Goal: Task Accomplishment & Management: Complete application form

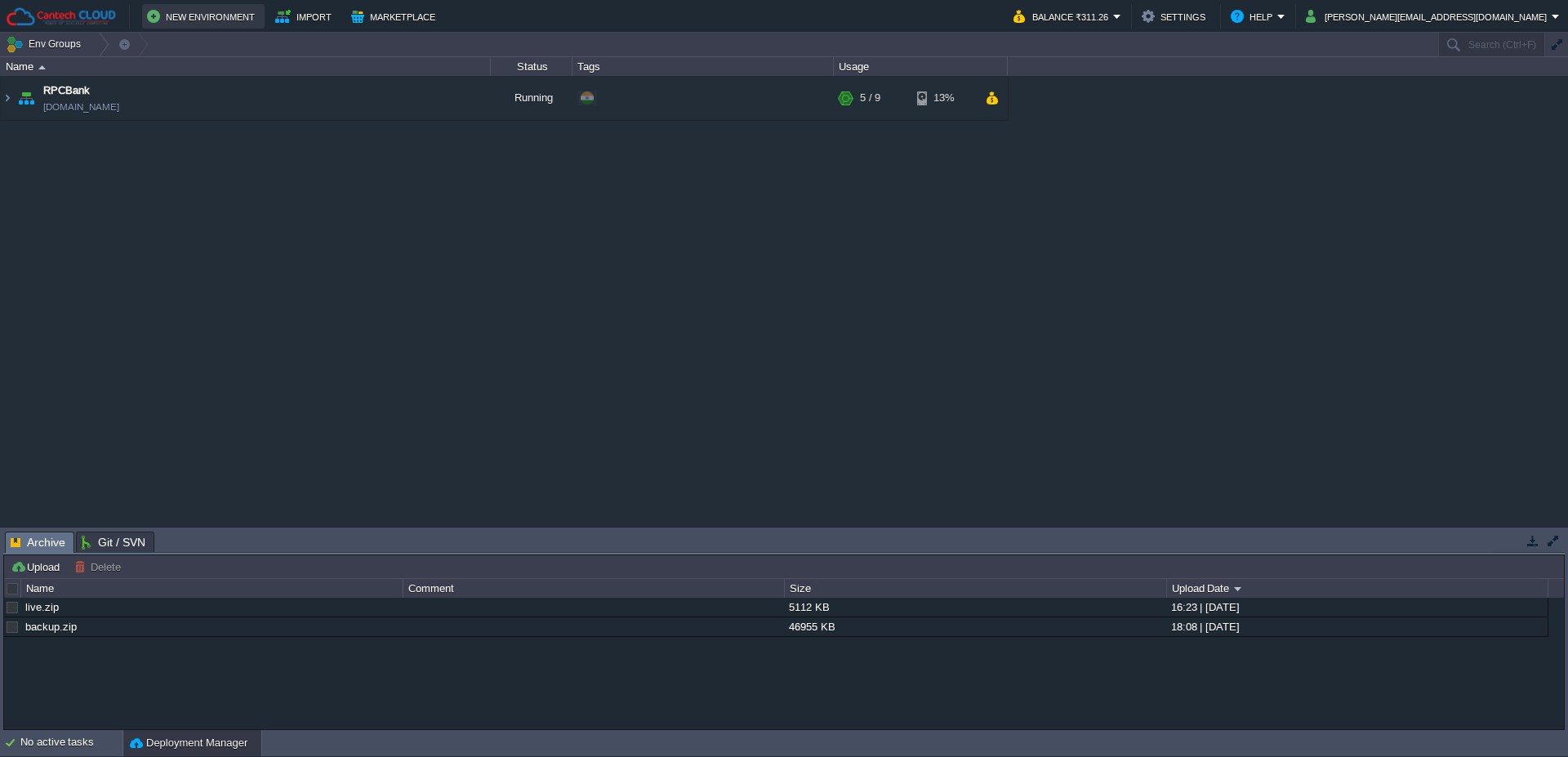
click at [199, 12] on button "New Environment" at bounding box center [202, 17] width 112 height 20
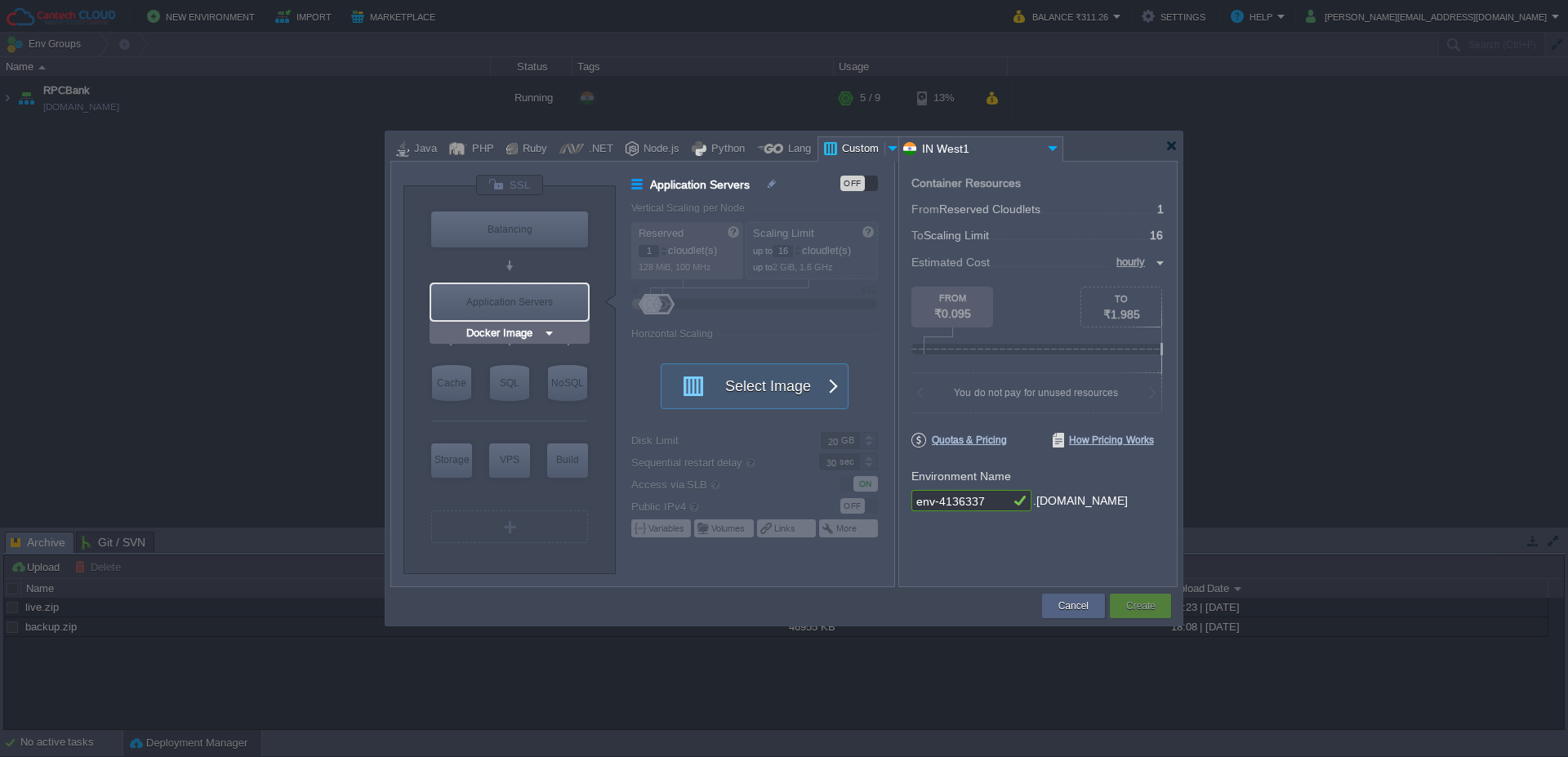
click at [512, 303] on div "Application Servers" at bounding box center [510, 301] width 157 height 36
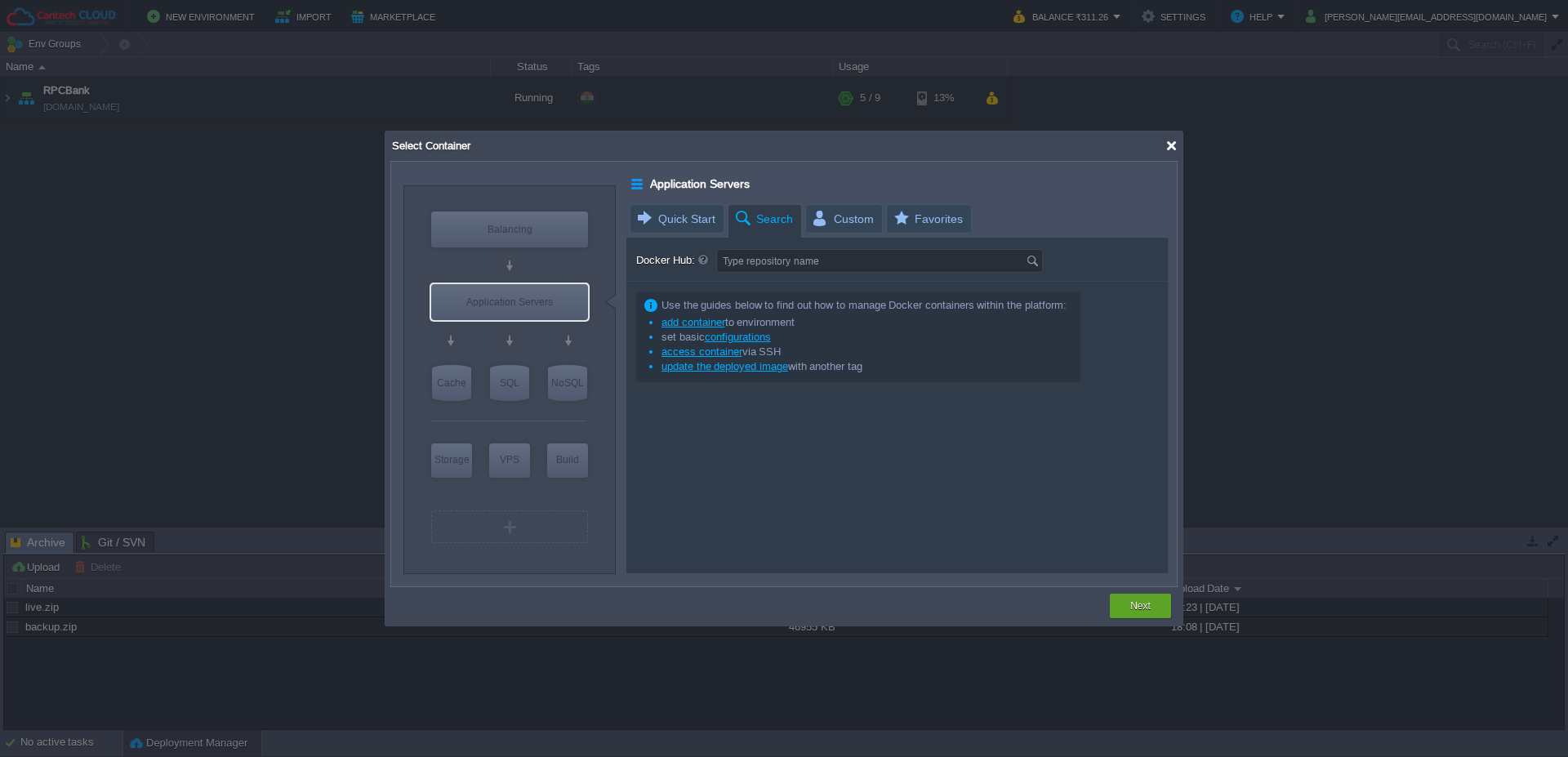
click at [1166, 145] on div at bounding box center [1171, 146] width 12 height 12
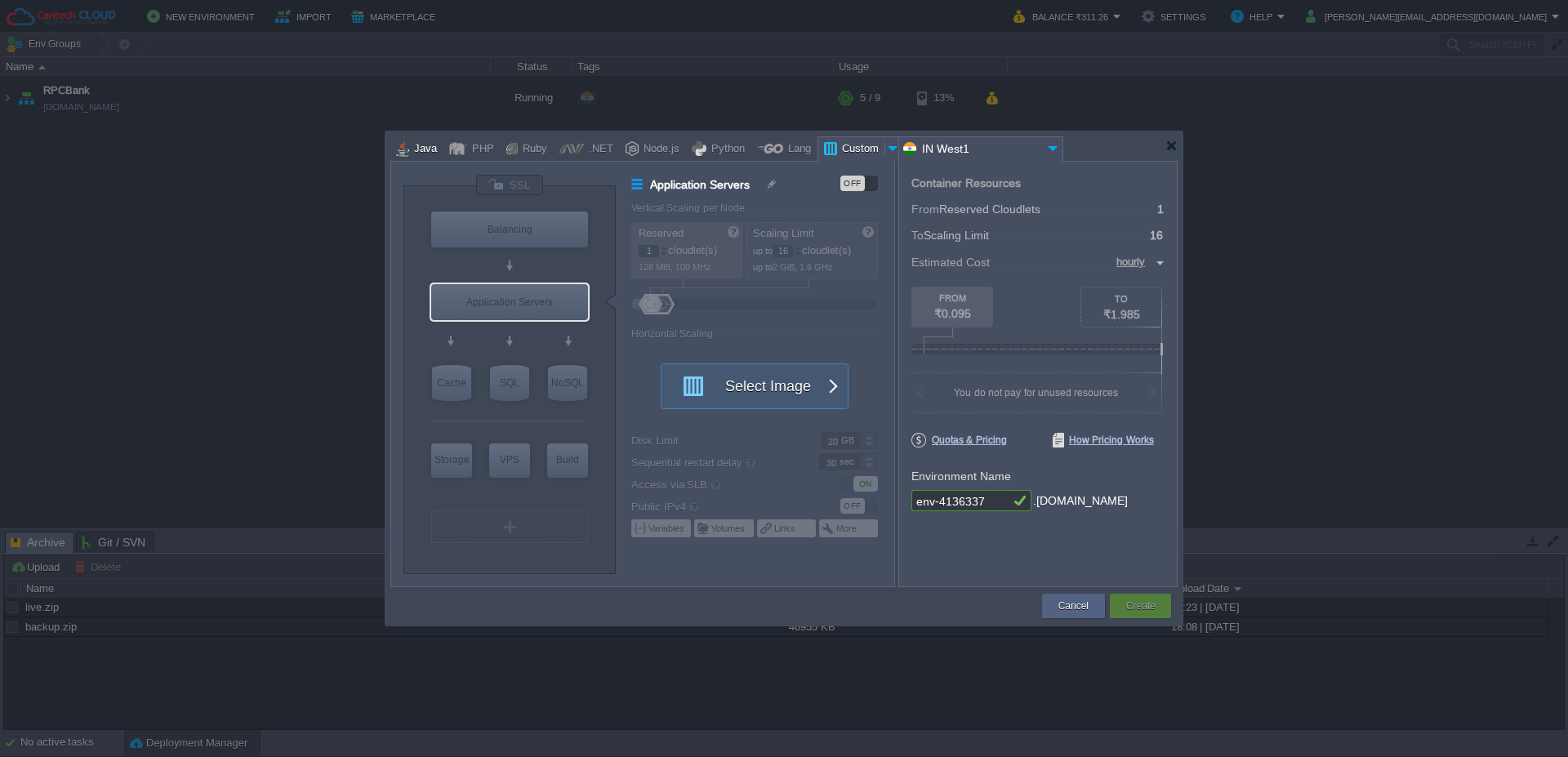
click at [425, 151] on div "Java" at bounding box center [422, 149] width 27 height 24
type input "Application Servers"
type input "6"
type input "Tomcat 11.0.11"
type input "Oracle OpenJD..."
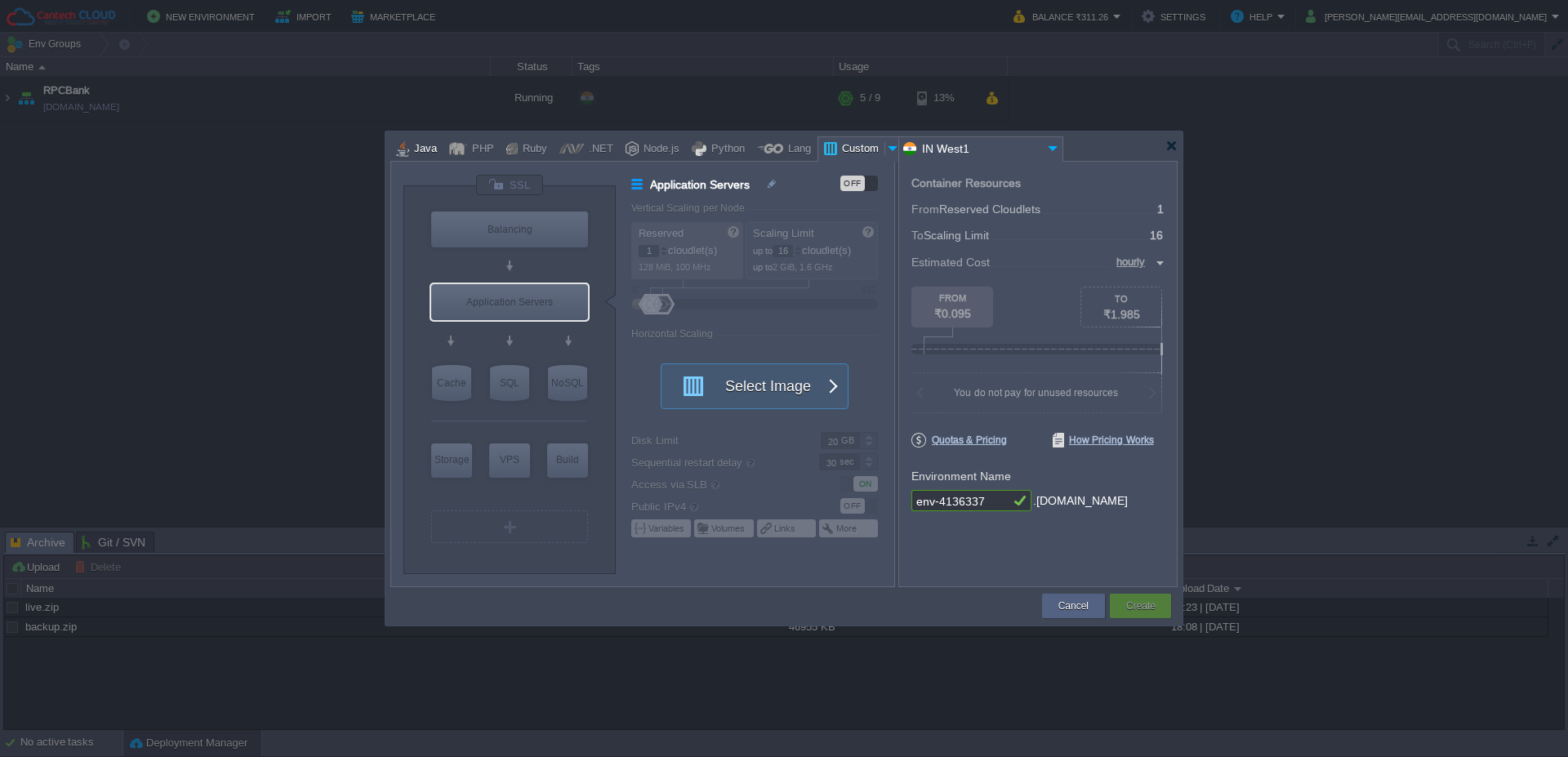
type input "Stateful"
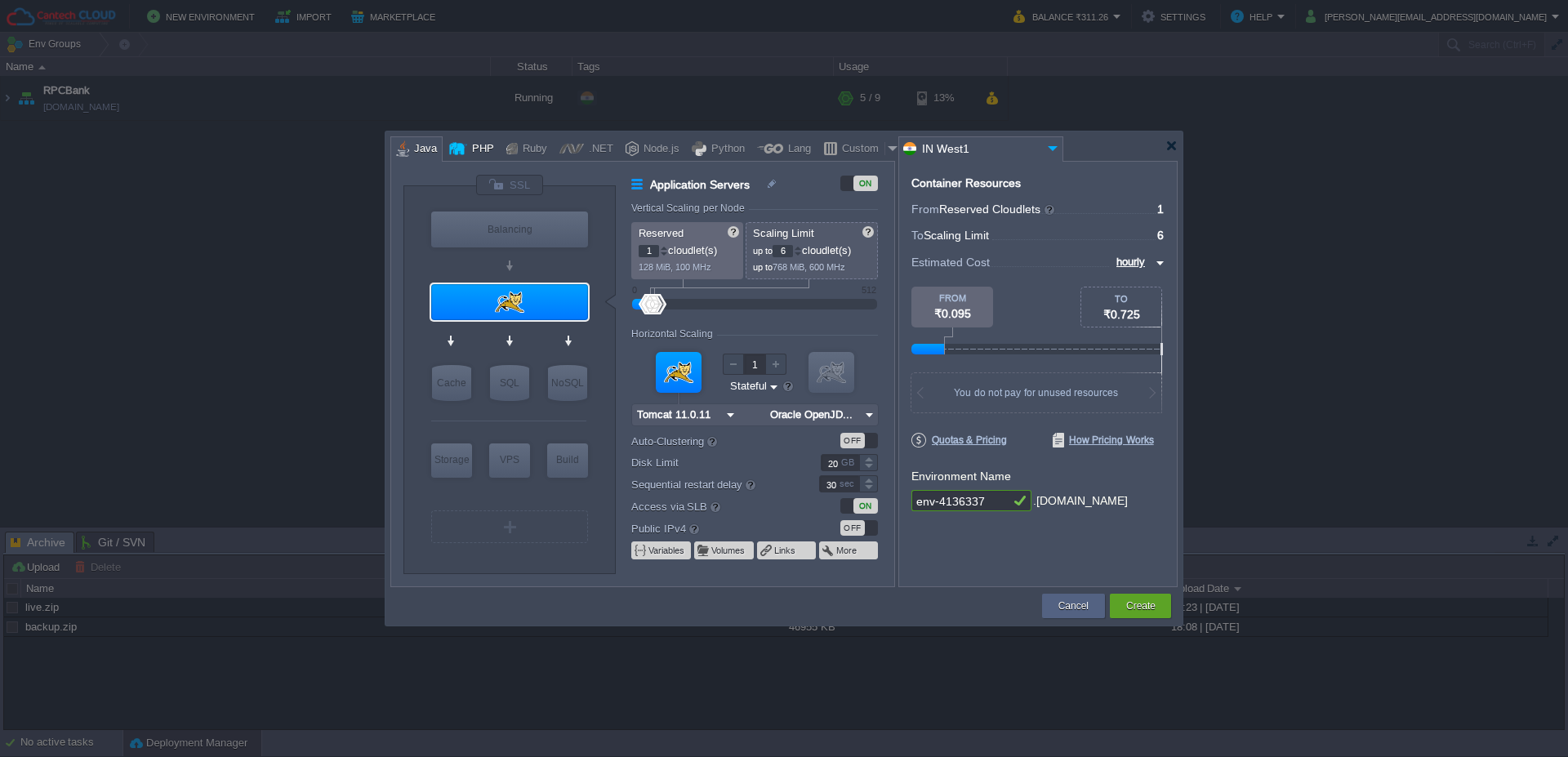
click at [472, 149] on div "PHP" at bounding box center [481, 149] width 27 height 24
type input "Application Servers"
type input "4"
type input "Apache [DATE]"
type input "PHP [DATE]"
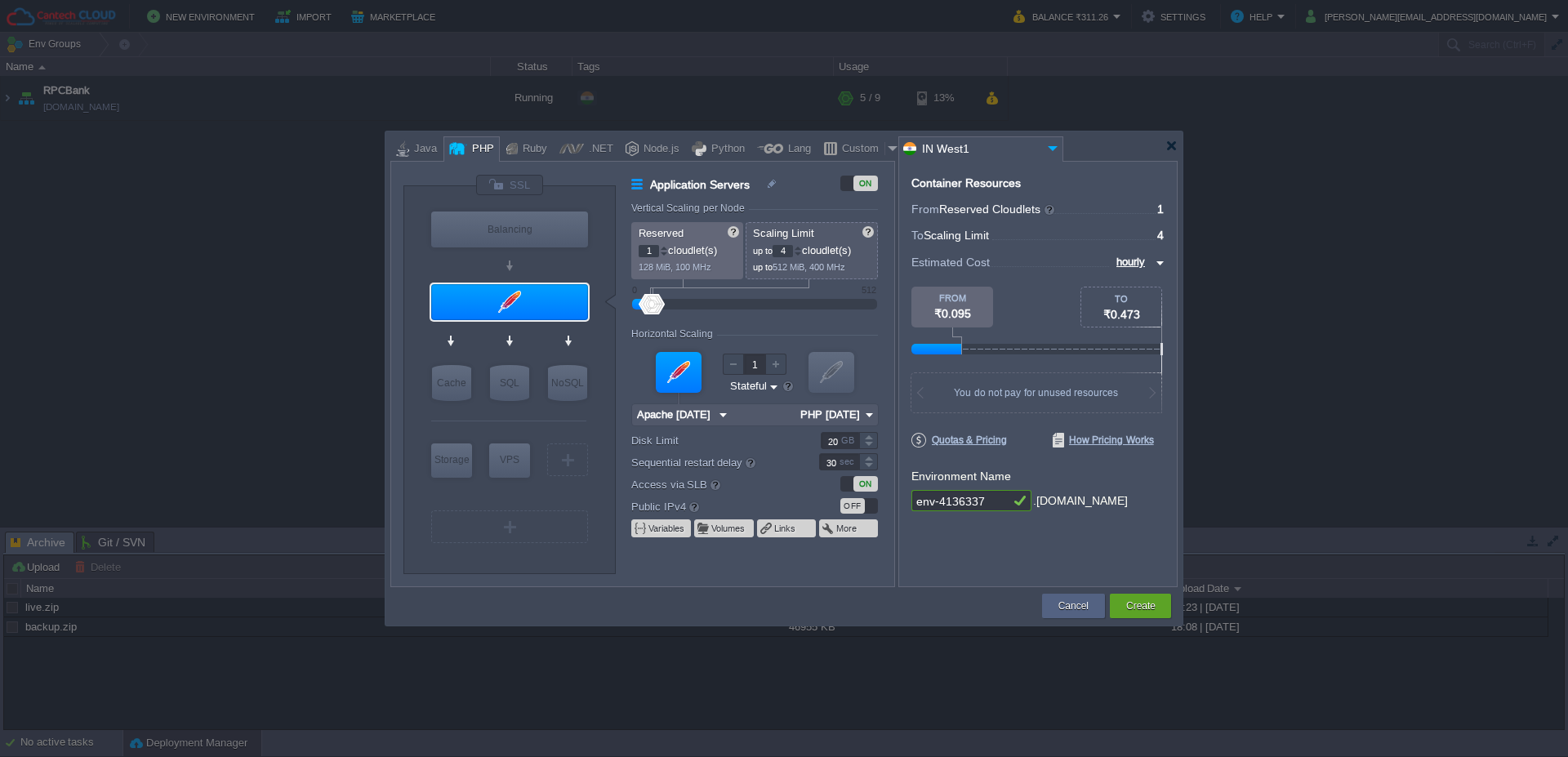
type input "MariaDB 12.0.2"
click at [520, 386] on div "SQL" at bounding box center [509, 382] width 39 height 36
type input "SQL Databases"
type input "4"
type input "6"
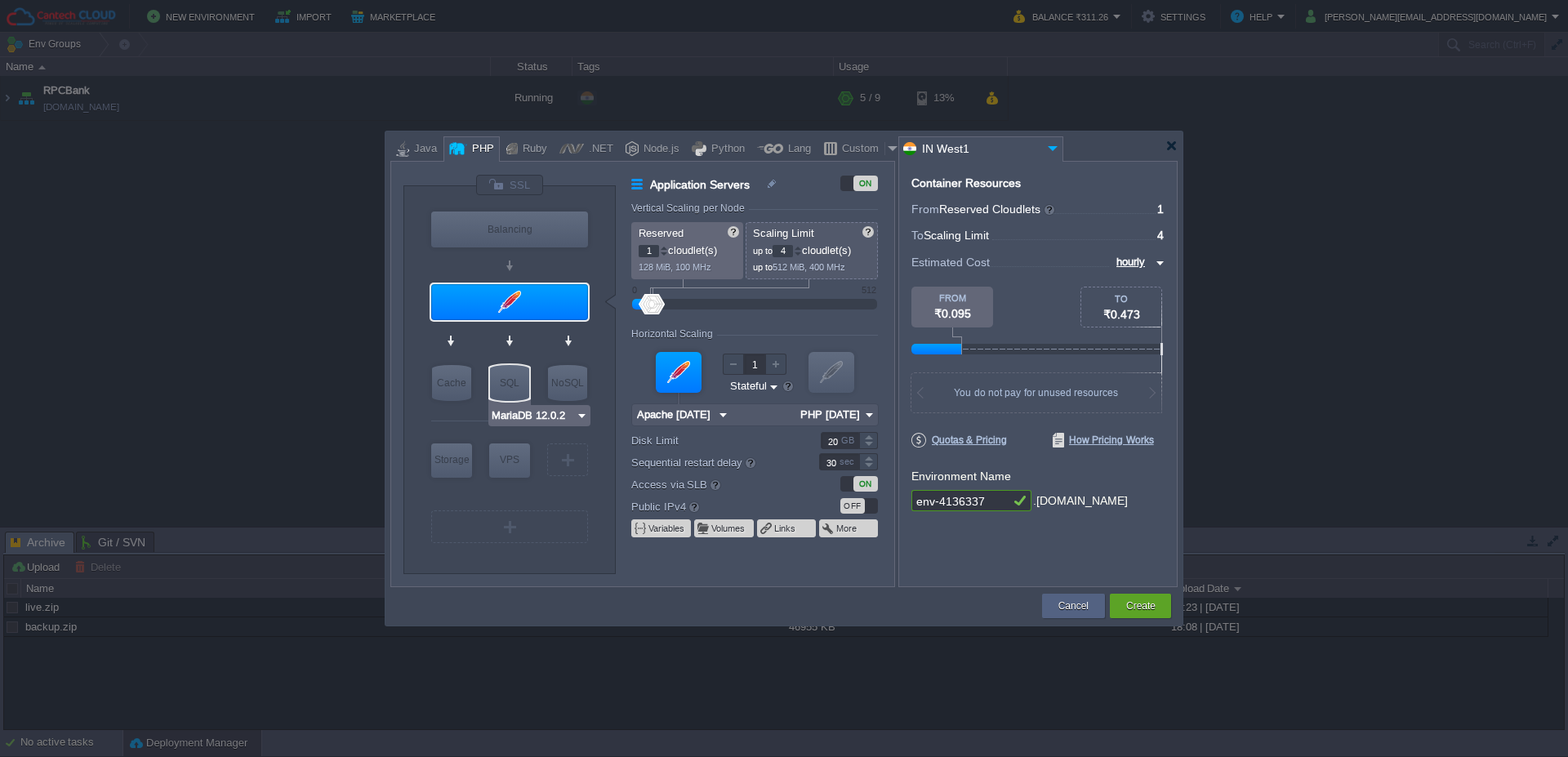
type input "MariaDB 12.0.2"
type input "12.0.2-almalin..."
type input "Stateless"
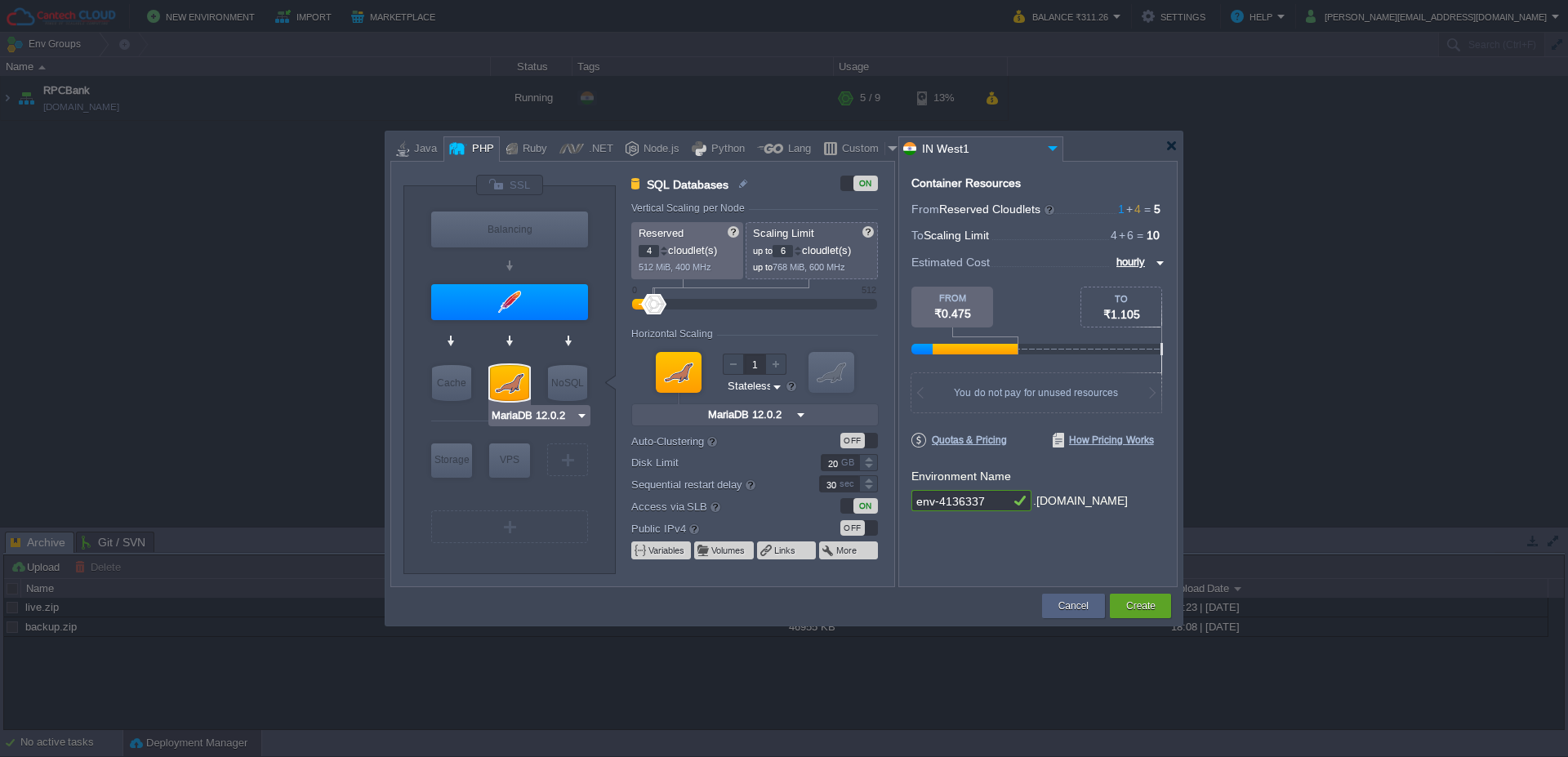
click at [582, 416] on img at bounding box center [582, 416] width 12 height 17
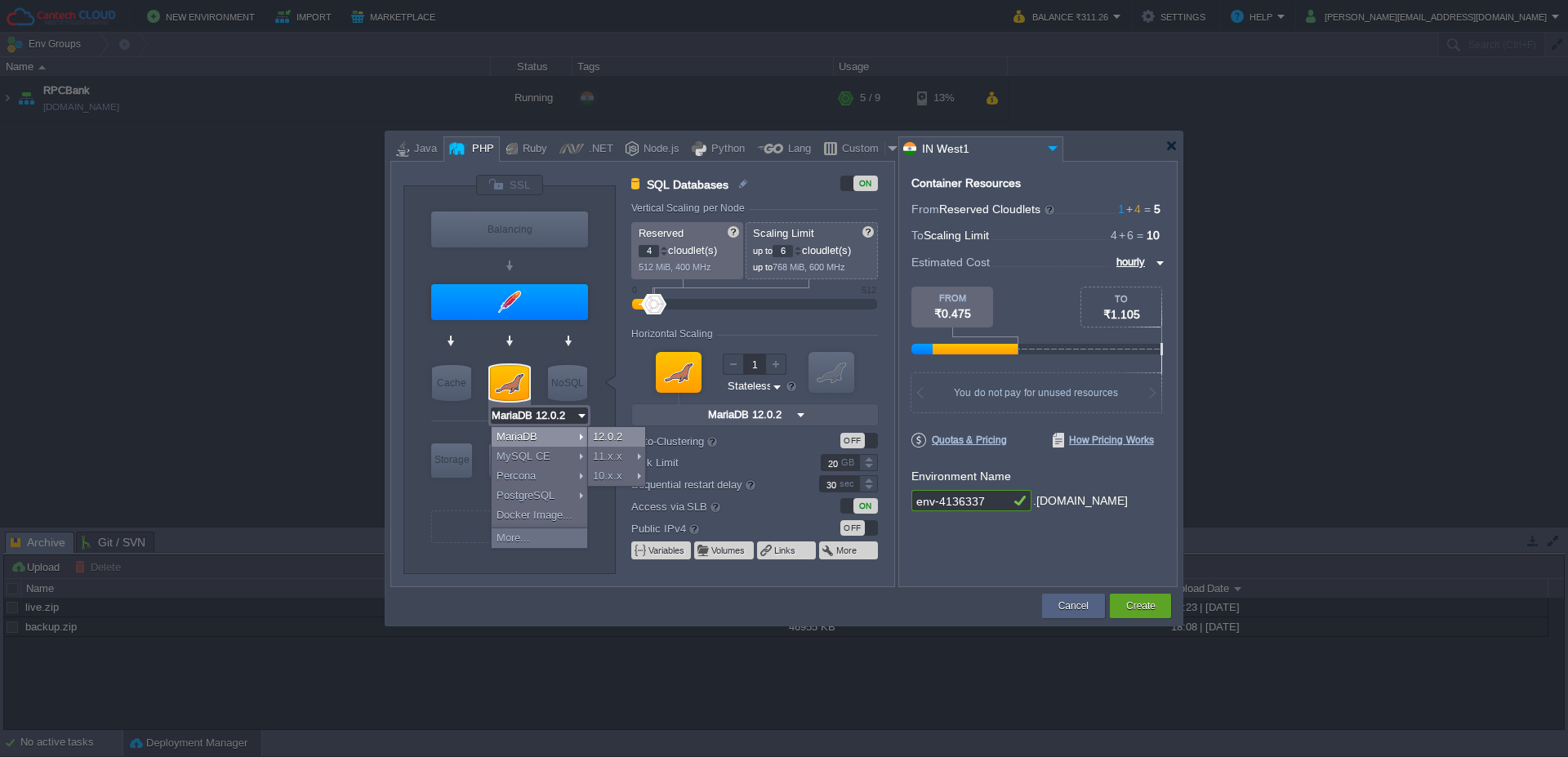
click at [627, 436] on div "12.0.2" at bounding box center [617, 437] width 57 height 20
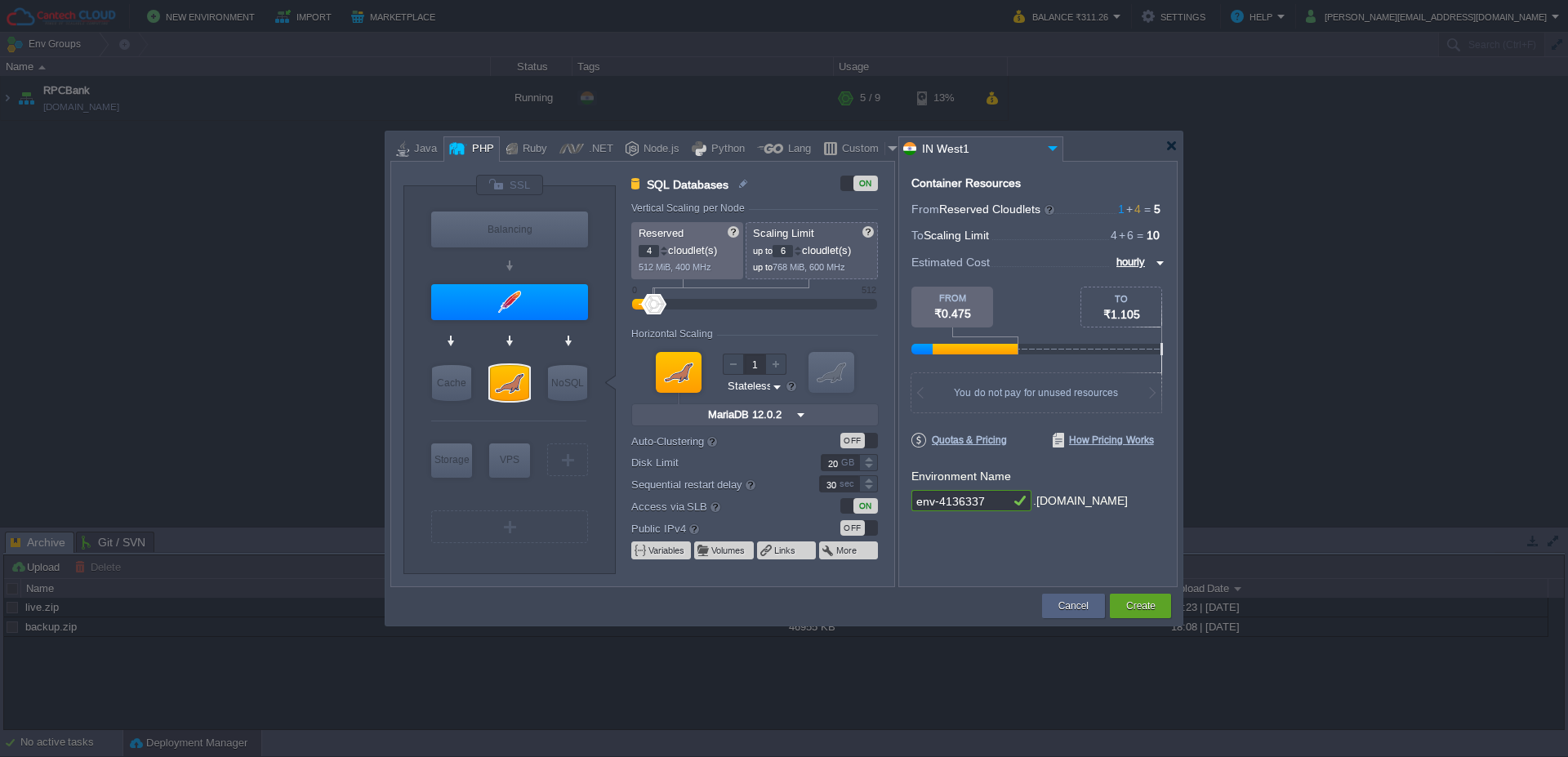
click at [857, 437] on div "OFF" at bounding box center [852, 441] width 24 height 16
type input "SQL Databases"
type input "8"
type input "2"
type input "12.0.2-almalin..."
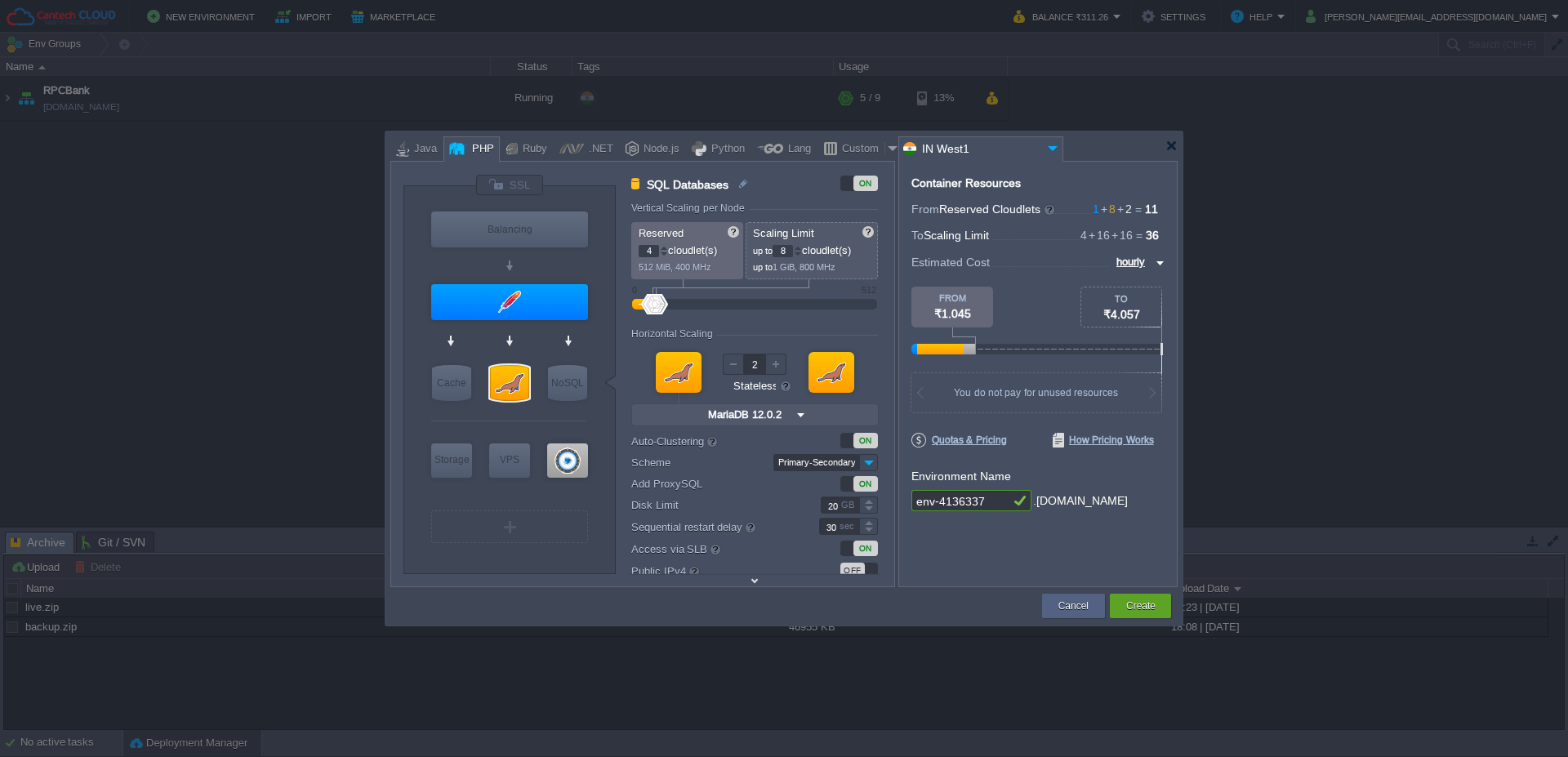
type input "ProxySQL 2.6.6"
click at [570, 466] on div at bounding box center [567, 460] width 41 height 34
type input "ProxySQL"
type input "1"
type input "ProxySQL 2.6.6"
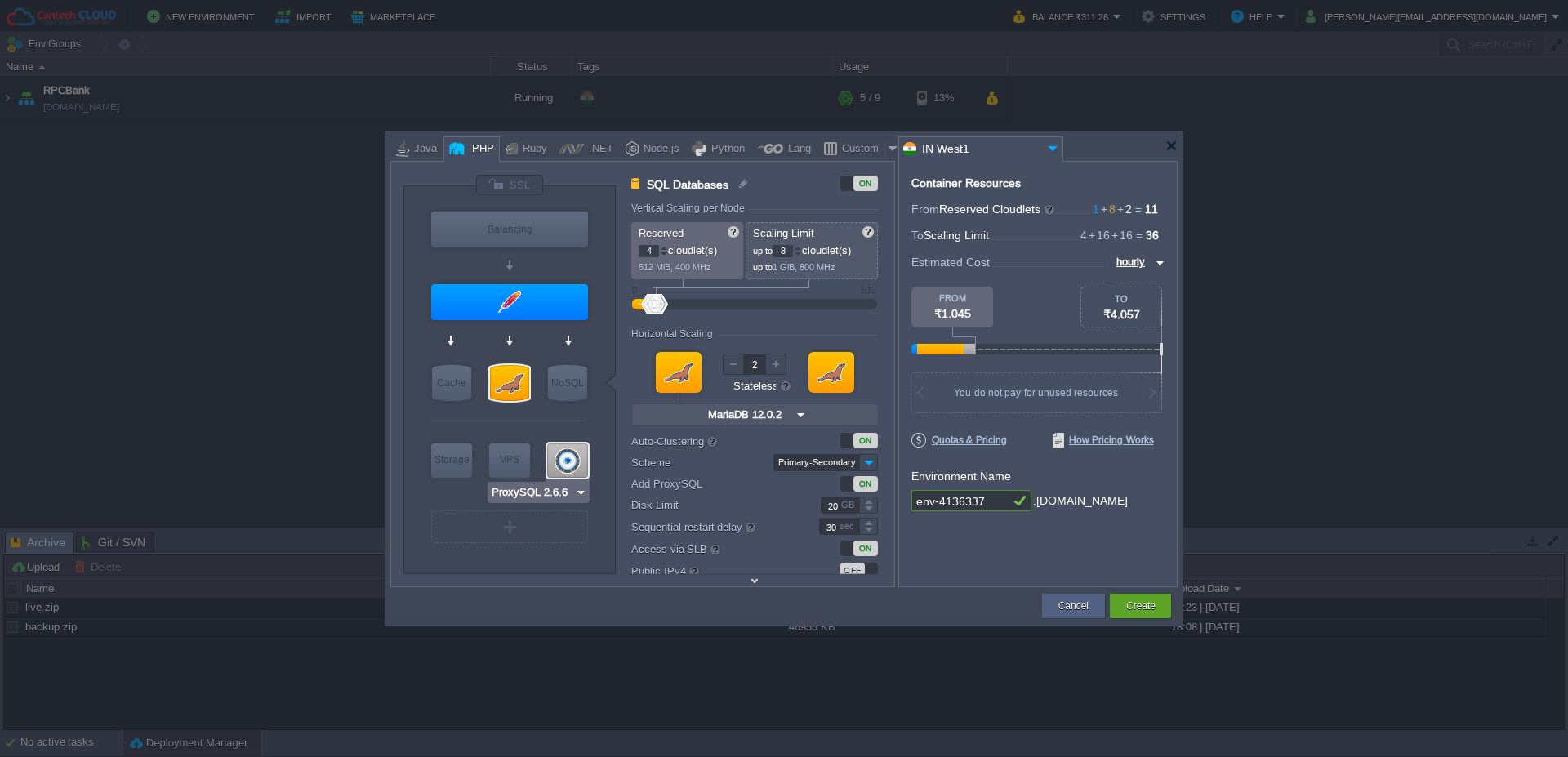
type input "2.6.6-almalinux-9"
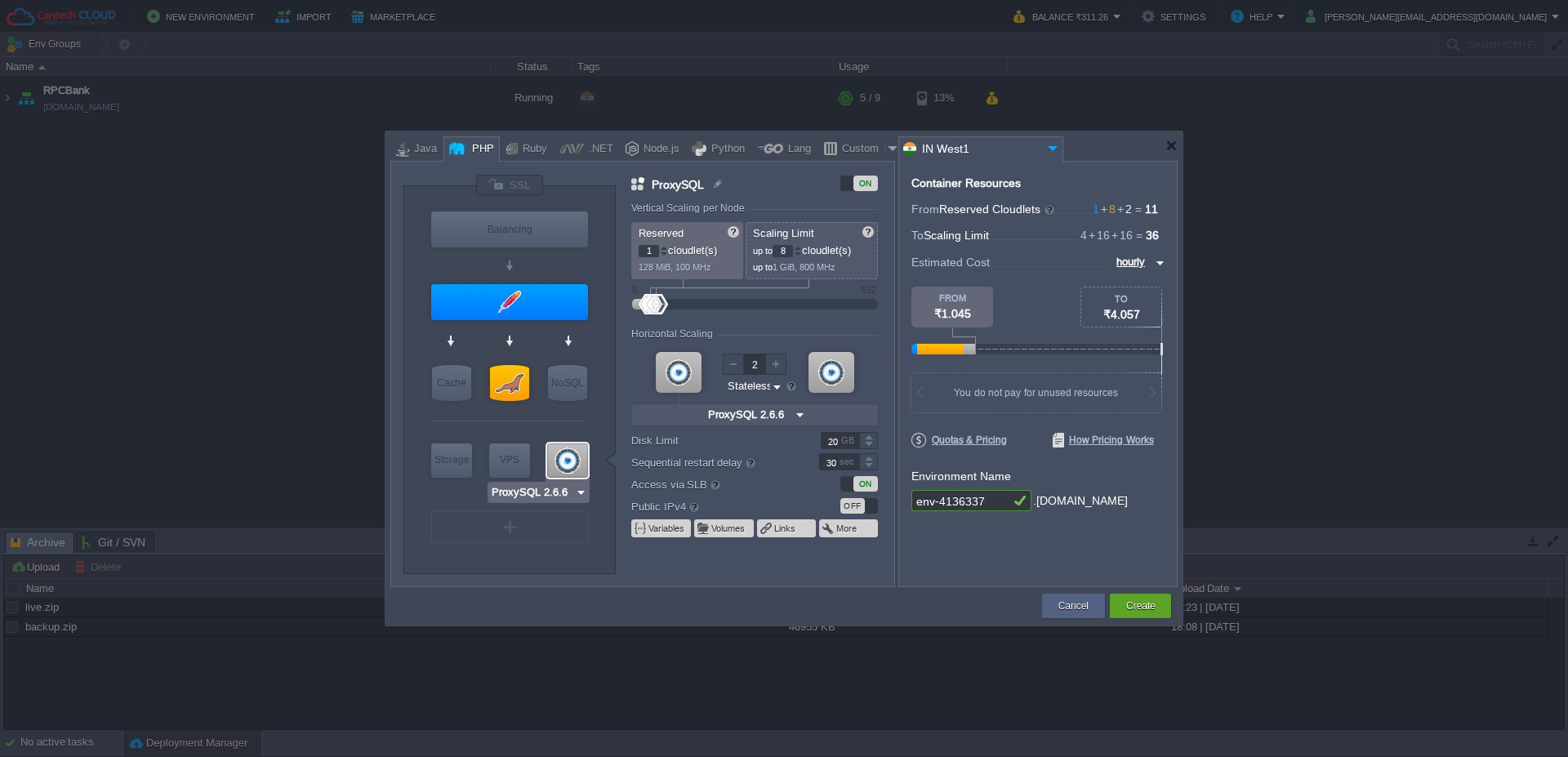
click at [570, 466] on div at bounding box center [567, 460] width 41 height 34
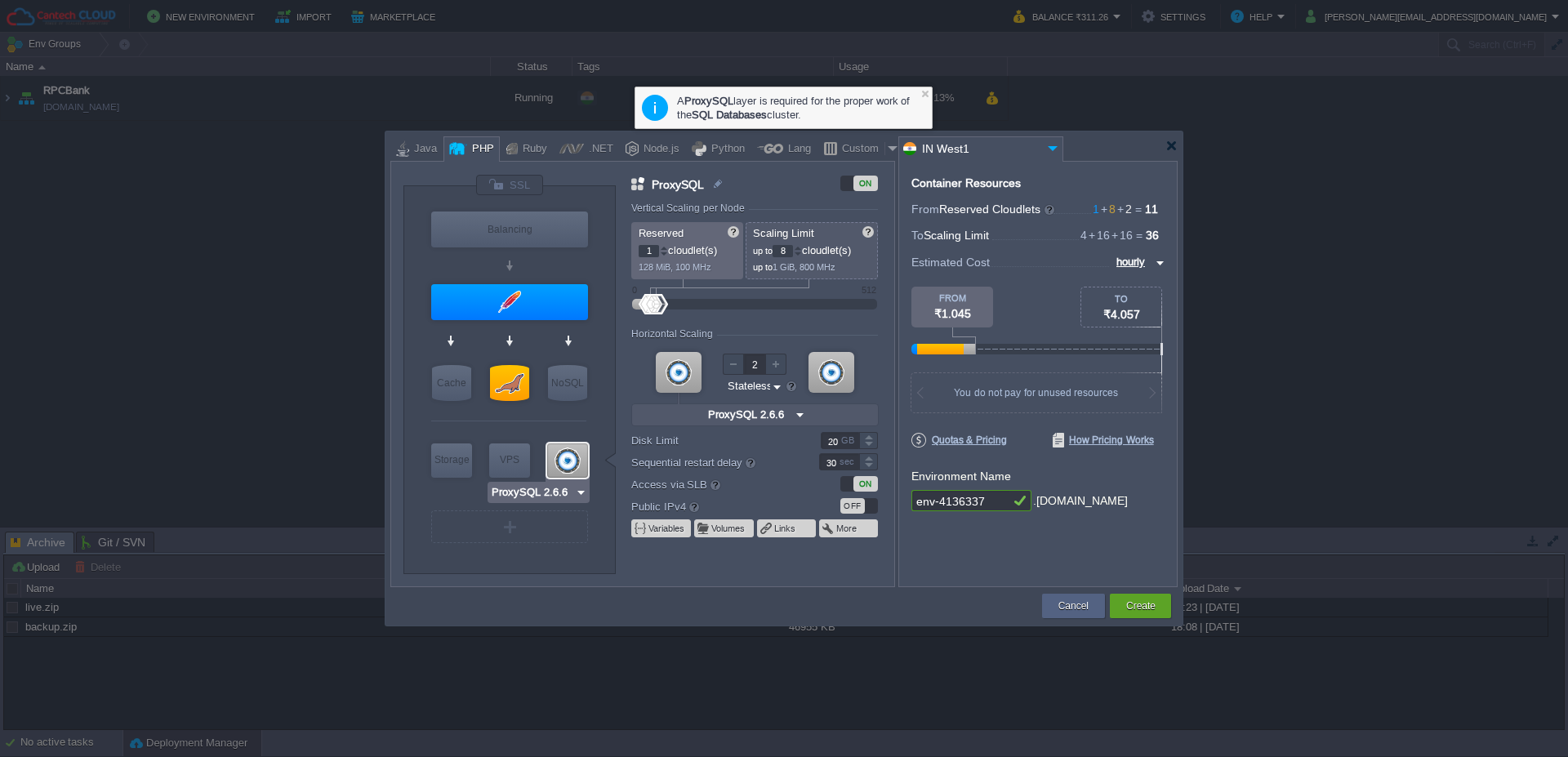
click at [583, 487] on img at bounding box center [581, 492] width 12 height 17
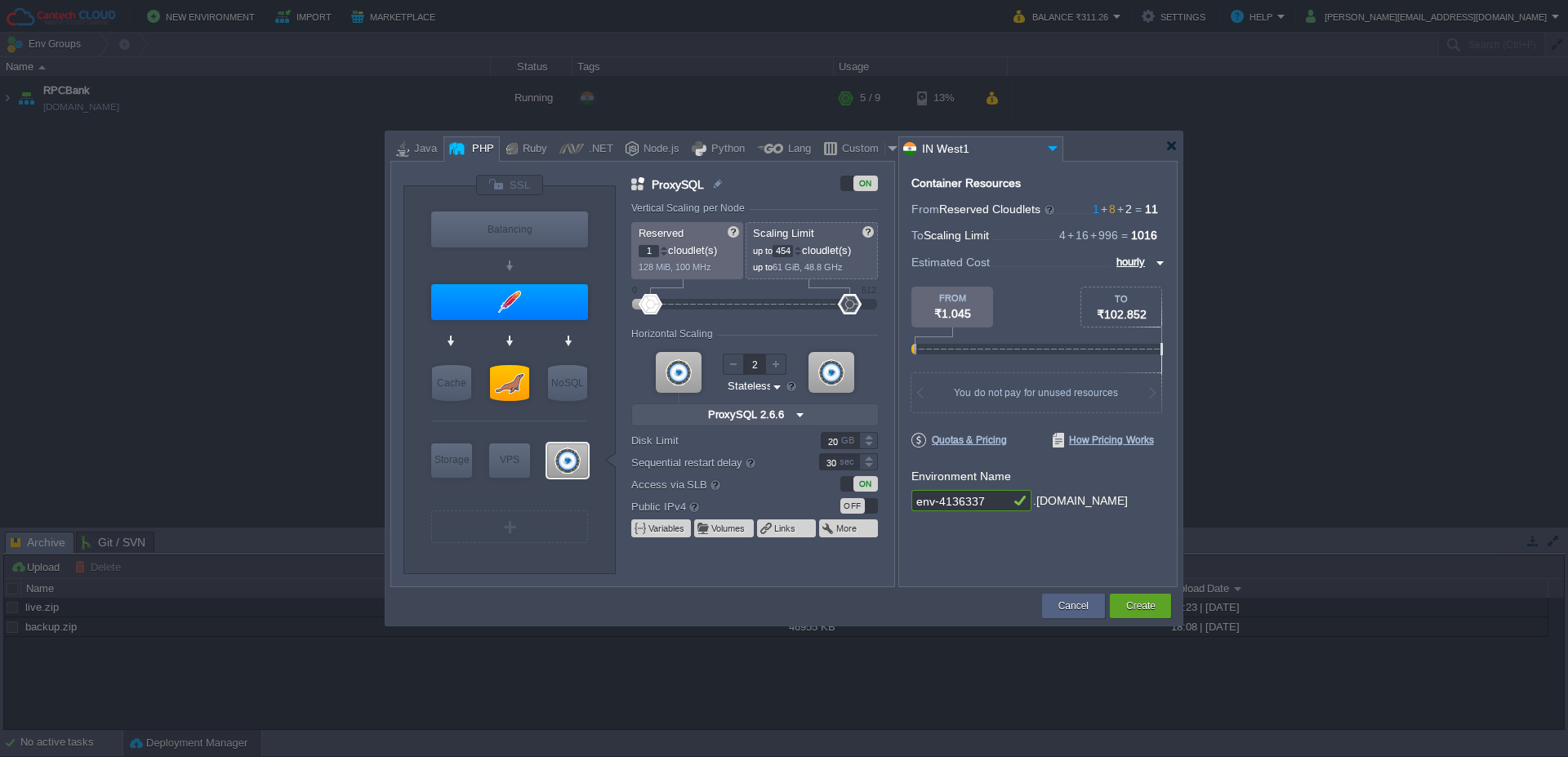
type input "450"
drag, startPoint x: 656, startPoint y: 304, endPoint x: 835, endPoint y: 309, distance: 179.1
click at [835, 309] on div at bounding box center [834, 304] width 23 height 21
click at [683, 370] on div at bounding box center [678, 372] width 46 height 41
click at [823, 373] on div at bounding box center [831, 372] width 46 height 41
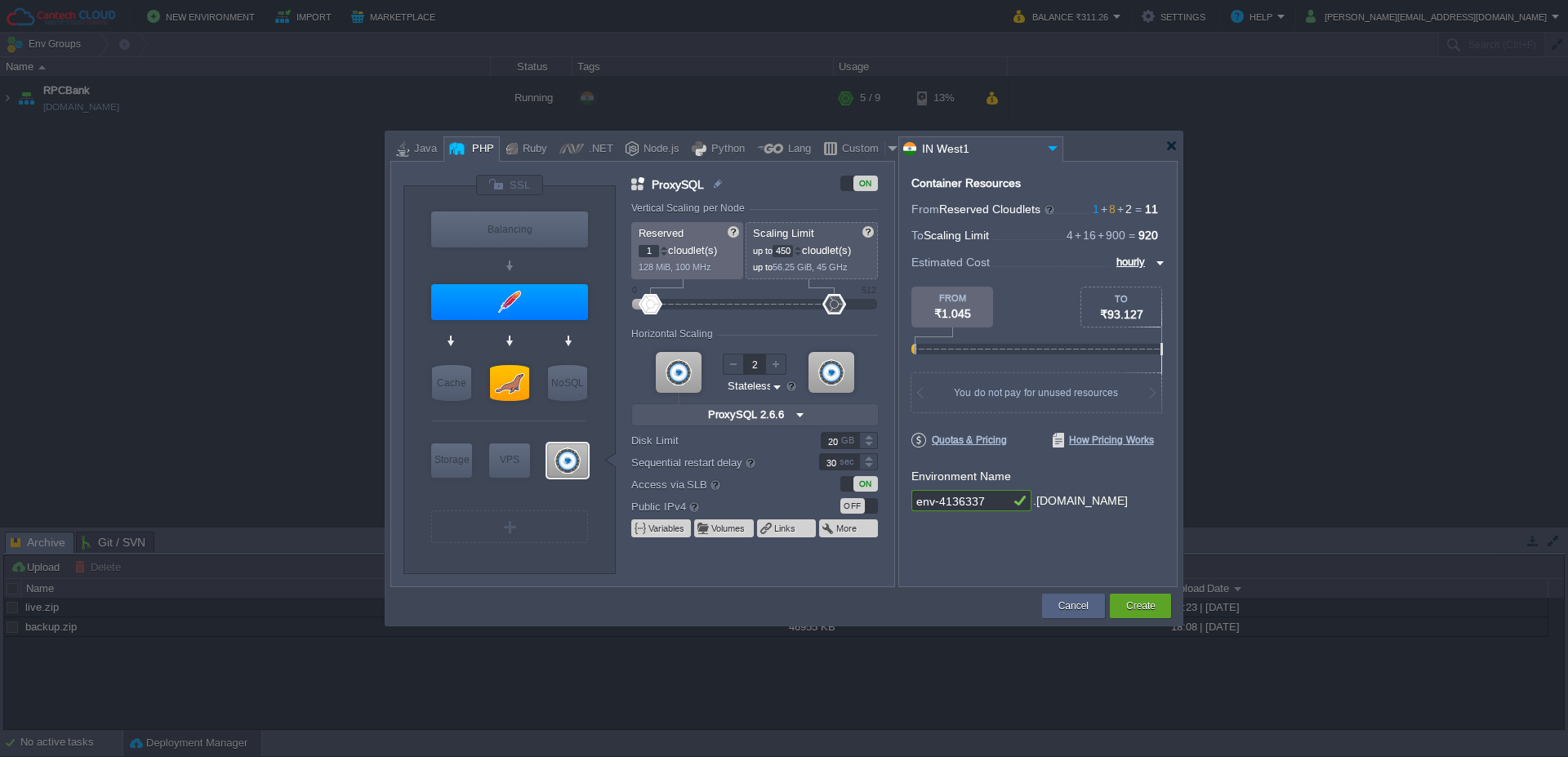
type input "3"
click at [778, 386] on img at bounding box center [777, 386] width 12 height 16
click at [668, 366] on div at bounding box center [678, 372] width 46 height 41
click at [791, 416] on img at bounding box center [800, 414] width 17 height 21
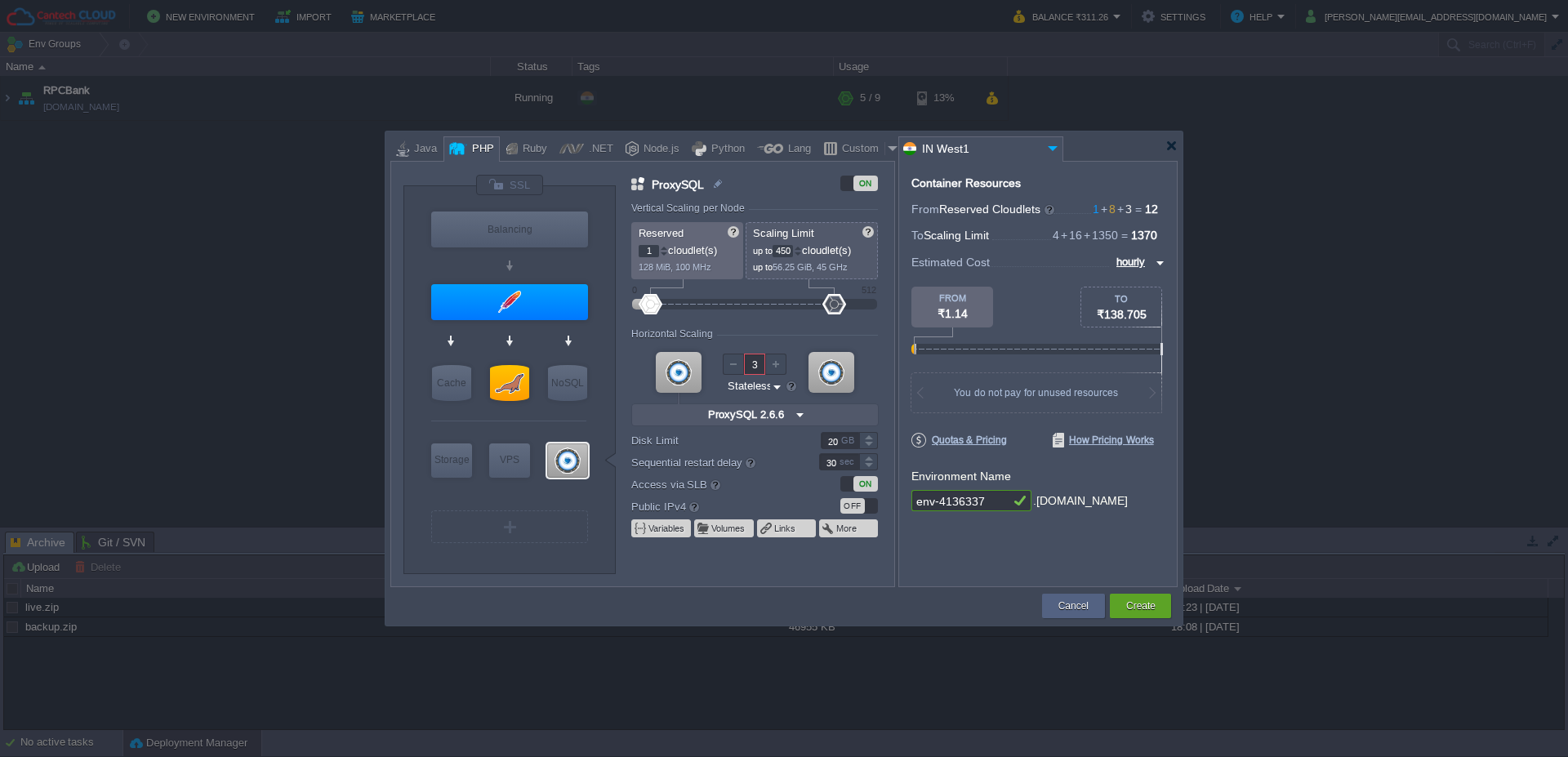
click at [784, 472] on form "Vertical Scaling per Node Reserved 1 cloudlet(s) 128 MiB, 100 MHz Scaling Limit…" at bounding box center [762, 394] width 262 height 384
type input "Couchbase CE 7.1.1"
click at [565, 381] on div "NoSQL" at bounding box center [567, 382] width 39 height 36
type input "NoSQL Databases"
type input "12"
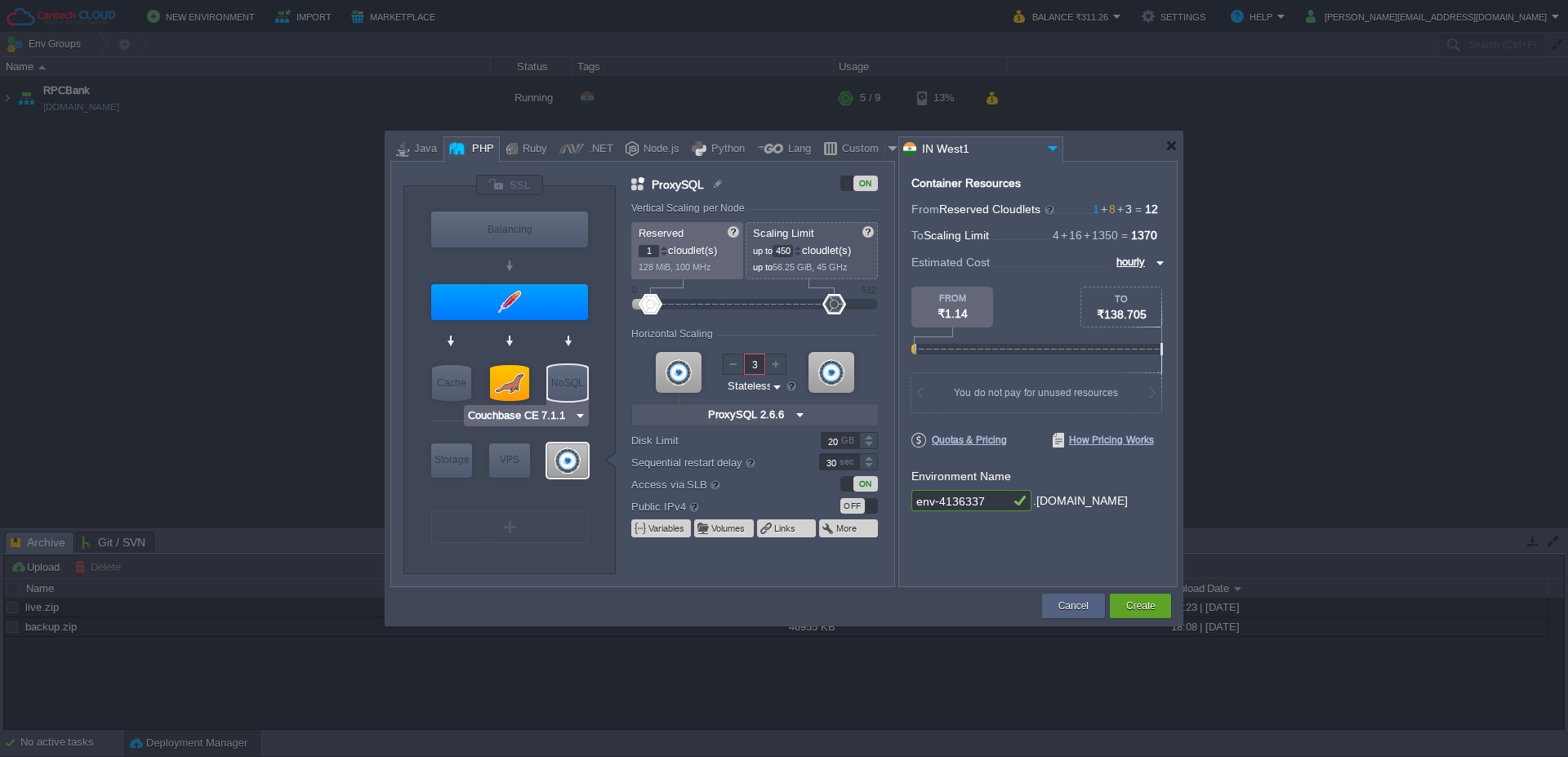
type input "16"
type input "1"
type input "Couchbase CE 7.1.1"
type input "7.1.1"
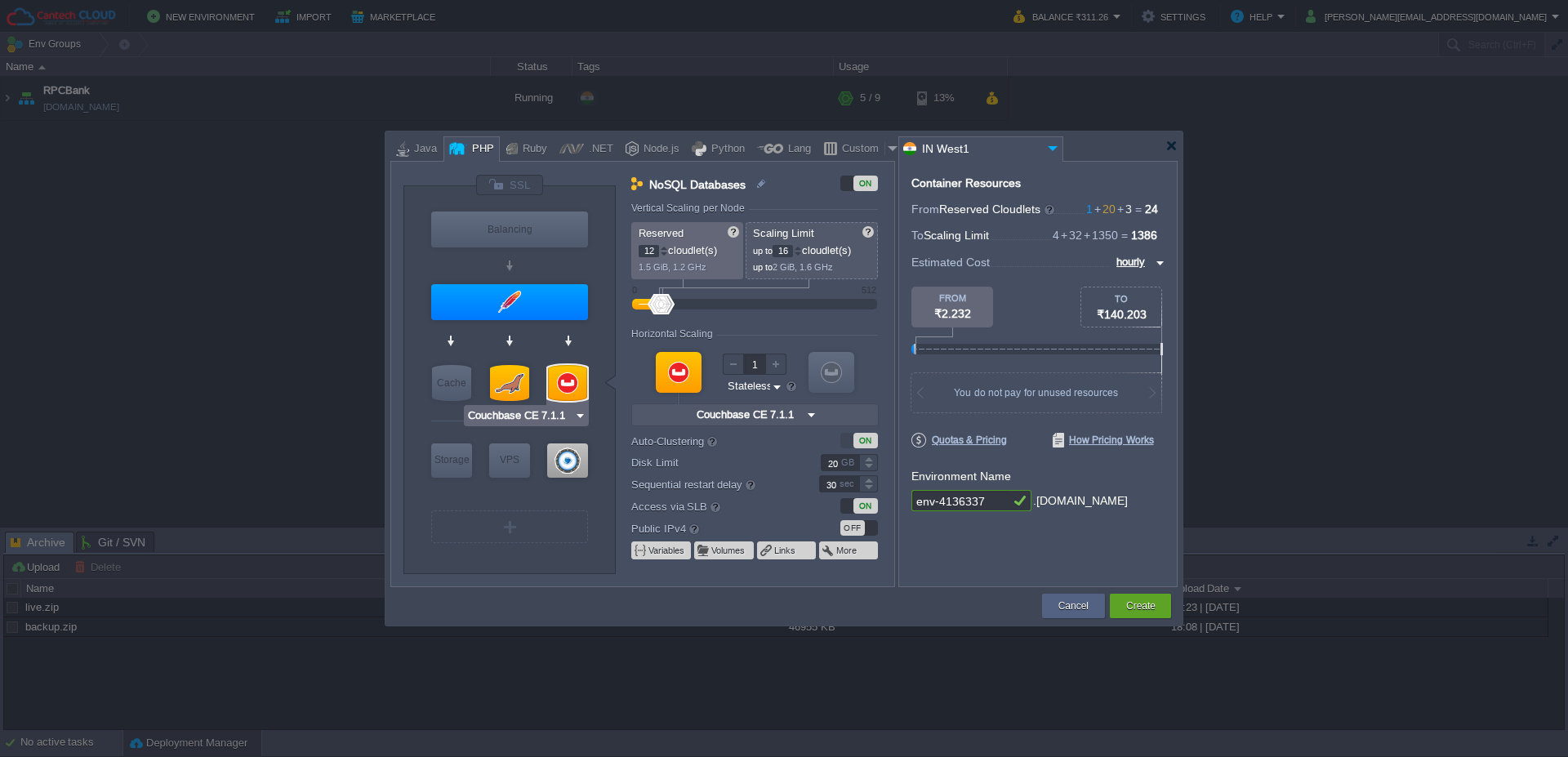
click at [580, 414] on img at bounding box center [580, 416] width 12 height 17
click at [577, 385] on div at bounding box center [567, 382] width 39 height 36
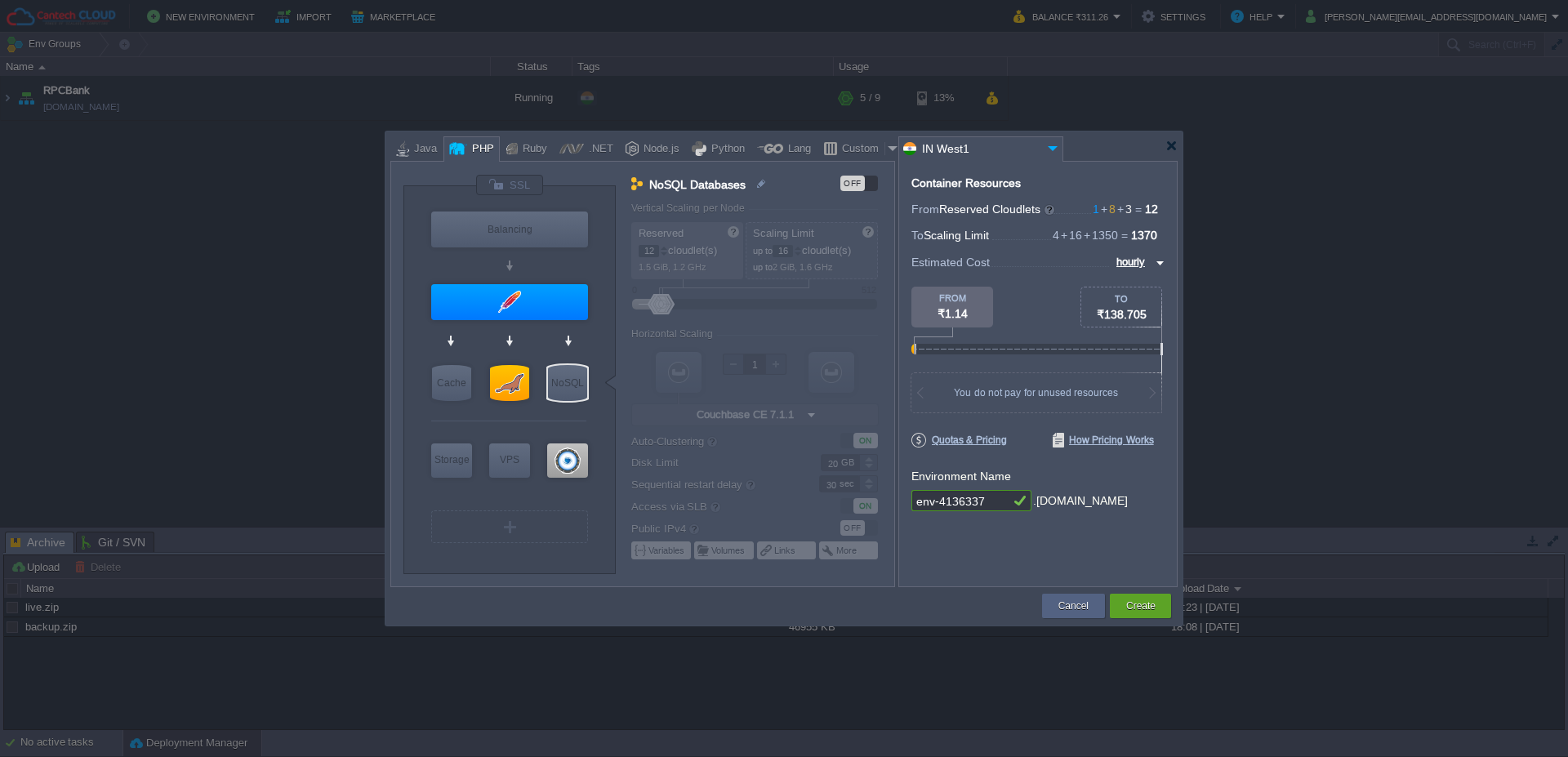
type input "Apache [DATE]"
click at [541, 302] on div at bounding box center [510, 301] width 157 height 36
type input "Application Servers"
type input "1"
type input "4"
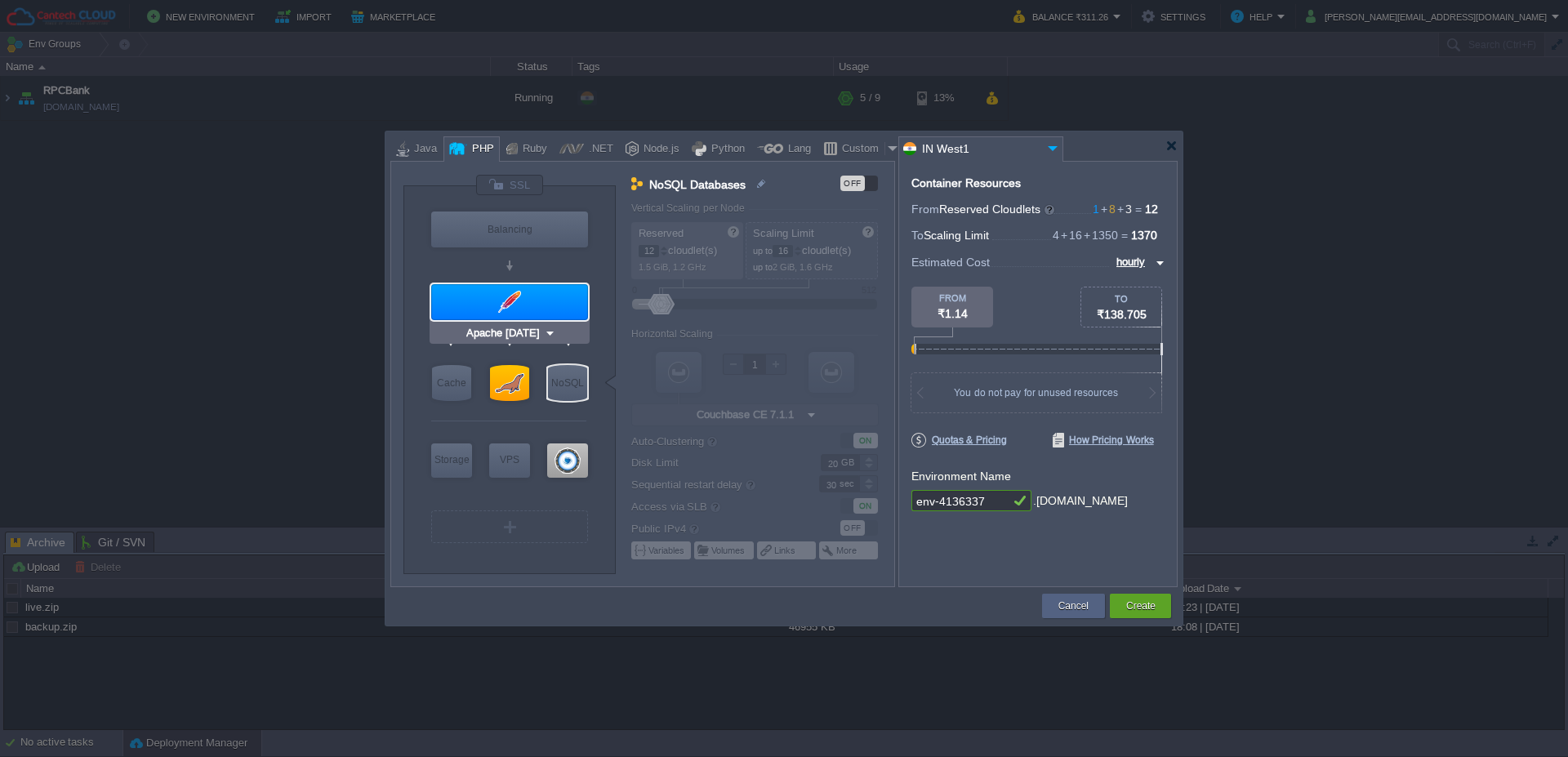
type input "Apache [DATE]"
type input "PHP [DATE]"
type input "Stateful"
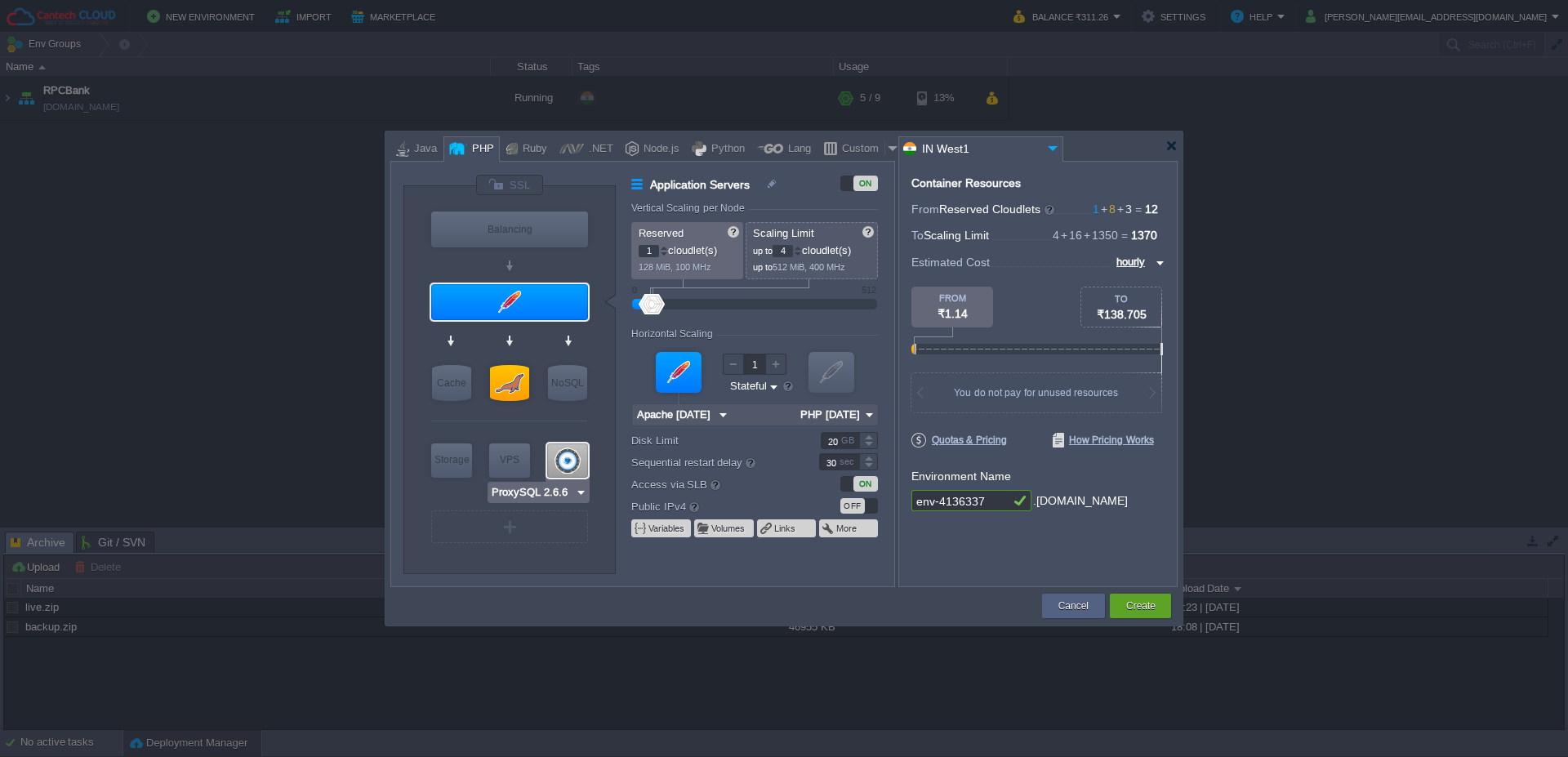
type input "MariaDB 12.0.2"
click at [507, 380] on div at bounding box center [509, 382] width 39 height 36
type input "SQL Databases"
type input "4"
type input "8"
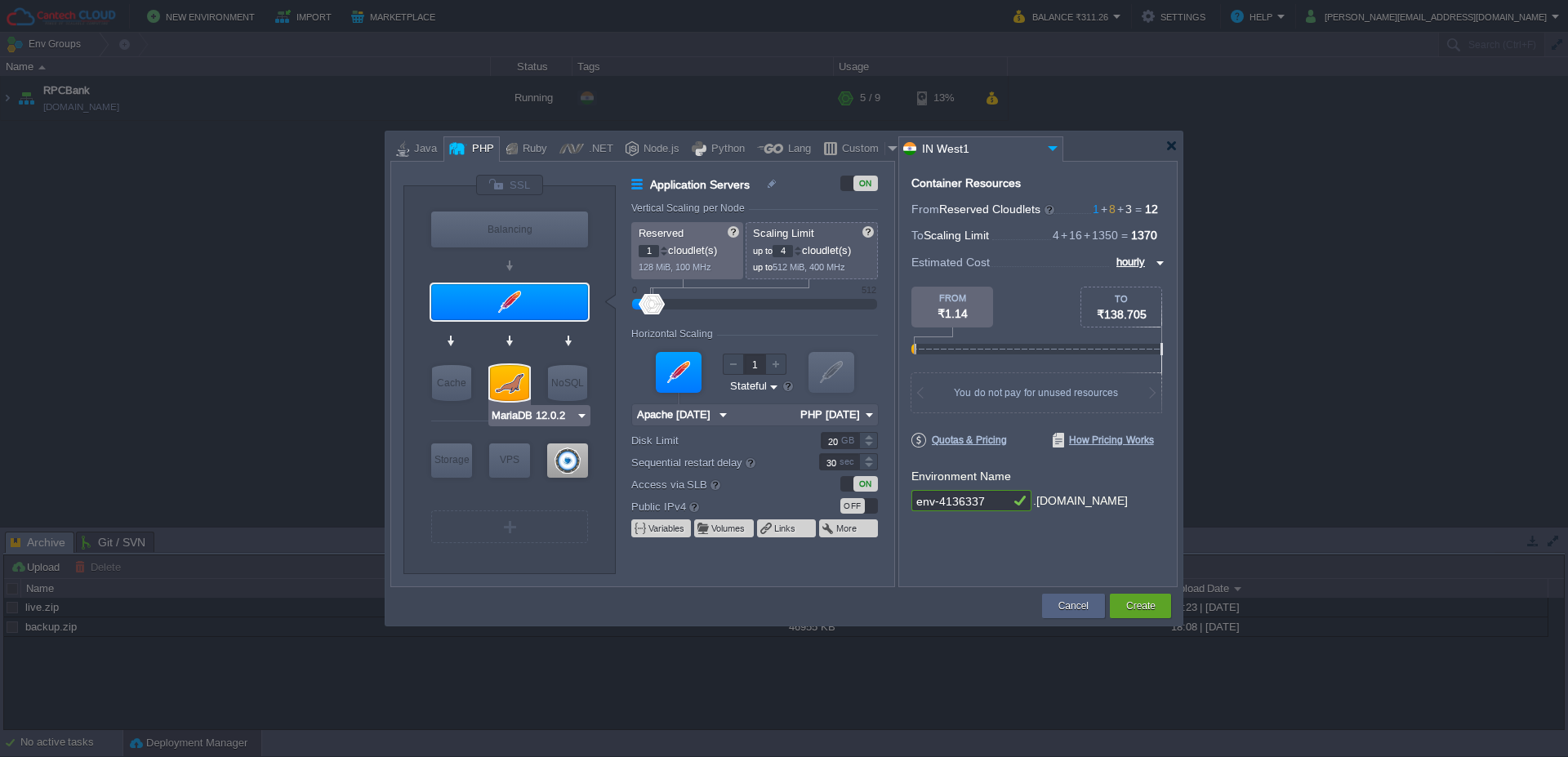
type input "2"
type input "MariaDB 12.0.2"
type input "12.0.2-almalin..."
type input "Stateless"
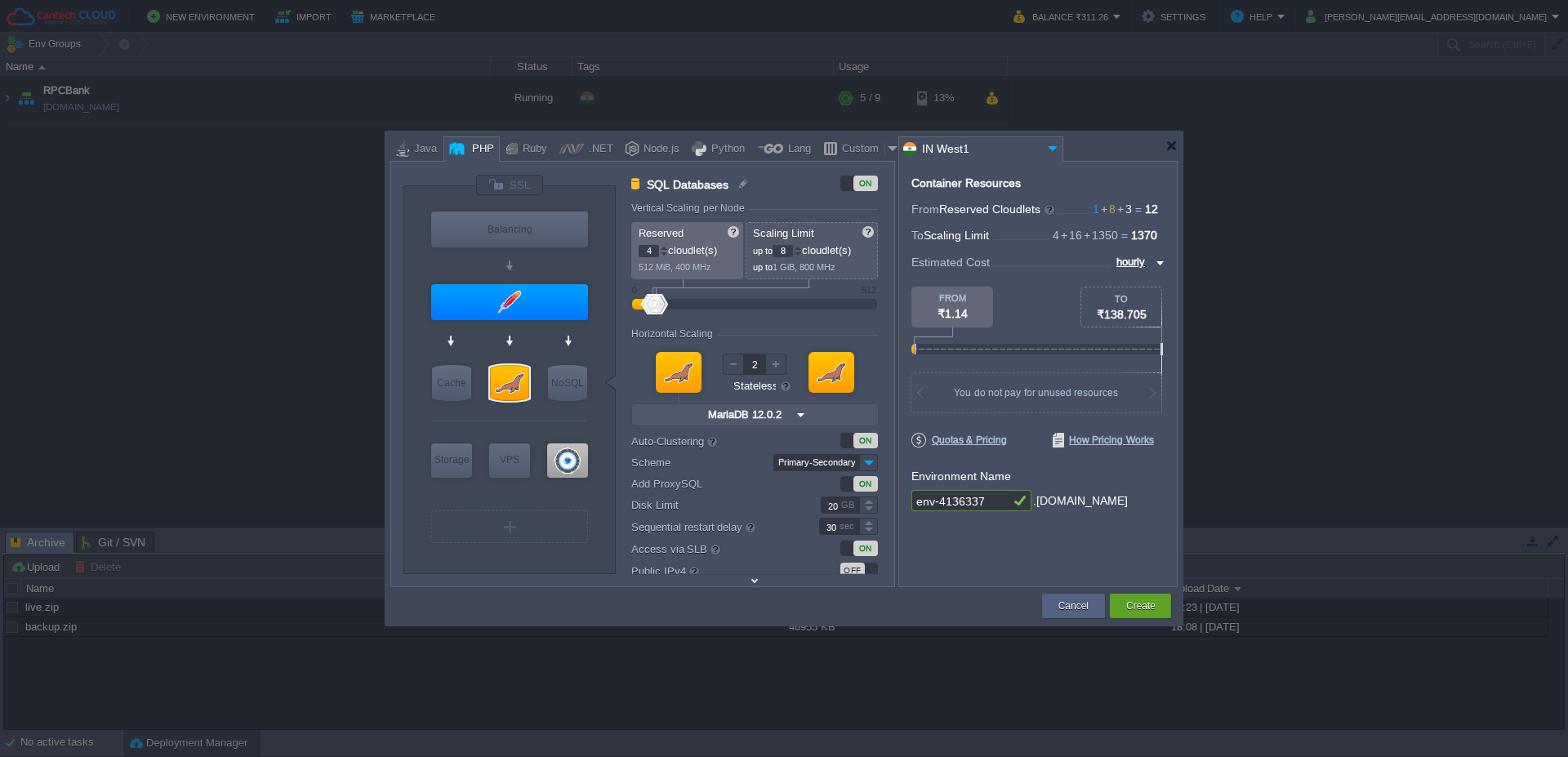
type input "Couchbase CE 7.1.1"
click at [816, 461] on input "Primary-Secondary" at bounding box center [816, 462] width 86 height 17
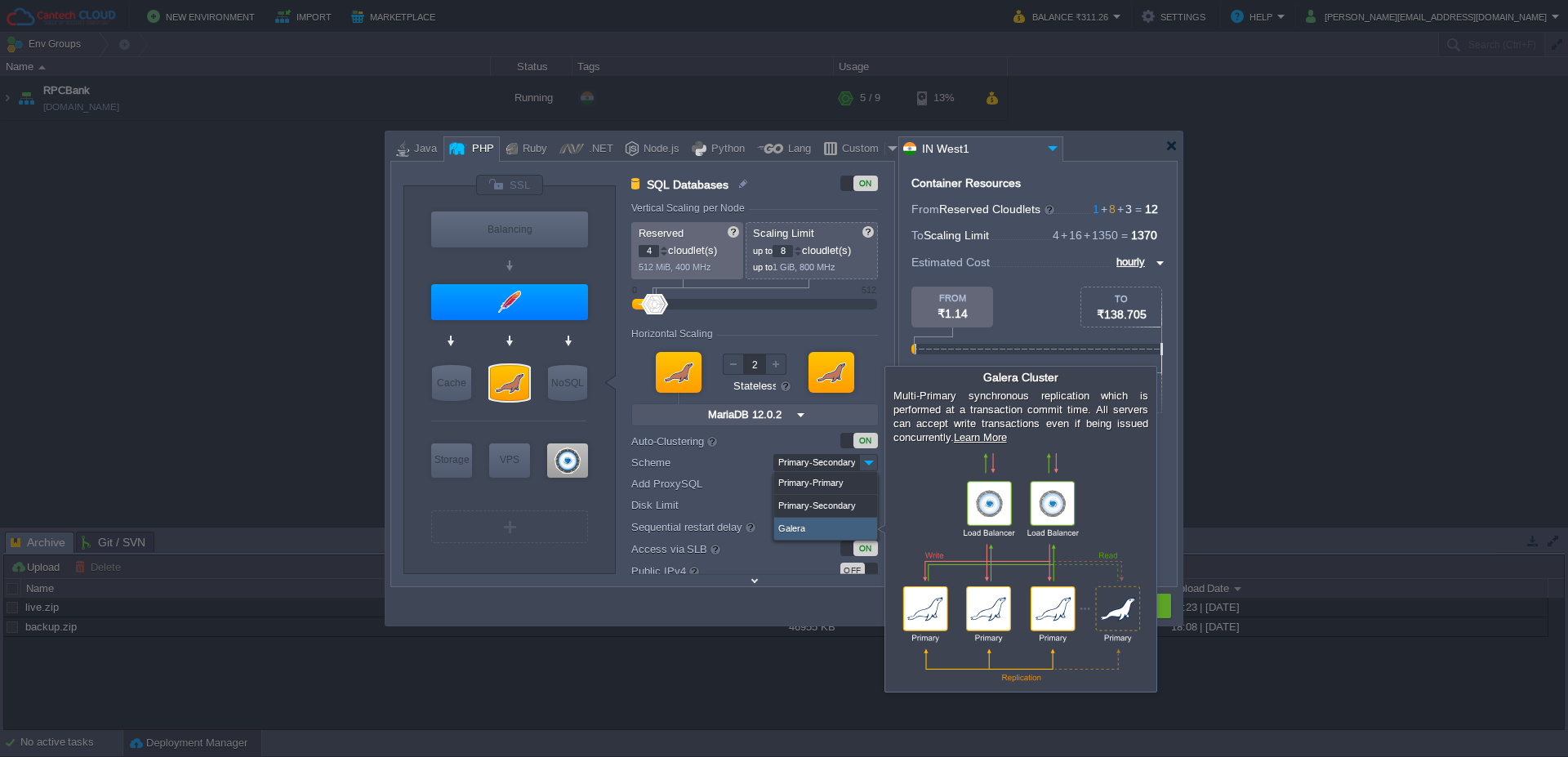
click at [809, 531] on div "Galera" at bounding box center [826, 529] width 103 height 22
type input "16"
type input "3"
type input "Galera"
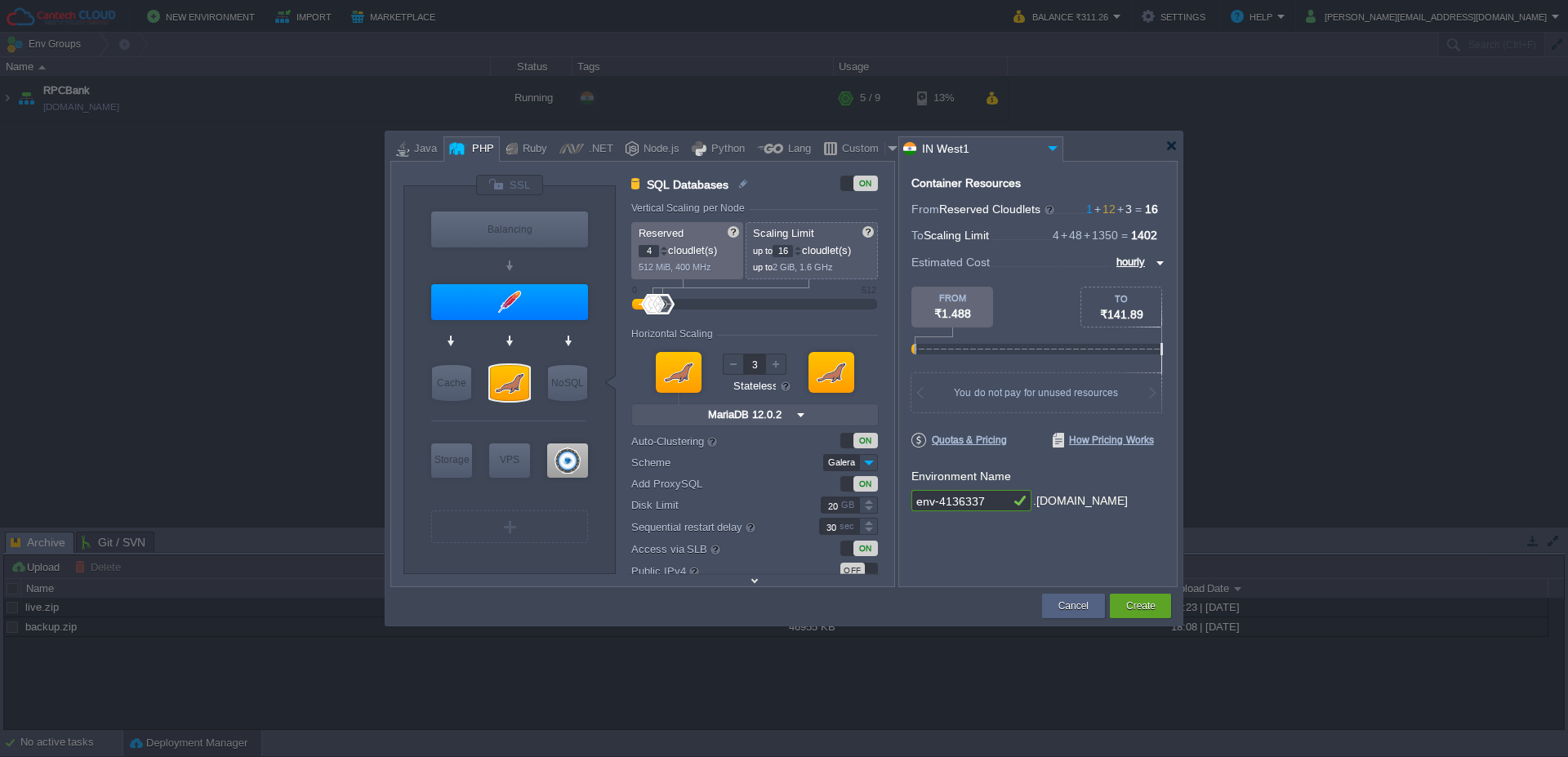
type input "AlmaLinux 9.6"
click at [838, 461] on input "Galera" at bounding box center [841, 462] width 36 height 17
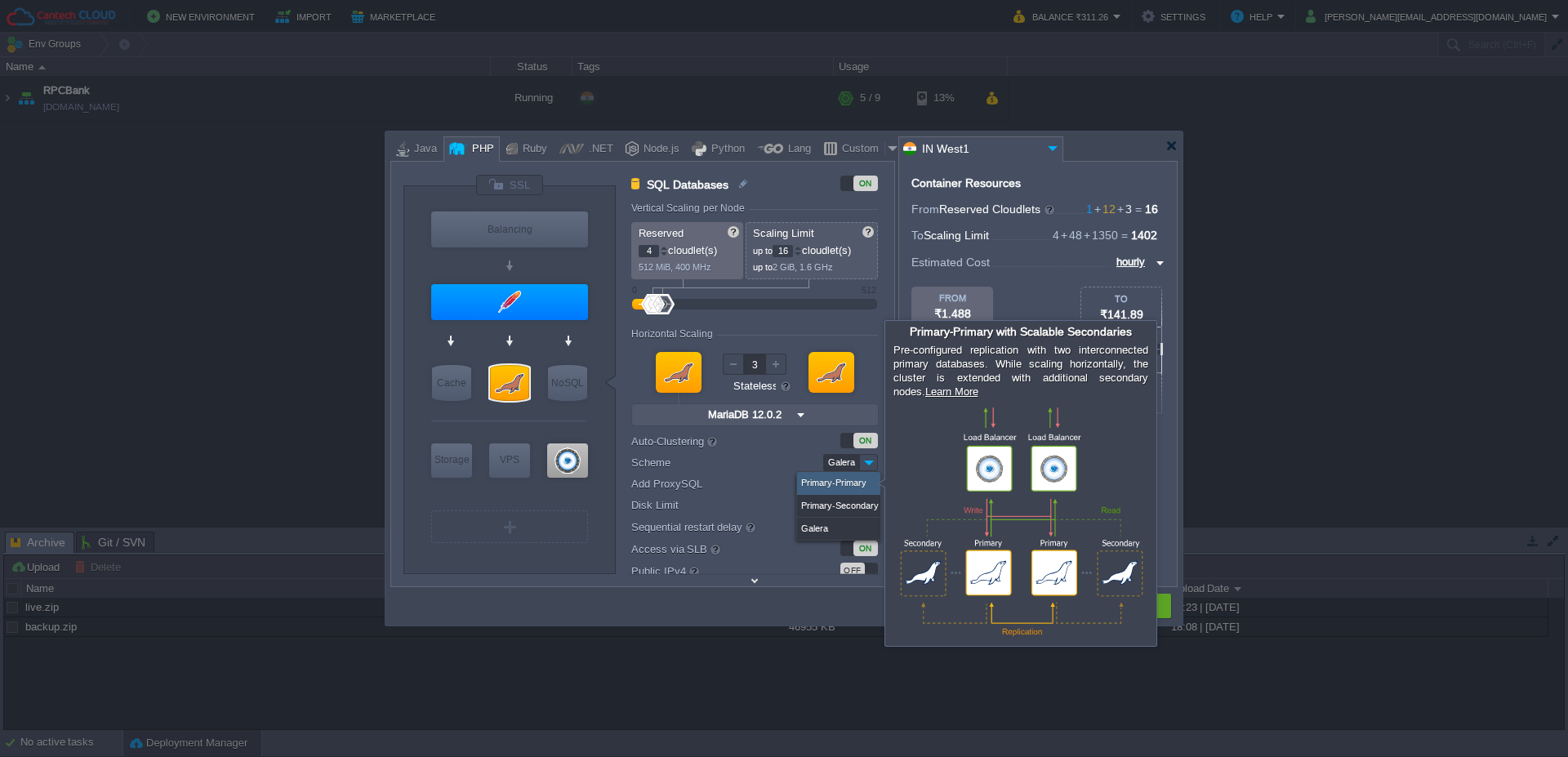
click at [832, 481] on div "Primary-Primary" at bounding box center [839, 483] width 83 height 22
type input "Primary-Primary"
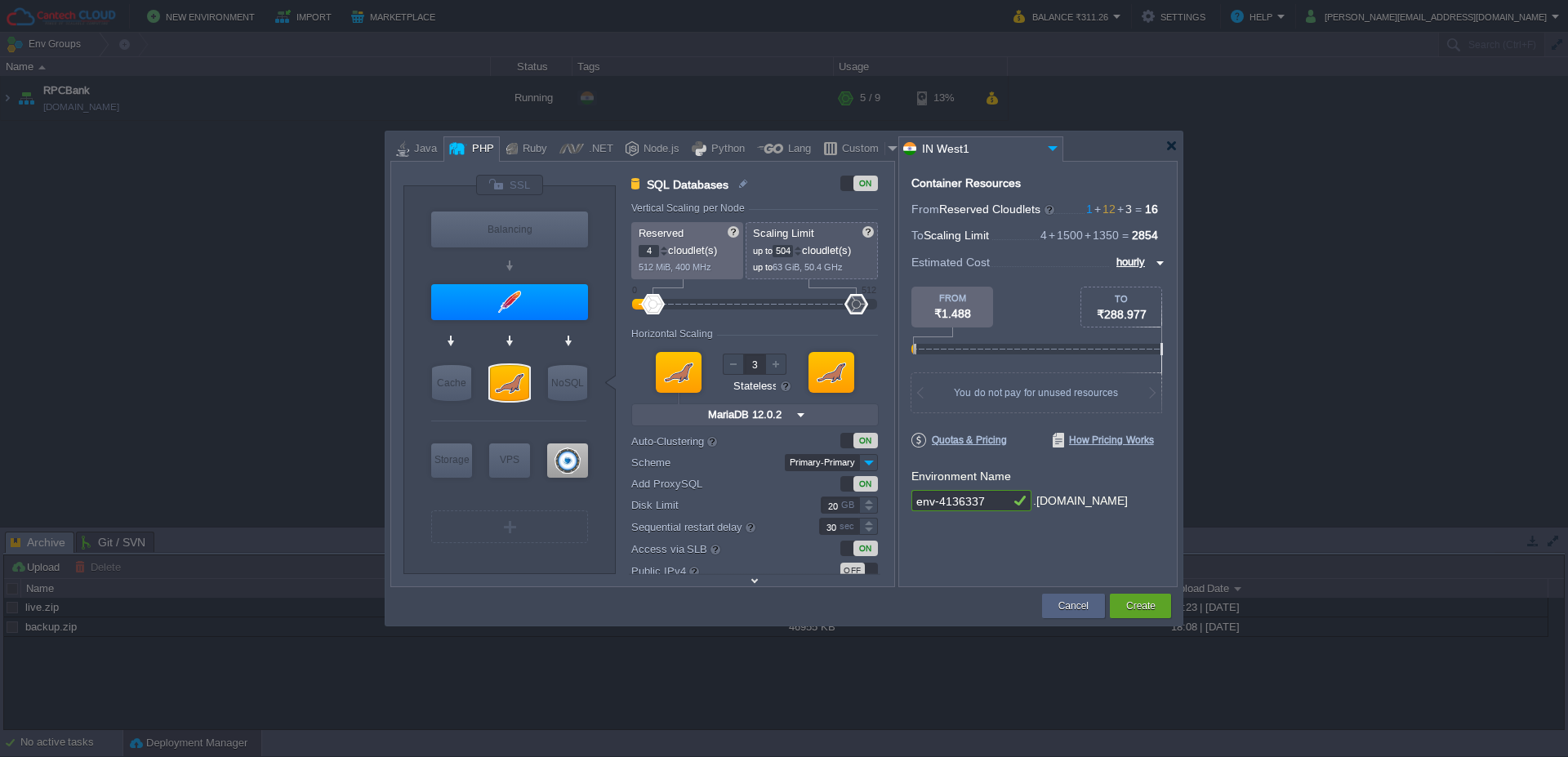
type input "512"
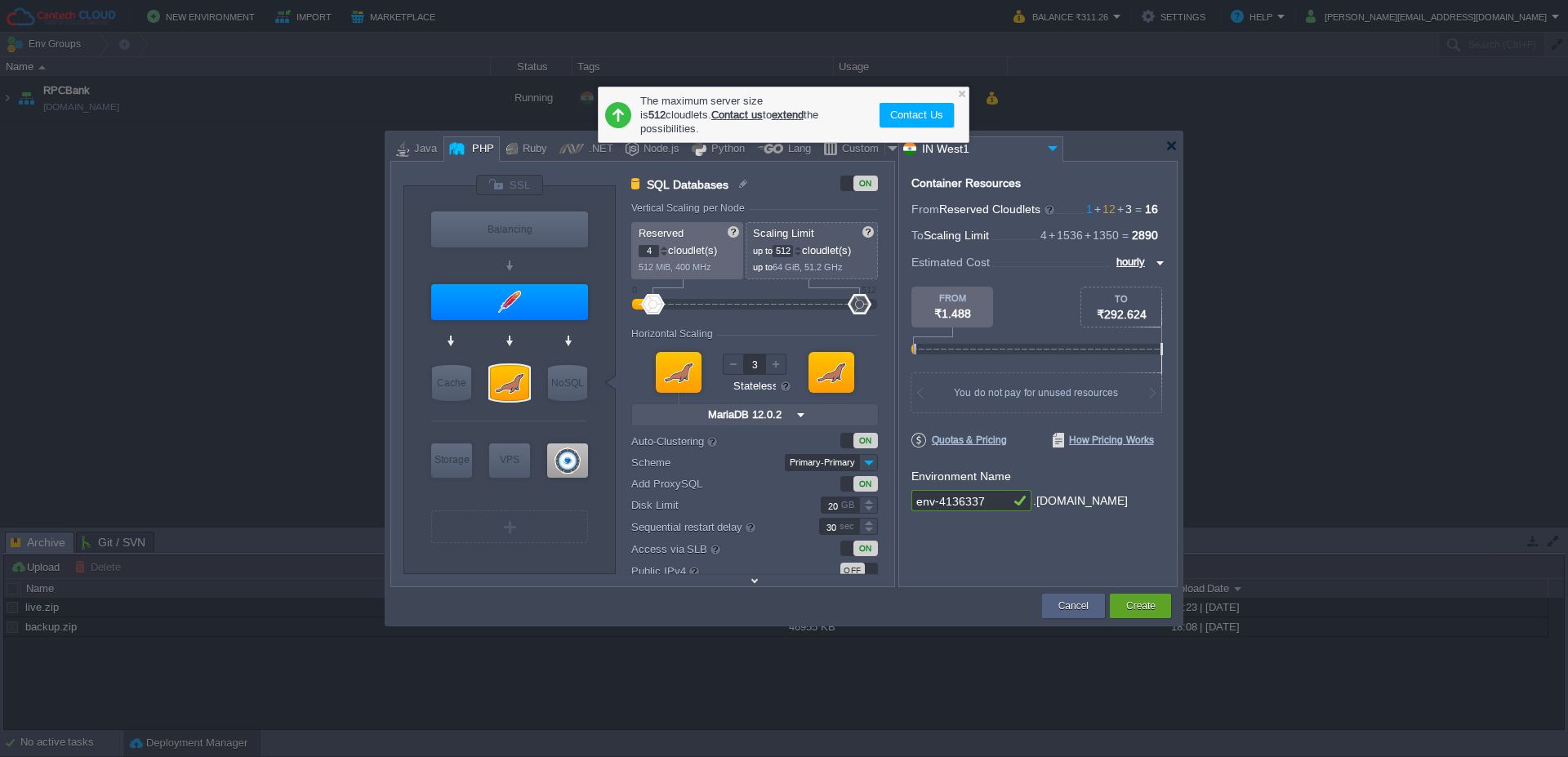
drag, startPoint x: 668, startPoint y: 306, endPoint x: 874, endPoint y: 300, distance: 206.1
click at [859, 300] on div at bounding box center [754, 305] width 209 height 18
click at [1152, 233] on span "2890" at bounding box center [1145, 236] width 26 height 13
click at [1161, 261] on img at bounding box center [1158, 263] width 13 height 20
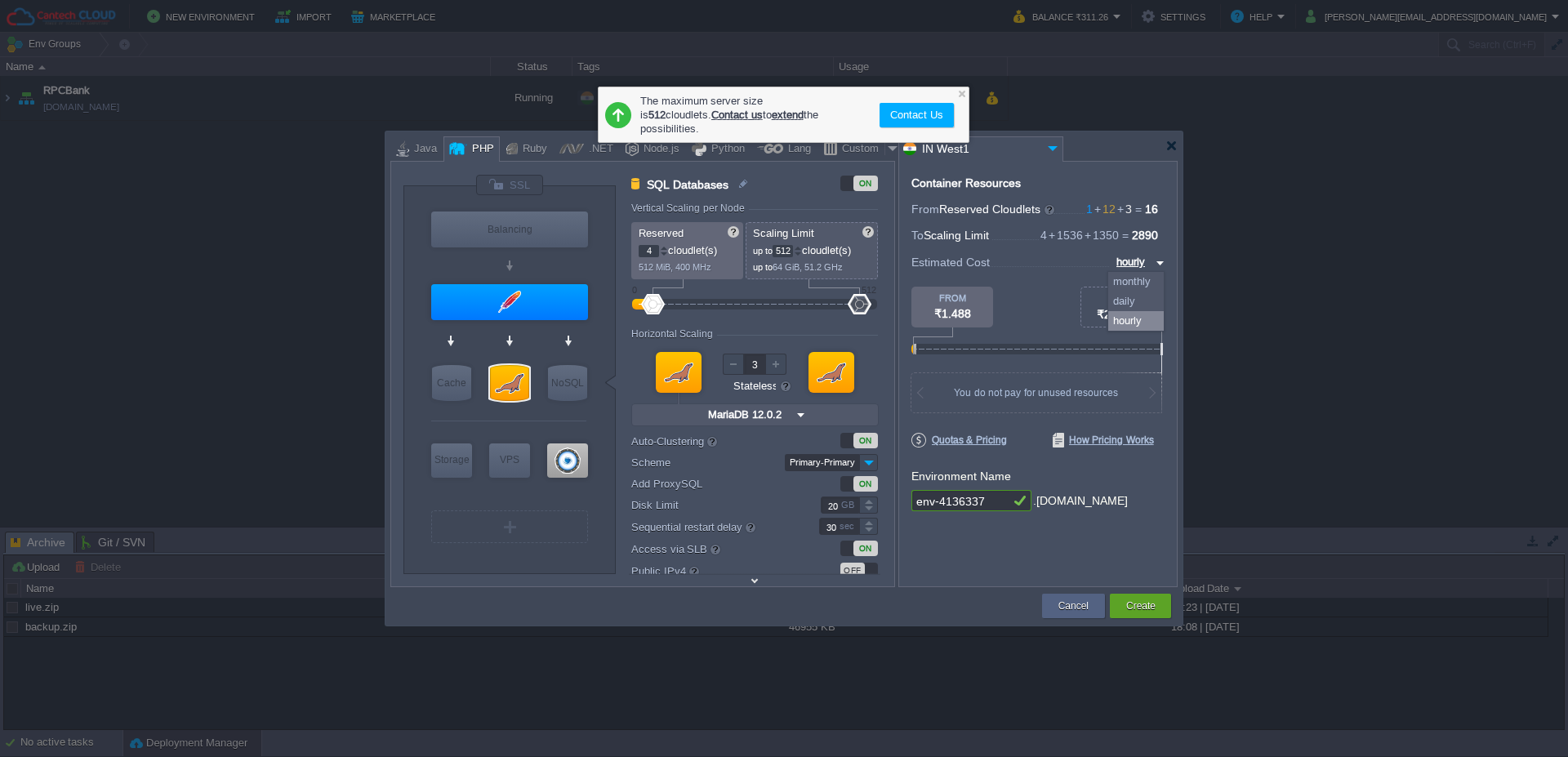
click at [1161, 261] on img at bounding box center [1158, 263] width 13 height 20
click at [833, 457] on input "Primary-Primary" at bounding box center [821, 462] width 74 height 17
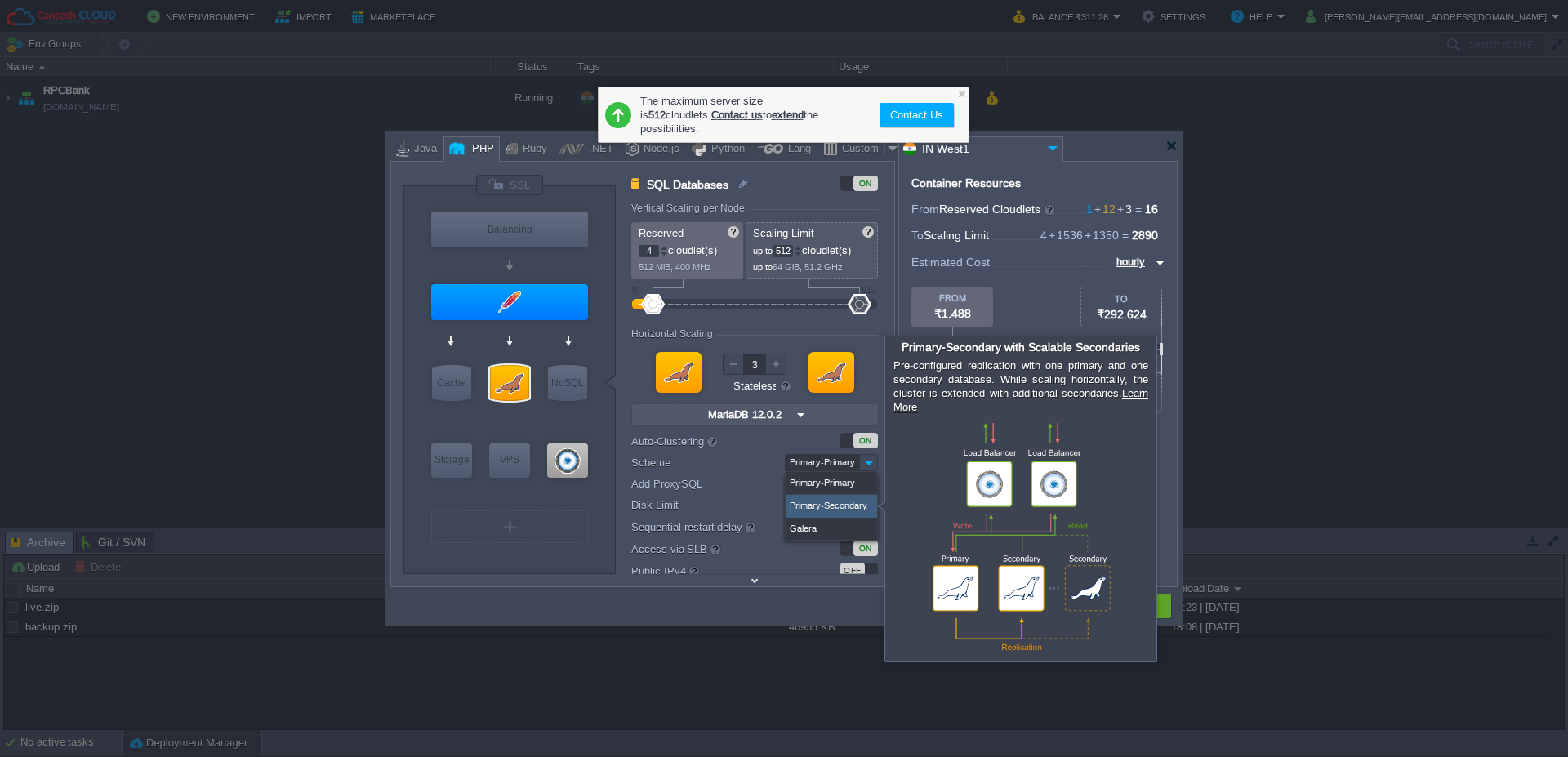
click at [812, 502] on div "Primary-Secondary" at bounding box center [831, 505] width 92 height 22
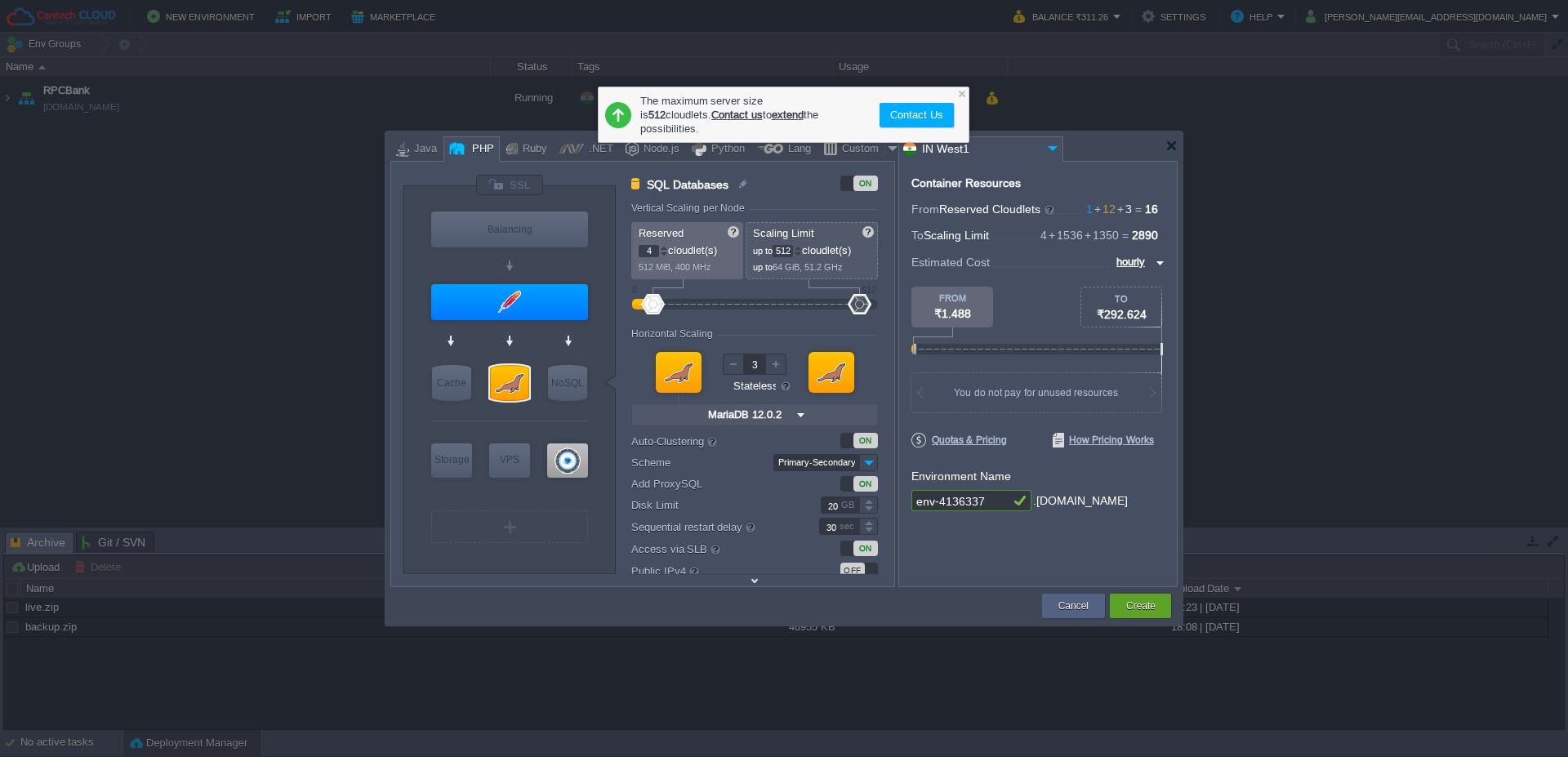
click at [929, 572] on div "Container Resources From Reserved Cloudlets 1 + 12 + 3 ... = 16 not added To Sc…" at bounding box center [1037, 374] width 279 height 426
click at [783, 505] on label "Disk Limit" at bounding box center [714, 505] width 166 height 17
click at [821, 505] on input "20" at bounding box center [840, 505] width 38 height 17
click at [783, 505] on label "Disk Limit" at bounding box center [714, 505] width 166 height 17
click at [821, 505] on input "20" at bounding box center [840, 505] width 38 height 17
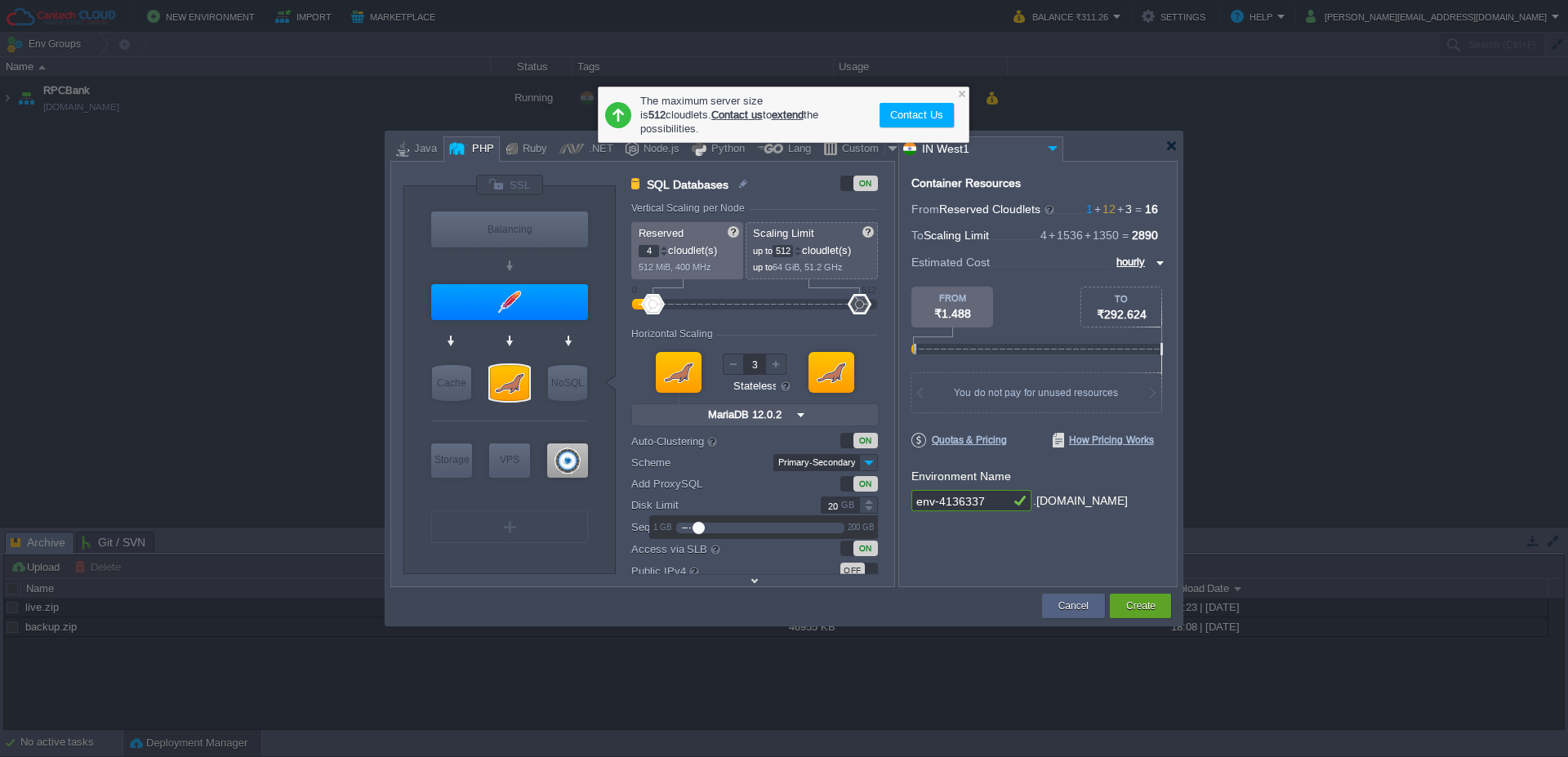
click at [801, 607] on td at bounding box center [715, 605] width 649 height 29
click at [826, 461] on input "Primary-Secondary" at bounding box center [816, 462] width 86 height 17
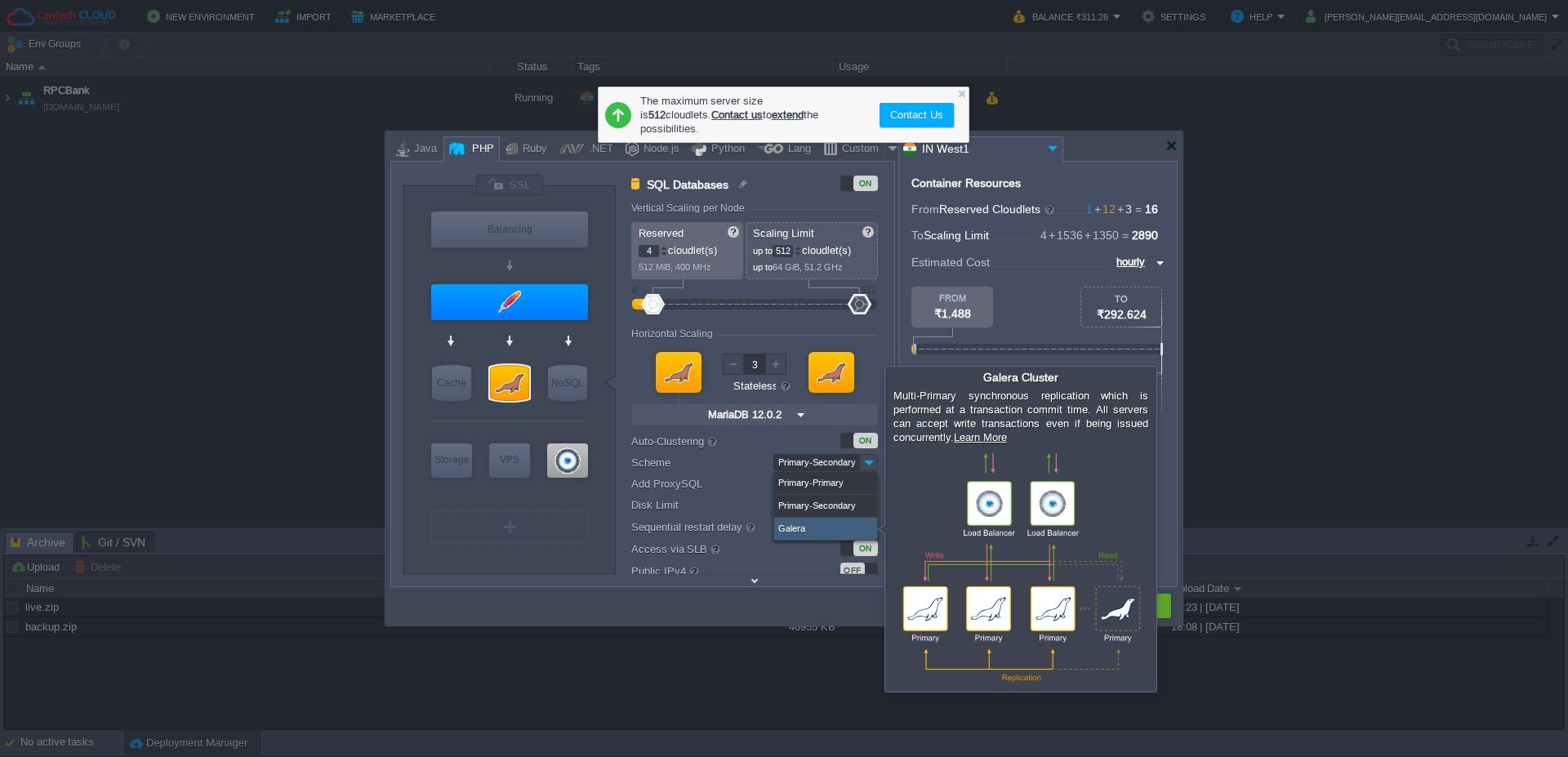
click at [809, 527] on div "Galera" at bounding box center [826, 529] width 103 height 22
type input "Galera"
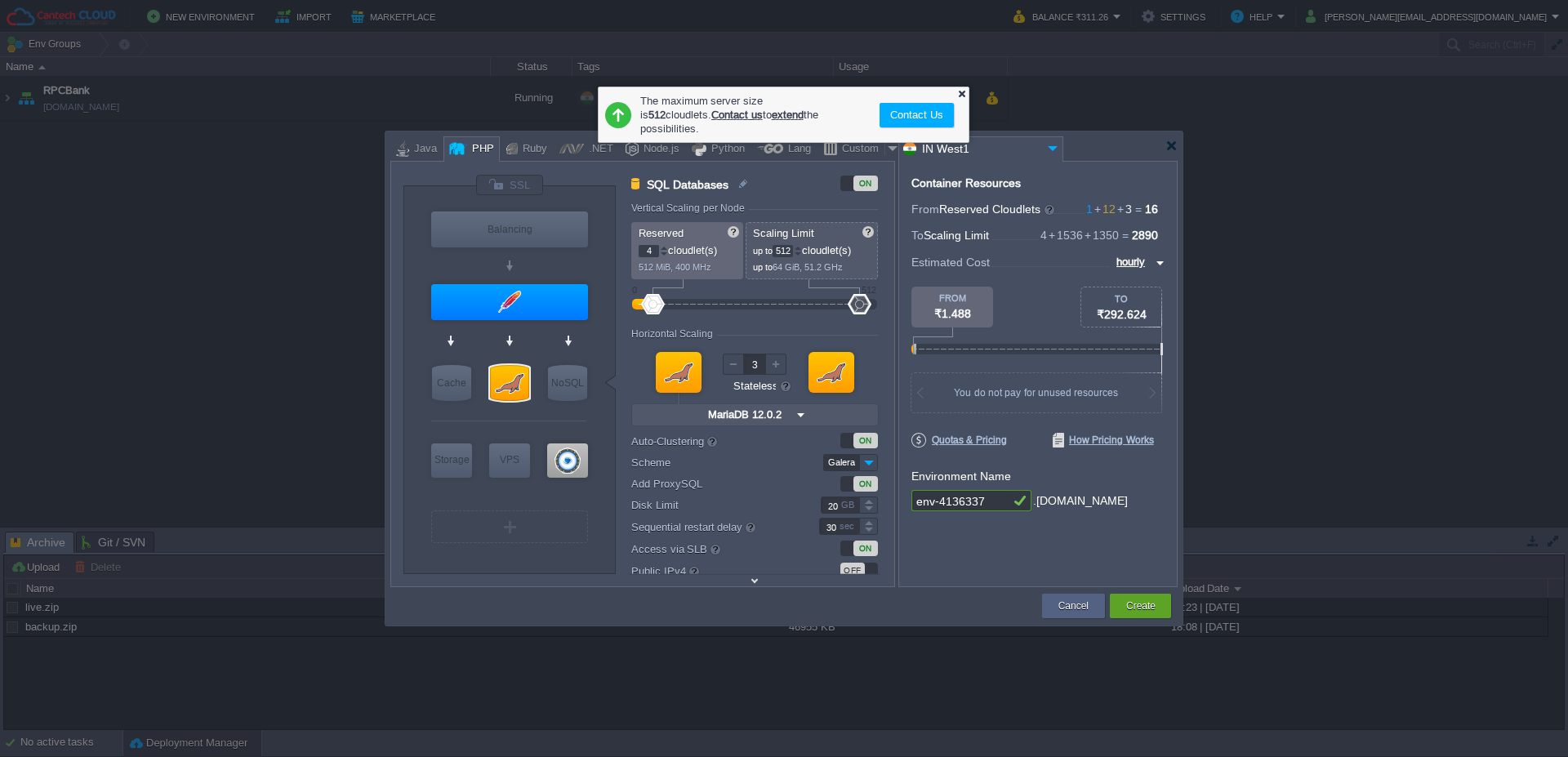
click at [961, 92] on div at bounding box center [961, 93] width 11 height 11
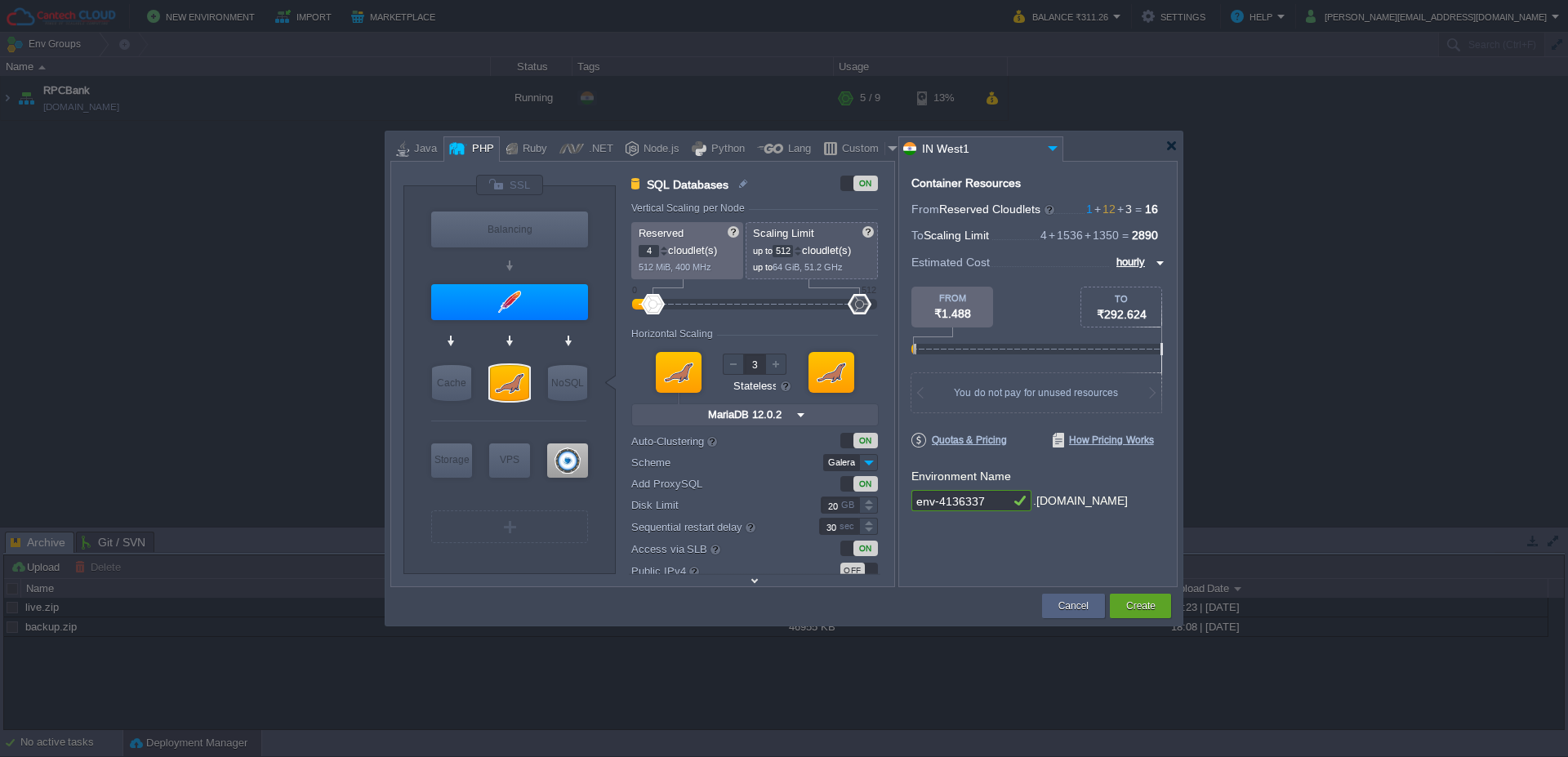
click at [836, 461] on input "Galera" at bounding box center [841, 462] width 36 height 17
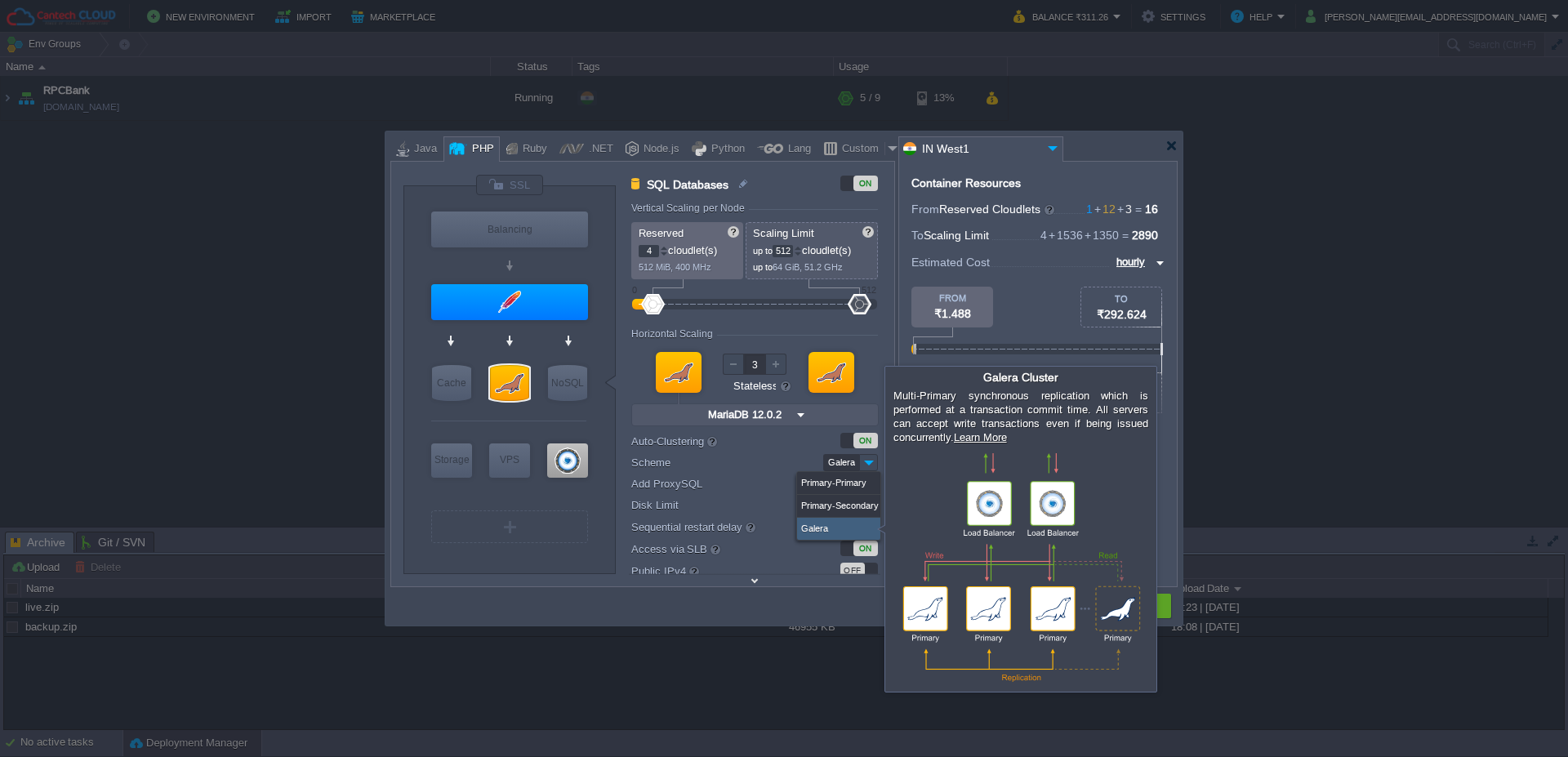
click at [830, 524] on div "Galera" at bounding box center [839, 529] width 83 height 22
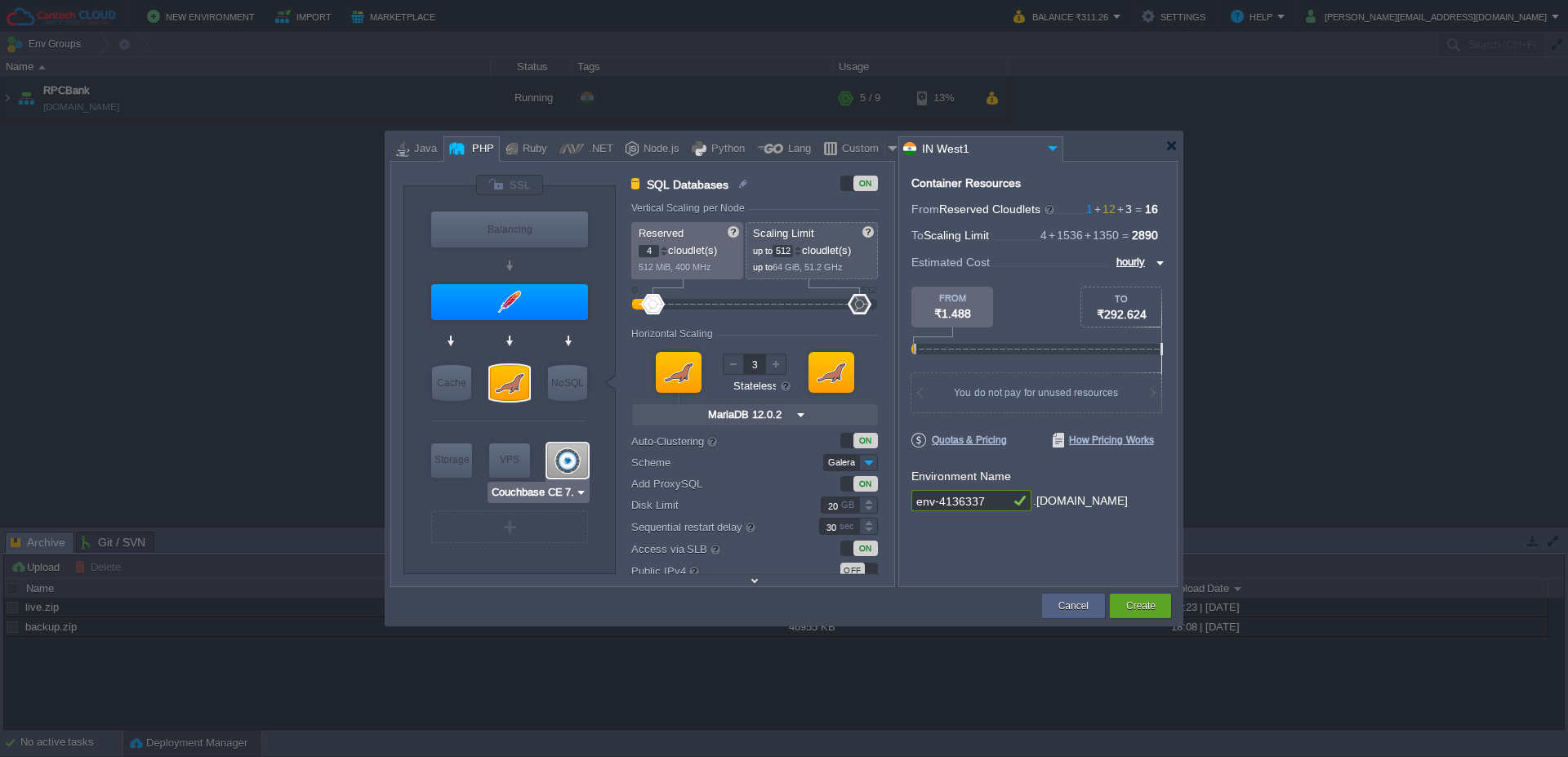
type input "NGINX 1.28.0"
click at [1151, 604] on button "Create" at bounding box center [1141, 606] width 29 height 17
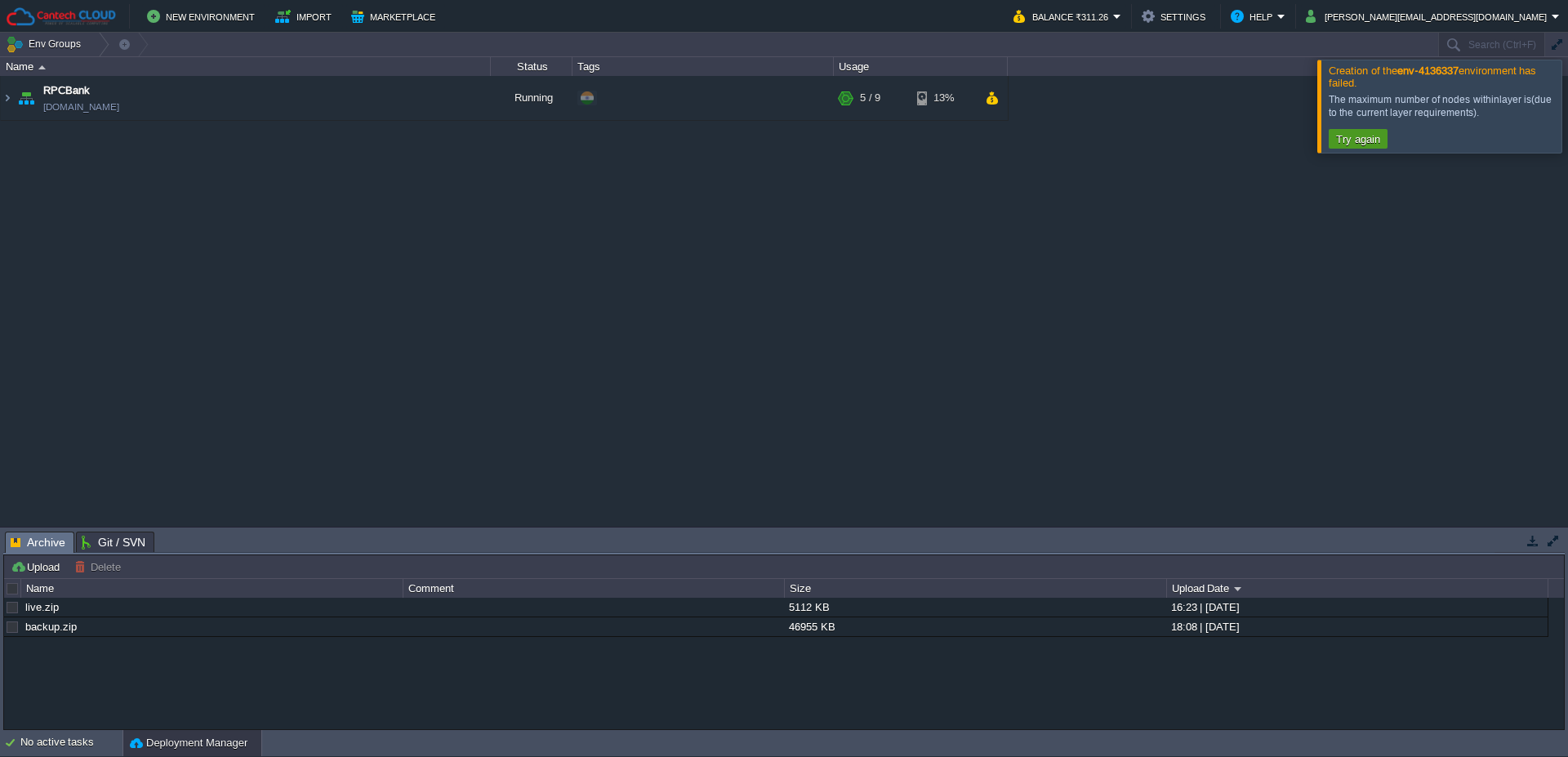
click at [1341, 137] on button "Try again" at bounding box center [1358, 139] width 54 height 15
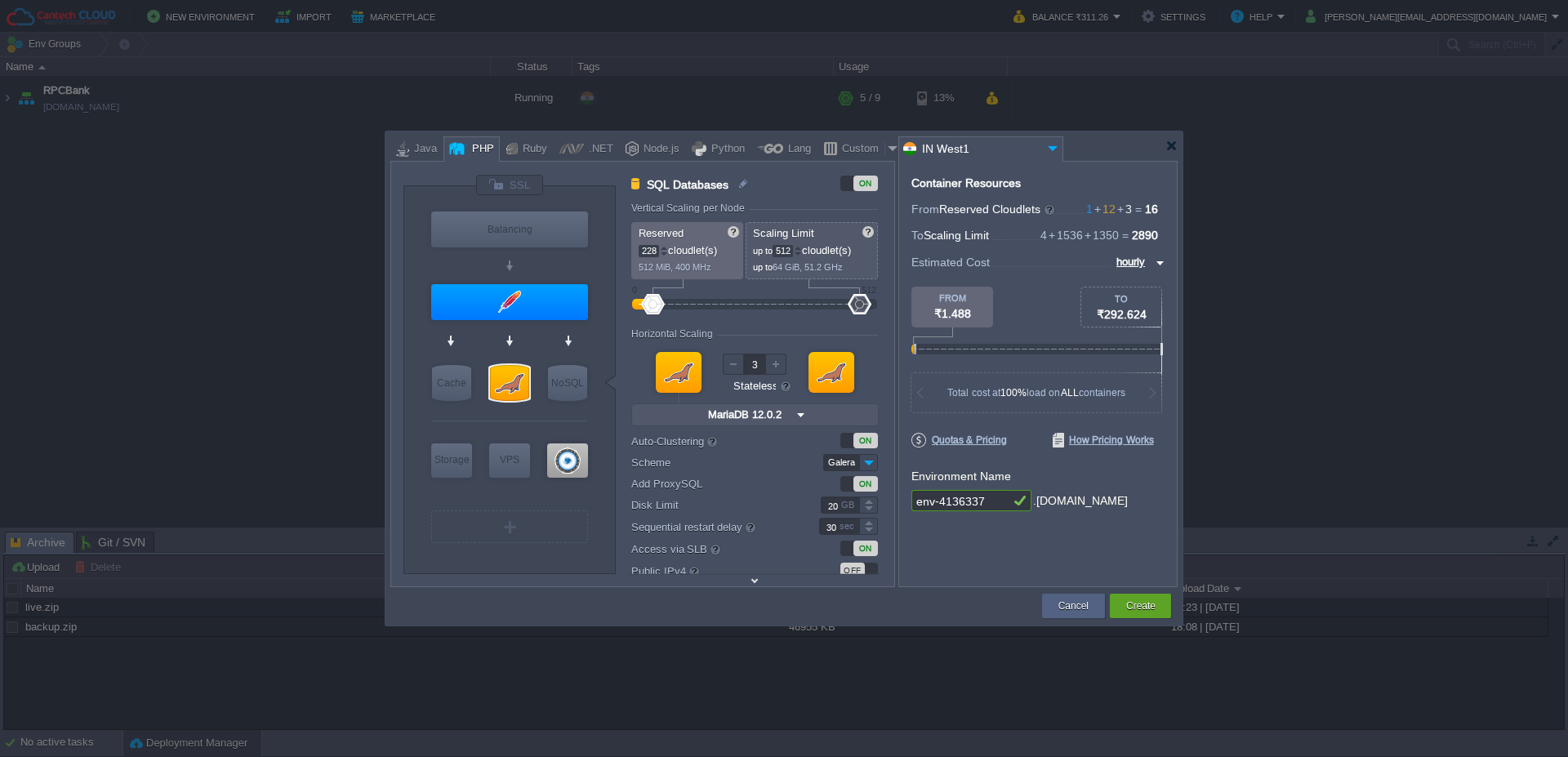
click at [747, 306] on div at bounding box center [741, 304] width 217 height 11
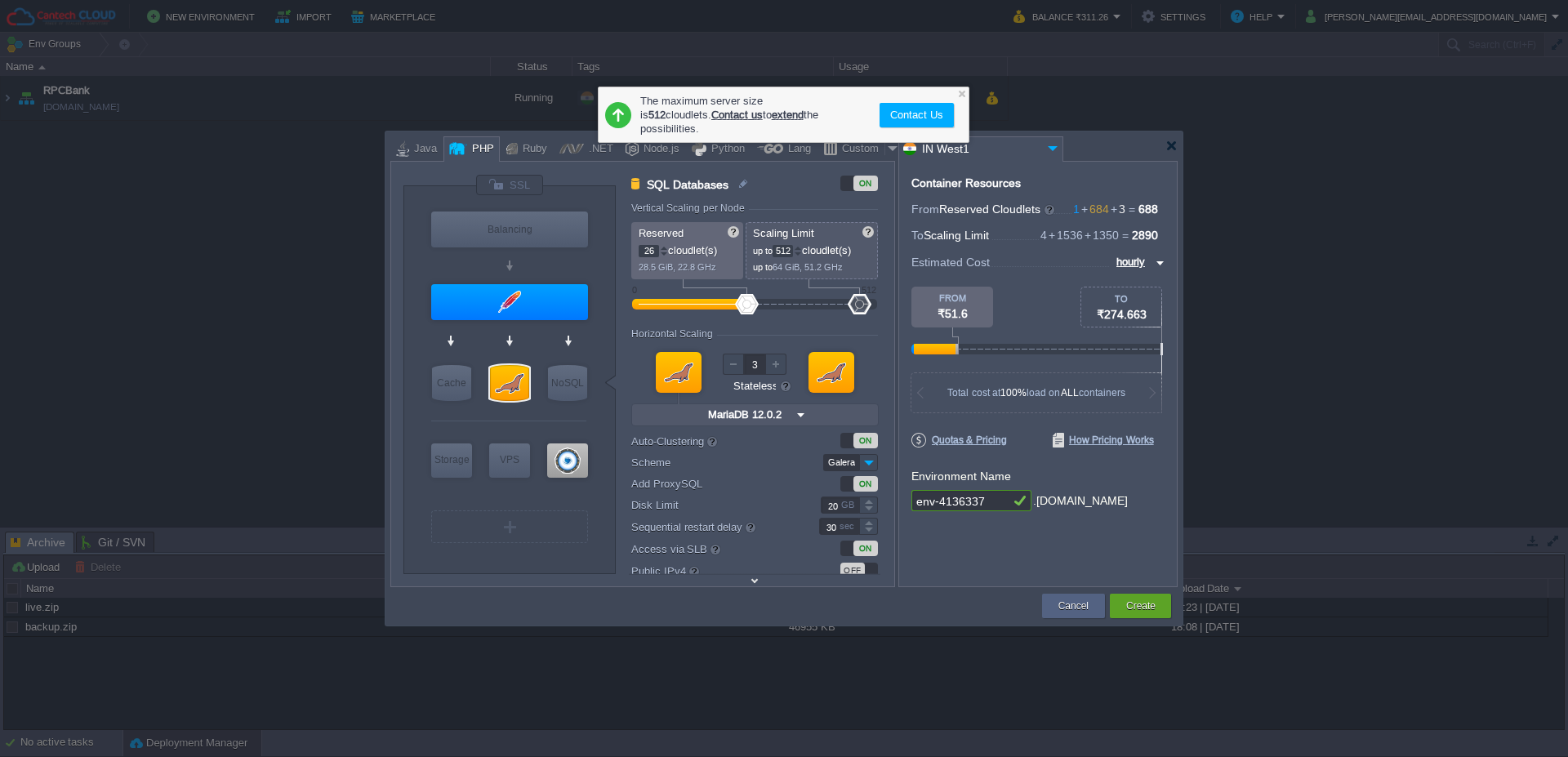
type input "0"
type input "Apache [DATE]"
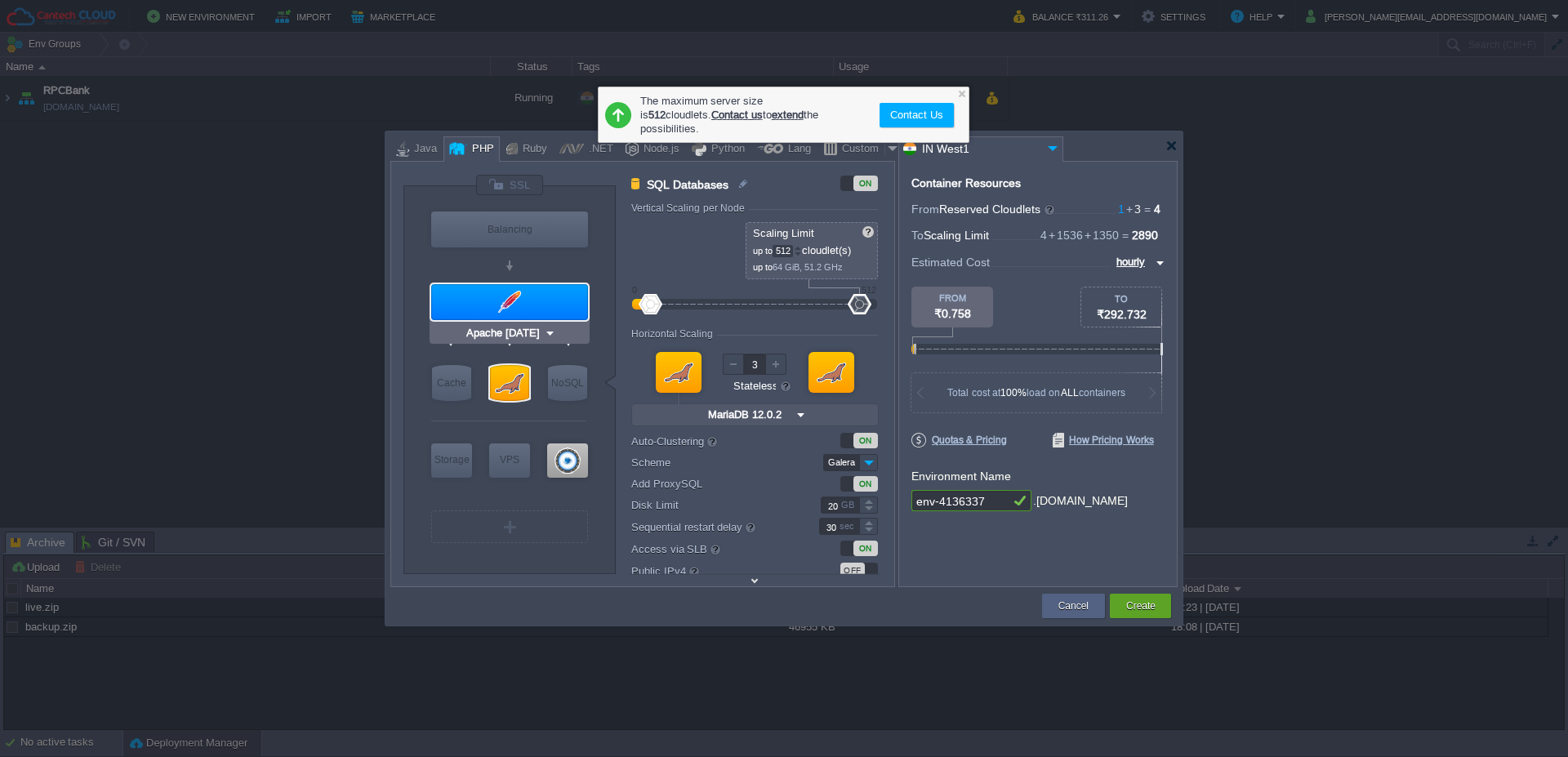
drag, startPoint x: 747, startPoint y: 301, endPoint x: 581, endPoint y: 291, distance: 166.3
click at [581, 291] on div "VM Balancing VM Application Servers VM Cache VM SQL VM NoSQL VM Storage VM VPS …" at bounding box center [648, 380] width 491 height 411
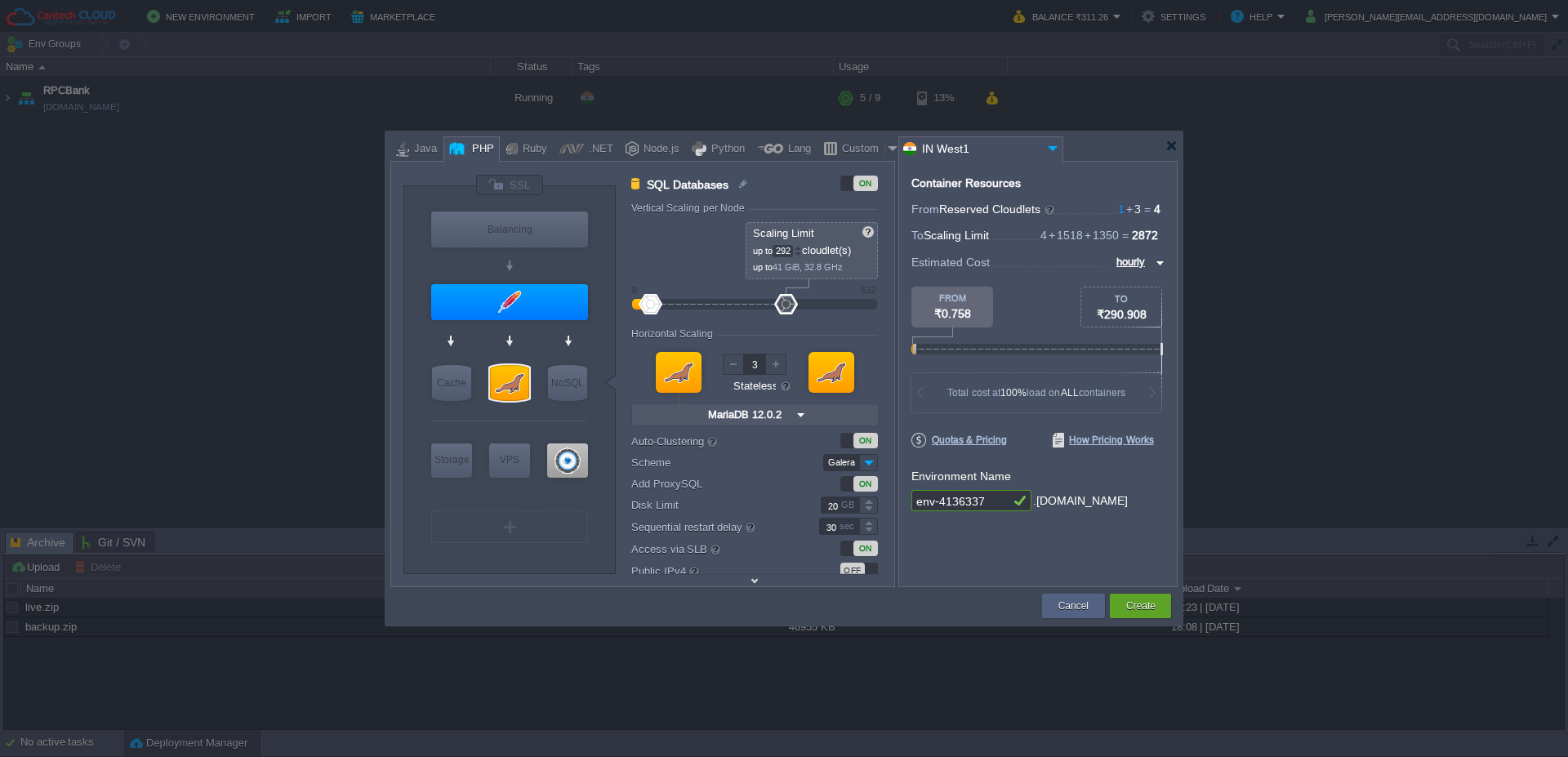
type input "290"
drag, startPoint x: 858, startPoint y: 300, endPoint x: 771, endPoint y: 301, distance: 87.0
click at [771, 301] on div at bounding box center [772, 304] width 23 height 21
type input "8"
click at [657, 301] on div at bounding box center [657, 304] width 23 height 21
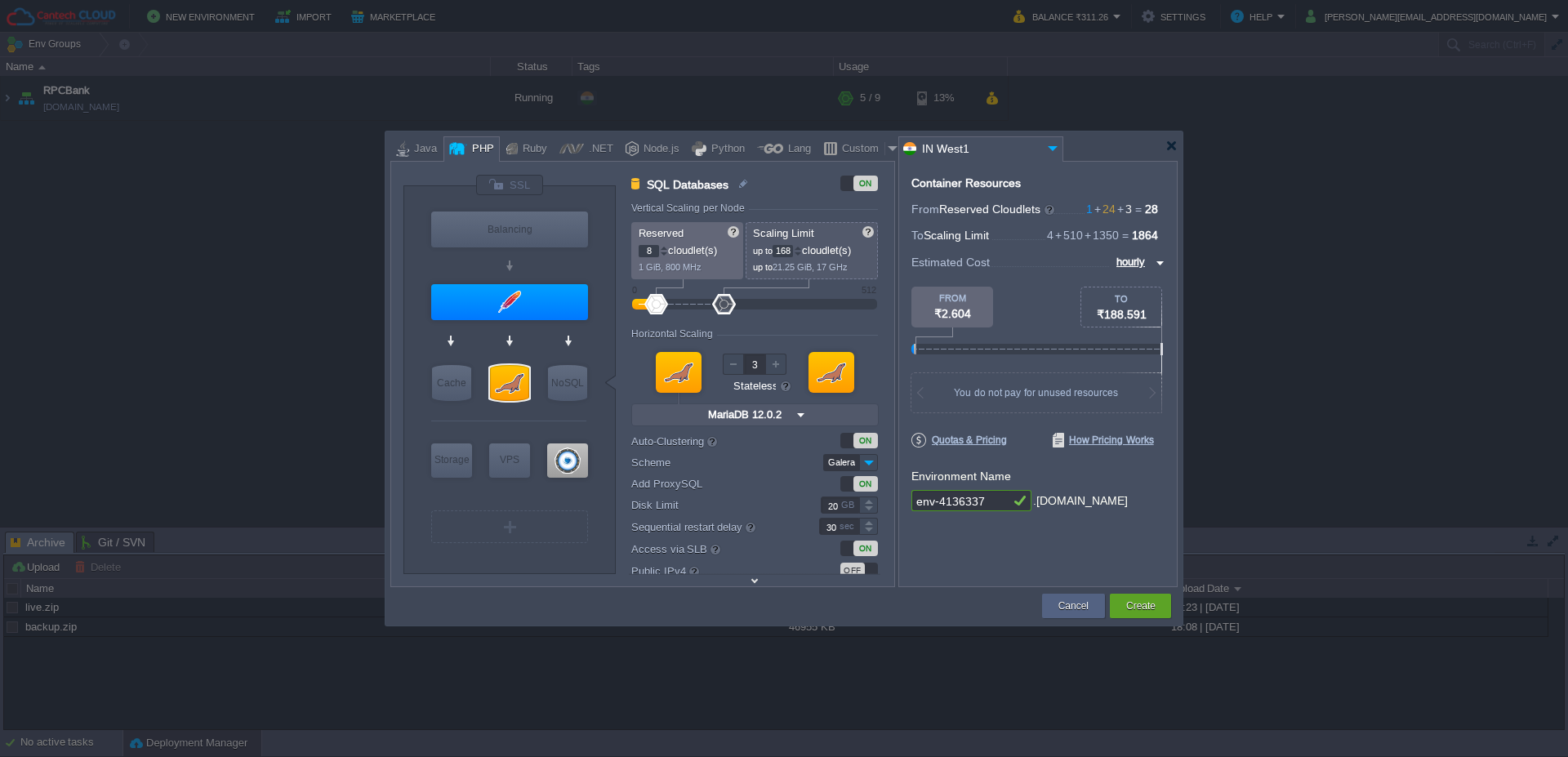
type input "166"
drag, startPoint x: 774, startPoint y: 303, endPoint x: 722, endPoint y: 304, distance: 52.0
click at [722, 304] on div at bounding box center [722, 304] width 23 height 21
click at [1154, 600] on button "Create" at bounding box center [1141, 606] width 29 height 17
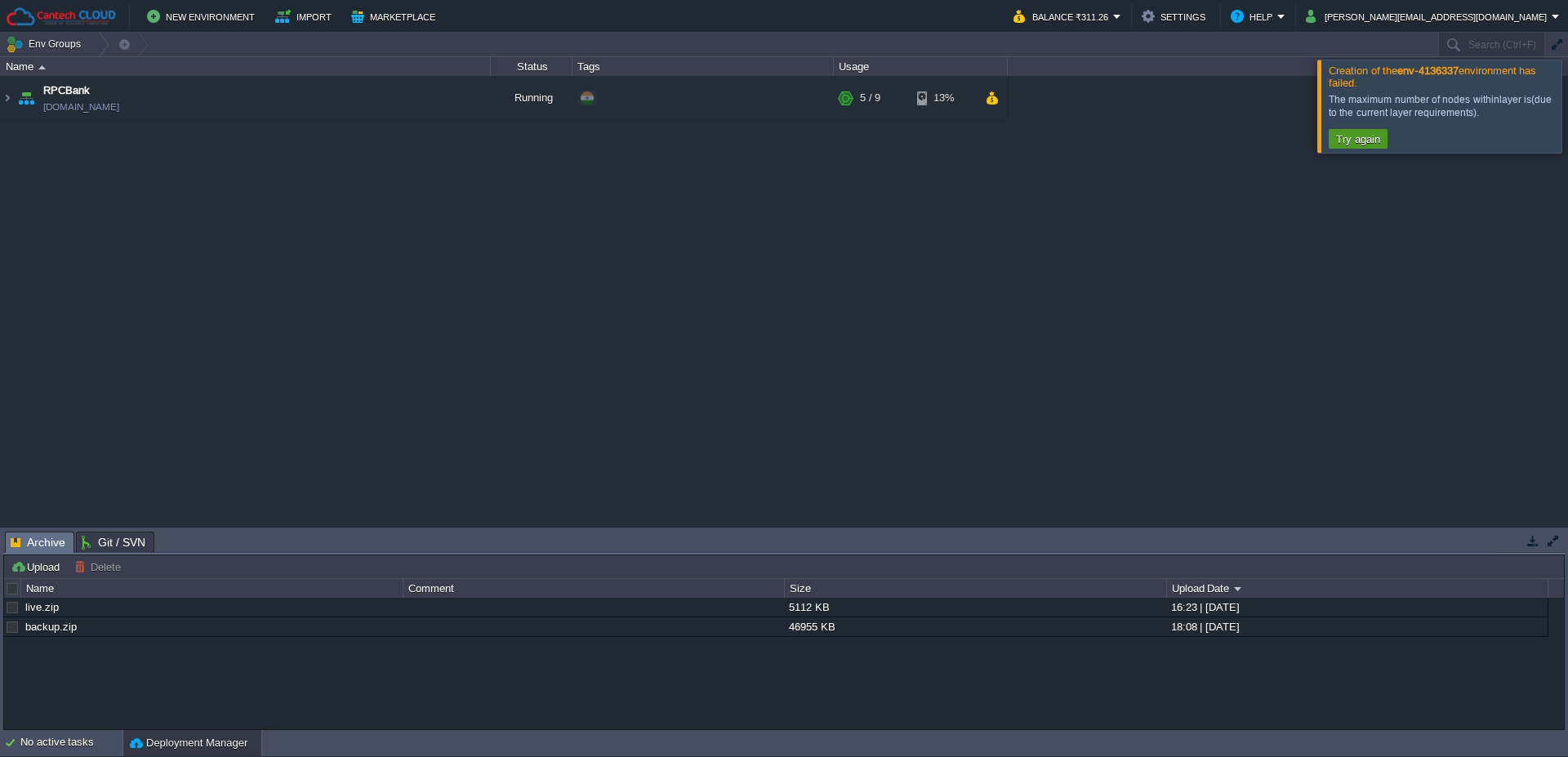
click at [1351, 142] on button "Try again" at bounding box center [1358, 139] width 54 height 15
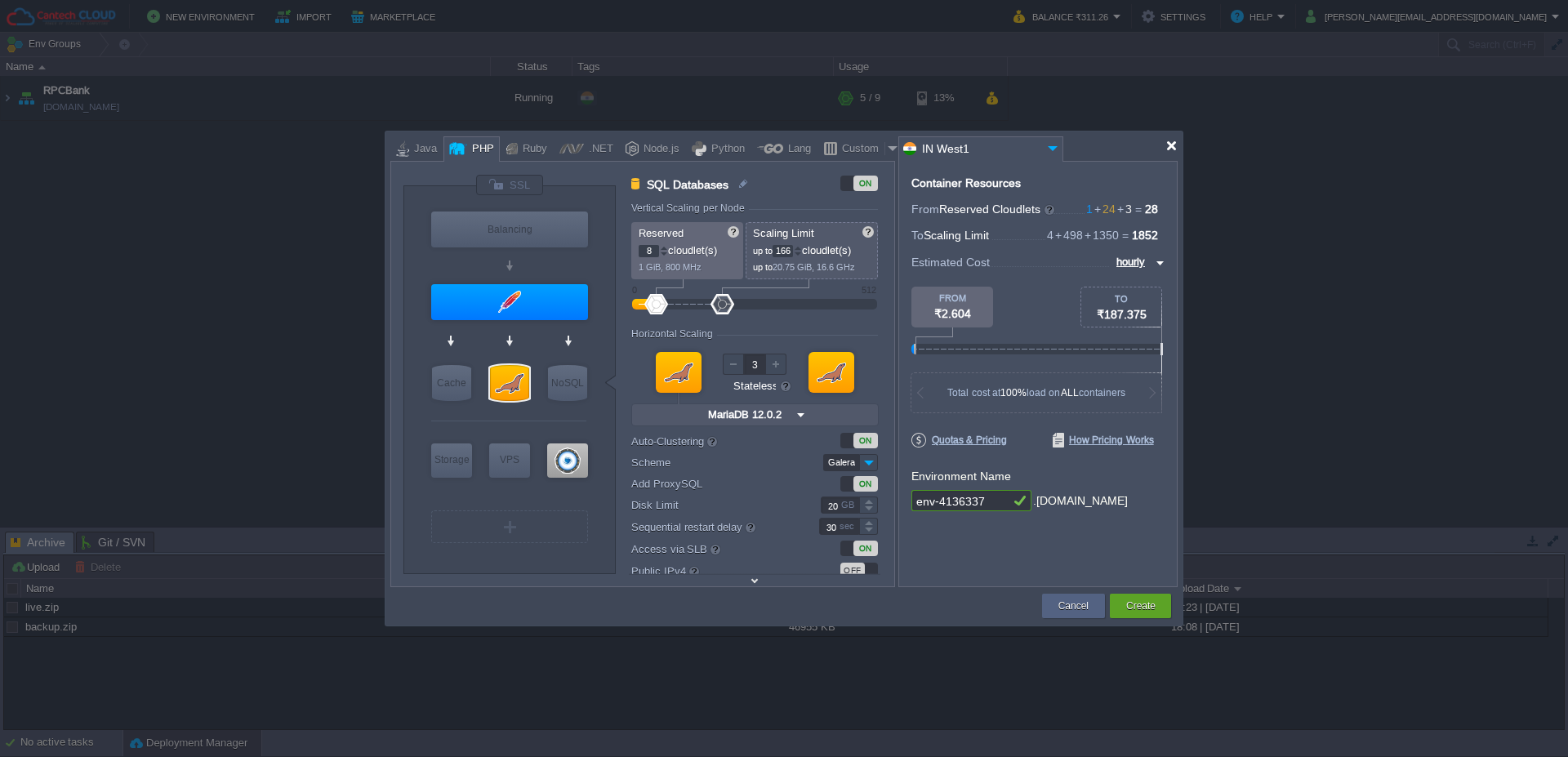
click at [1178, 142] on div at bounding box center [786, 146] width 792 height 29
click at [1077, 614] on div "Cancel" at bounding box center [1074, 605] width 38 height 24
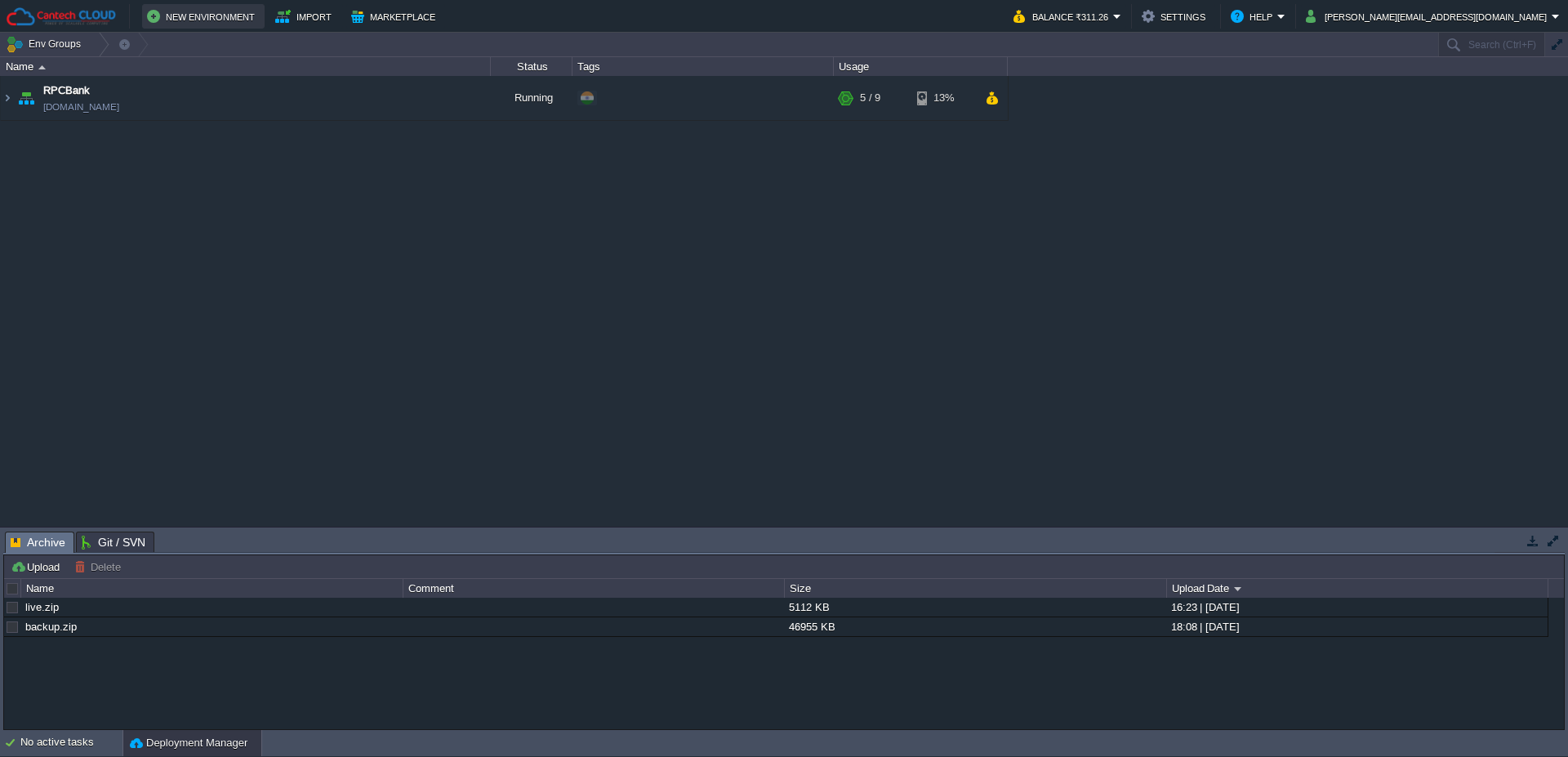
click at [224, 12] on button "New Environment" at bounding box center [202, 17] width 112 height 20
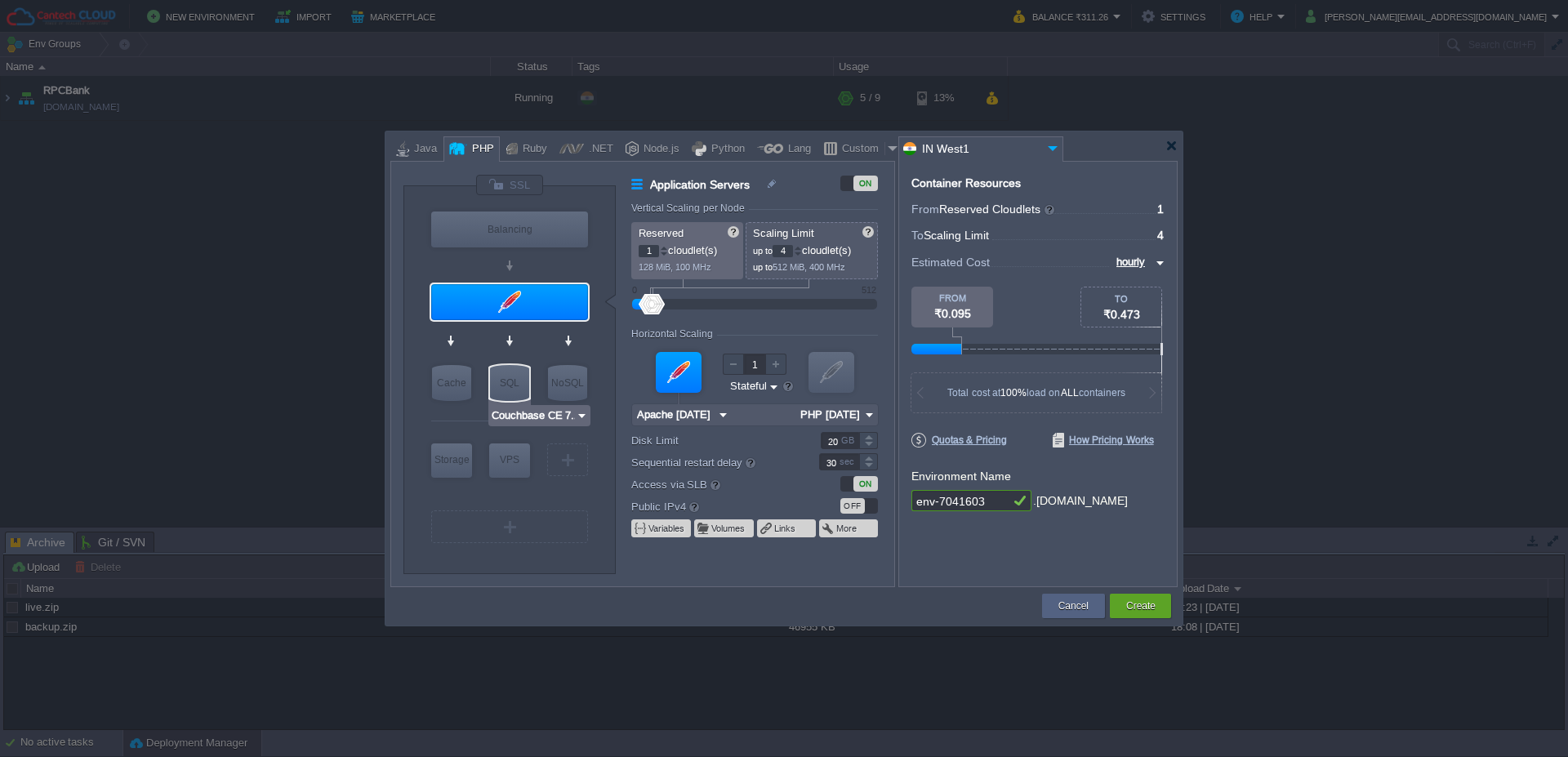
type input "MariaDB 12.0.2"
click at [513, 383] on div "SQL" at bounding box center [509, 382] width 39 height 36
type input "SQL Databases"
type input "4"
type input "6"
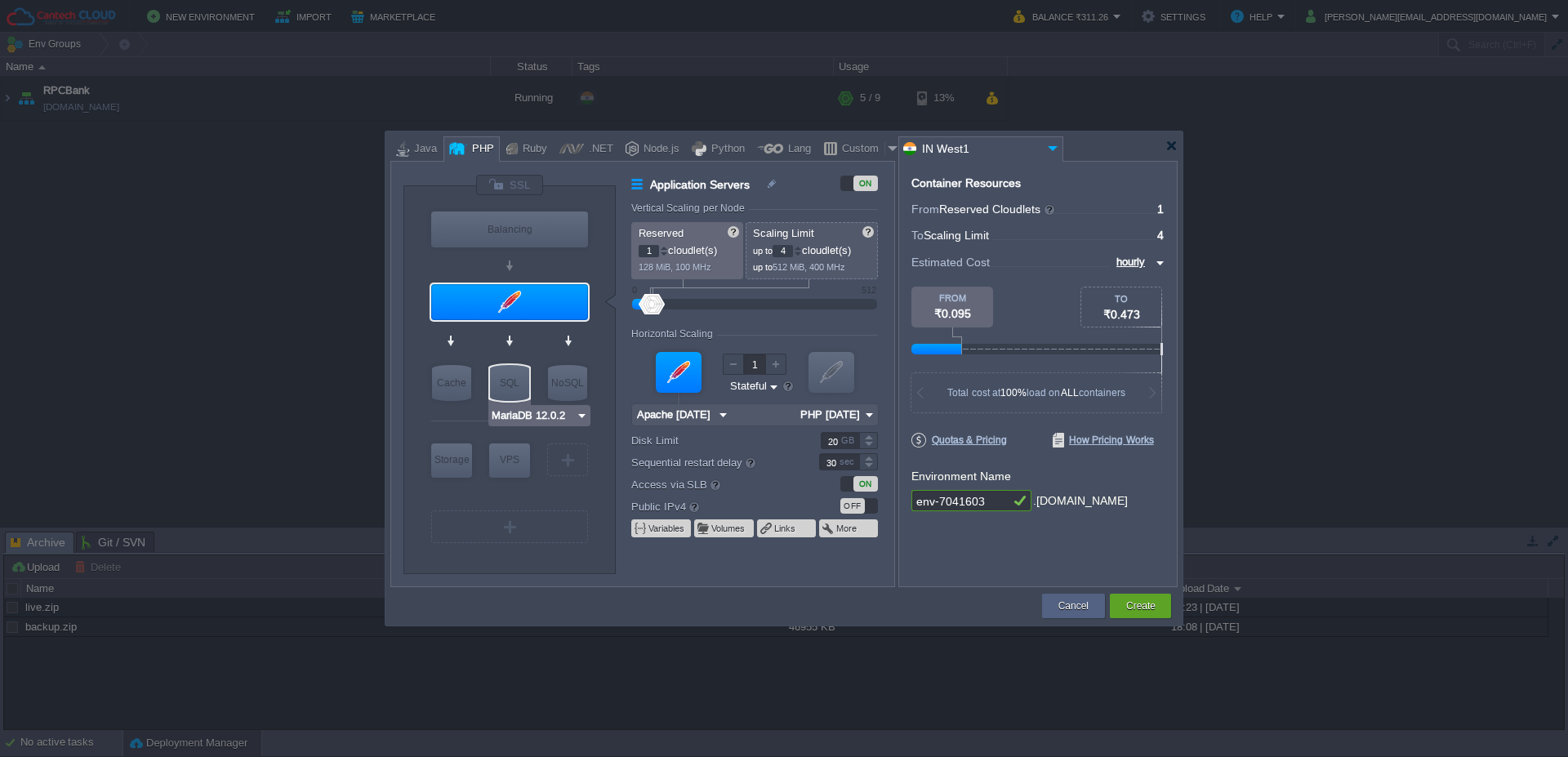
type input "MariaDB 12.0.2"
type input "12.0.2-almalin..."
type input "Stateless"
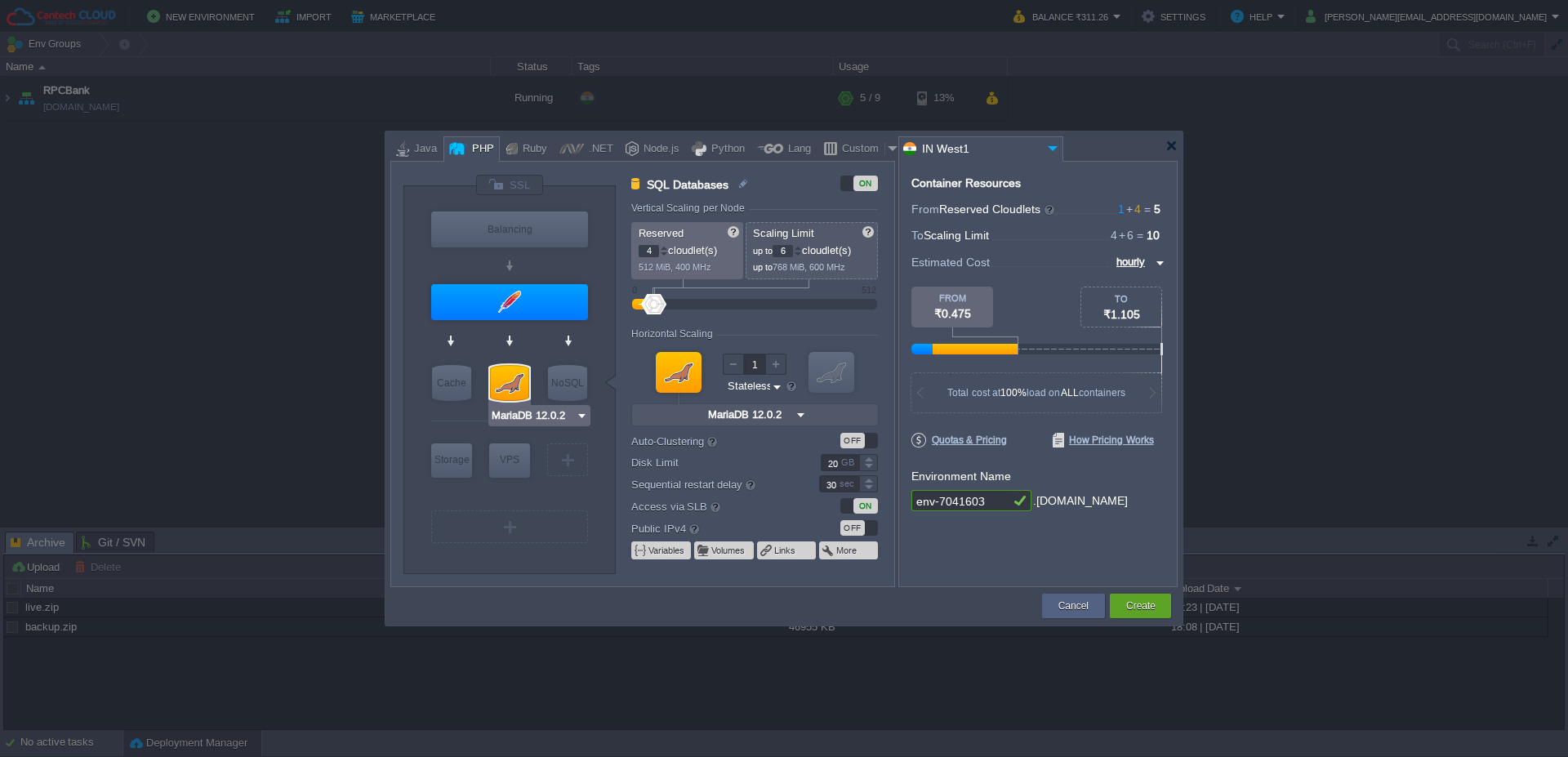
type input "Couchbase CE 7.1.1"
type input "86"
click at [690, 302] on div at bounding box center [754, 305] width 209 height 18
click at [853, 440] on div "OFF" at bounding box center [852, 441] width 24 height 16
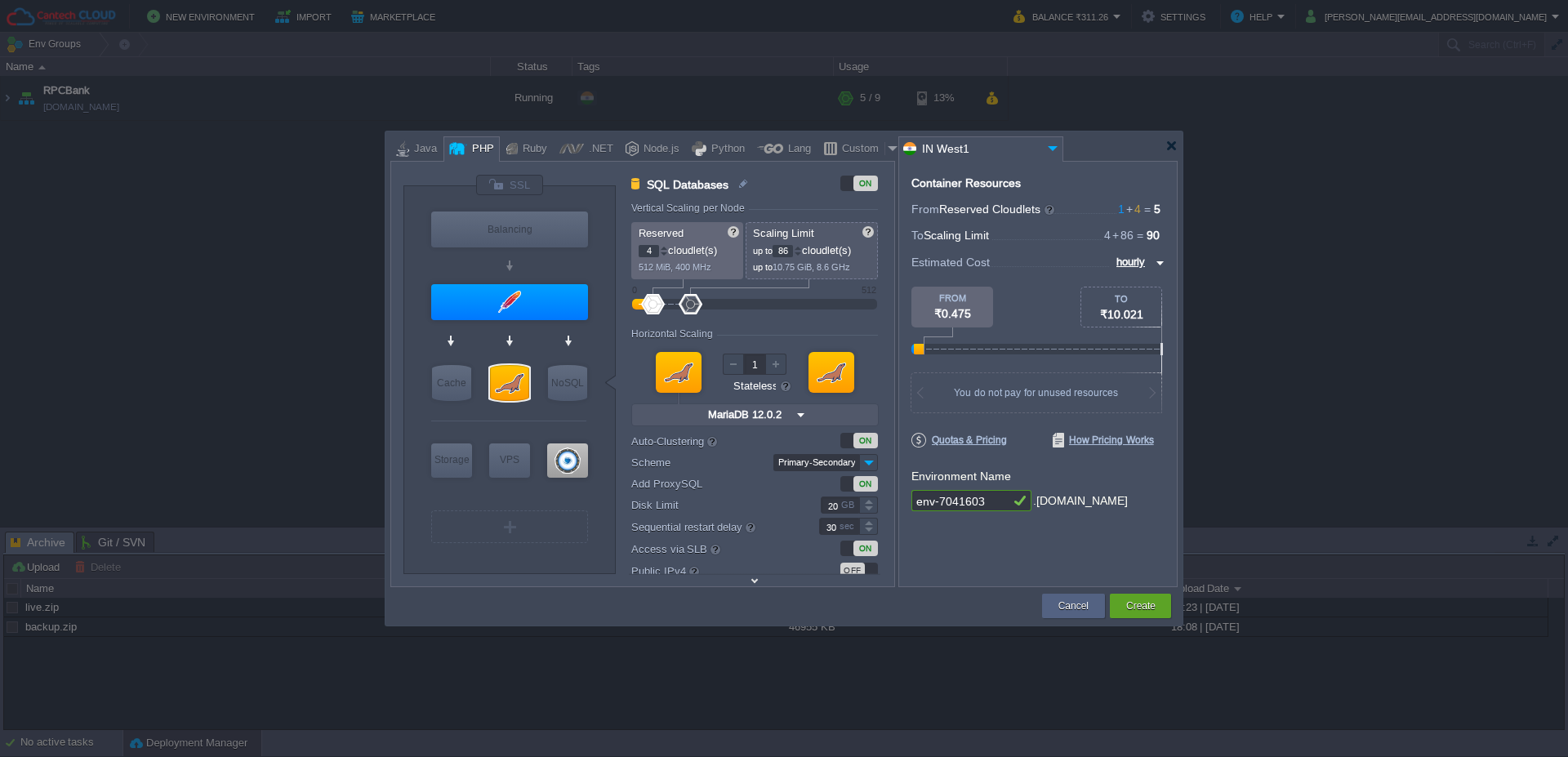
type input "SQL Databases"
type input "2"
type input "12.0.2-almalin..."
click at [834, 461] on input "Primary-Secondary" at bounding box center [816, 462] width 86 height 17
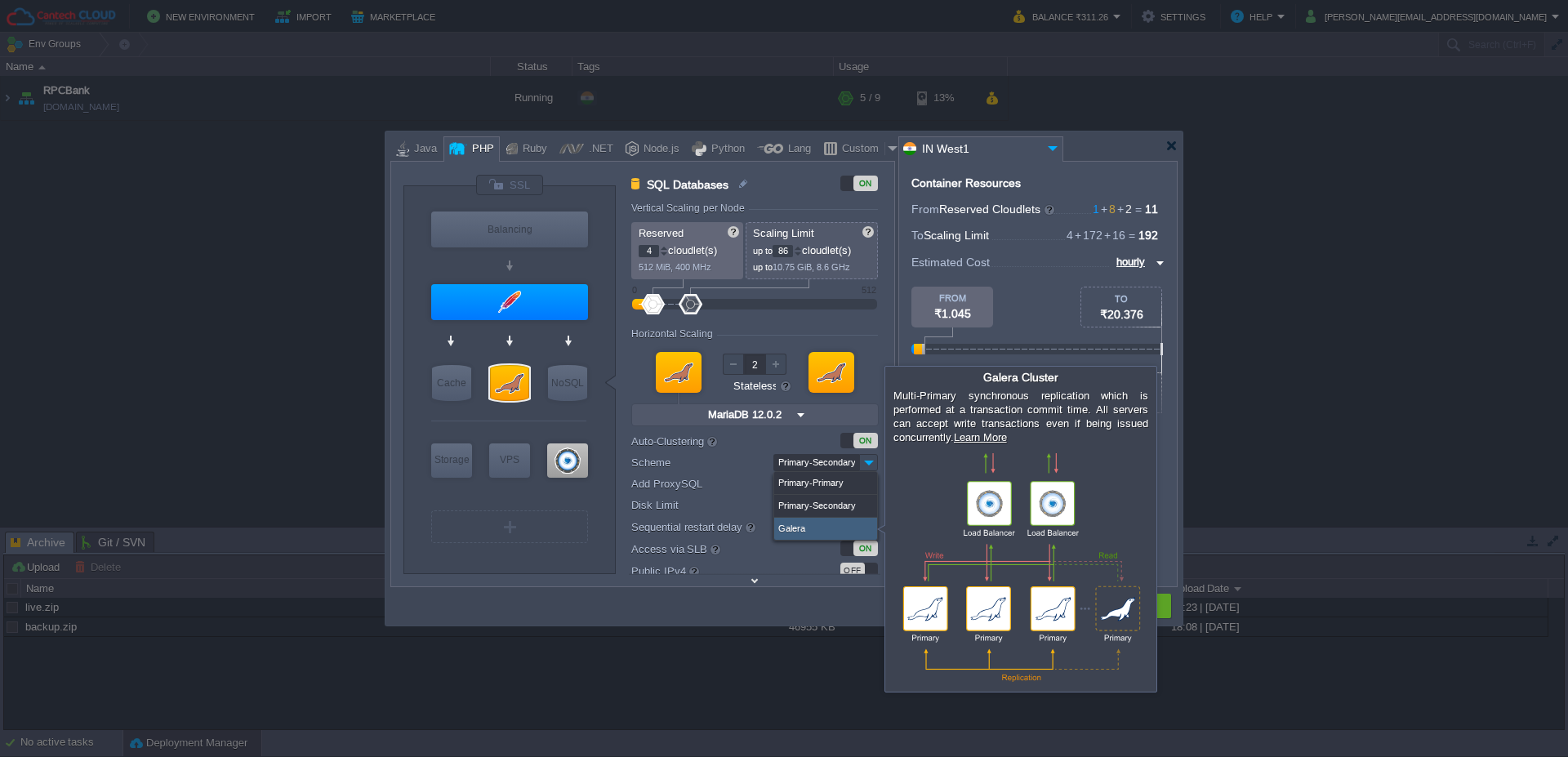
click at [792, 523] on div "Galera" at bounding box center [826, 529] width 103 height 22
type input "3"
type input "Galera"
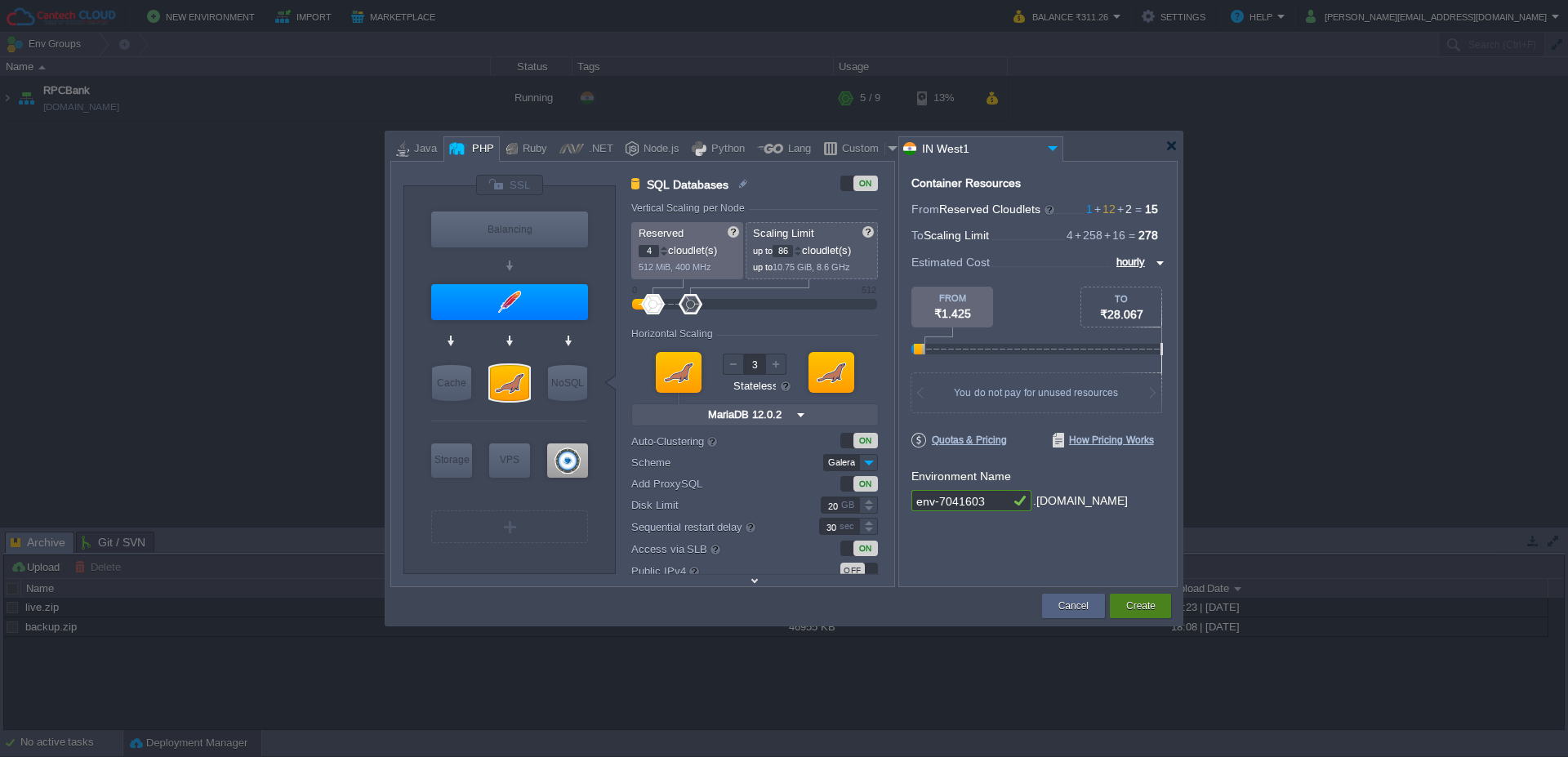
click at [1144, 609] on button "Create" at bounding box center [1141, 606] width 29 height 17
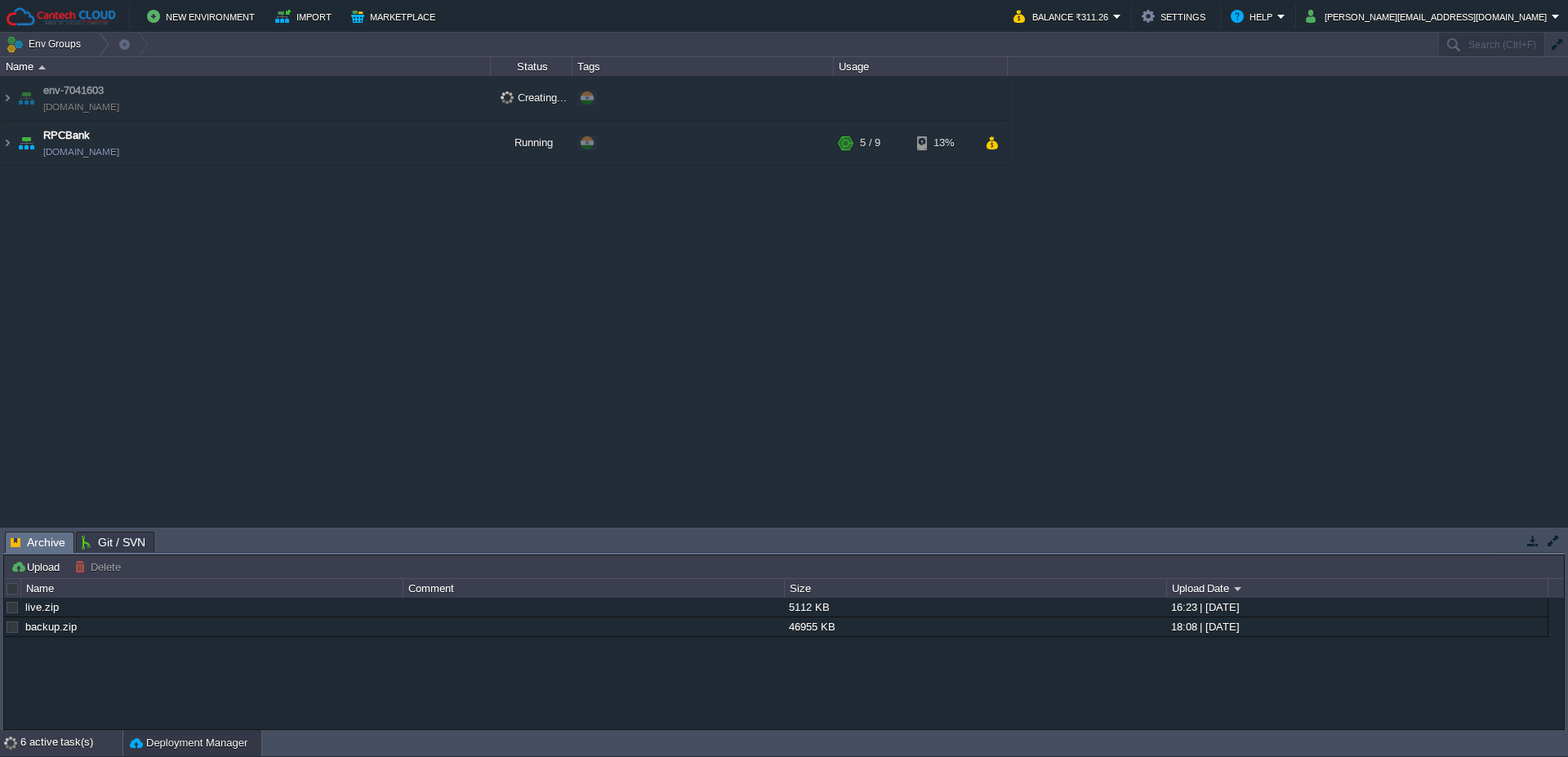
click at [71, 740] on div "6 active task(s)" at bounding box center [72, 742] width 102 height 26
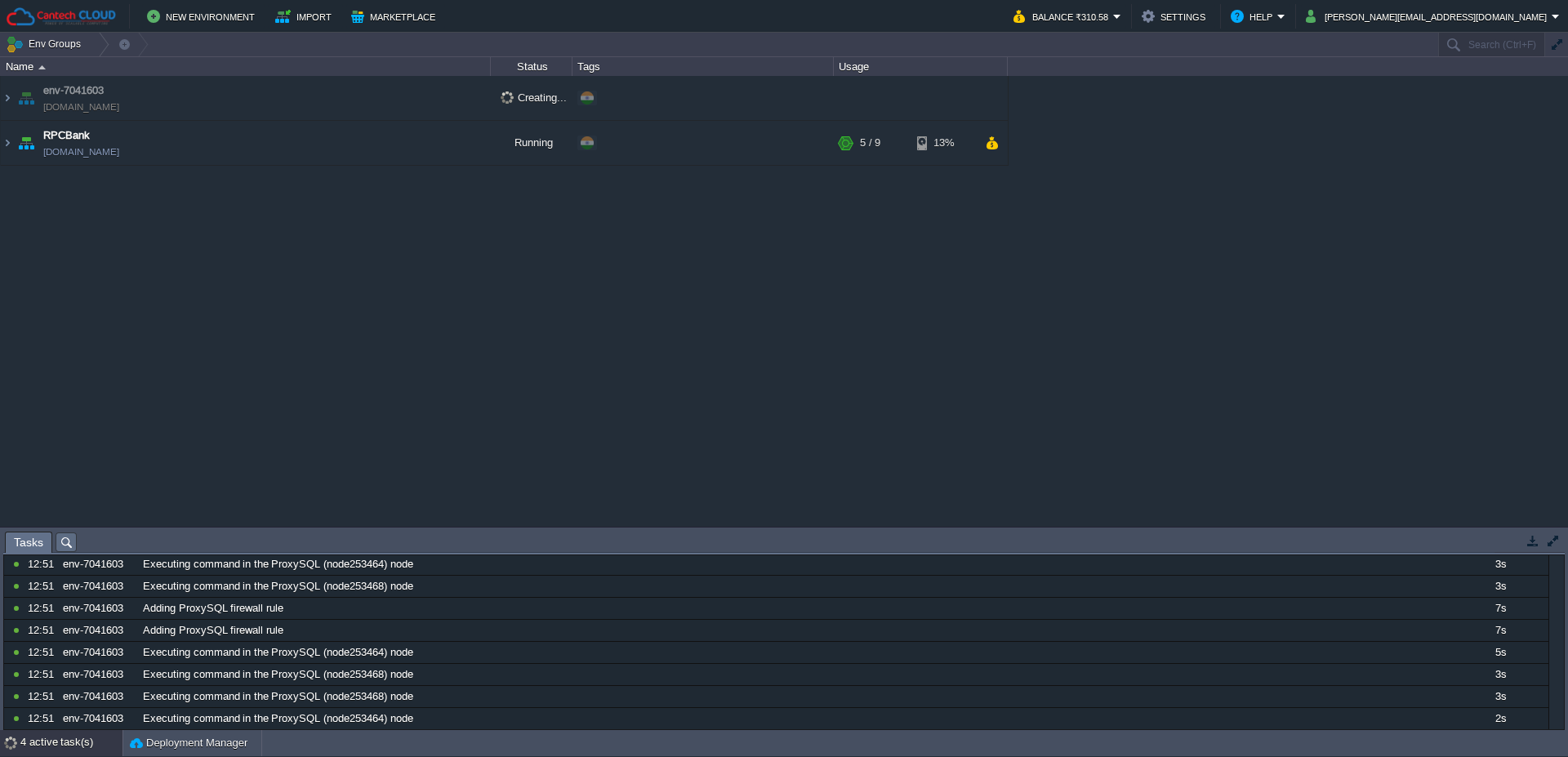
scroll to position [157, 0]
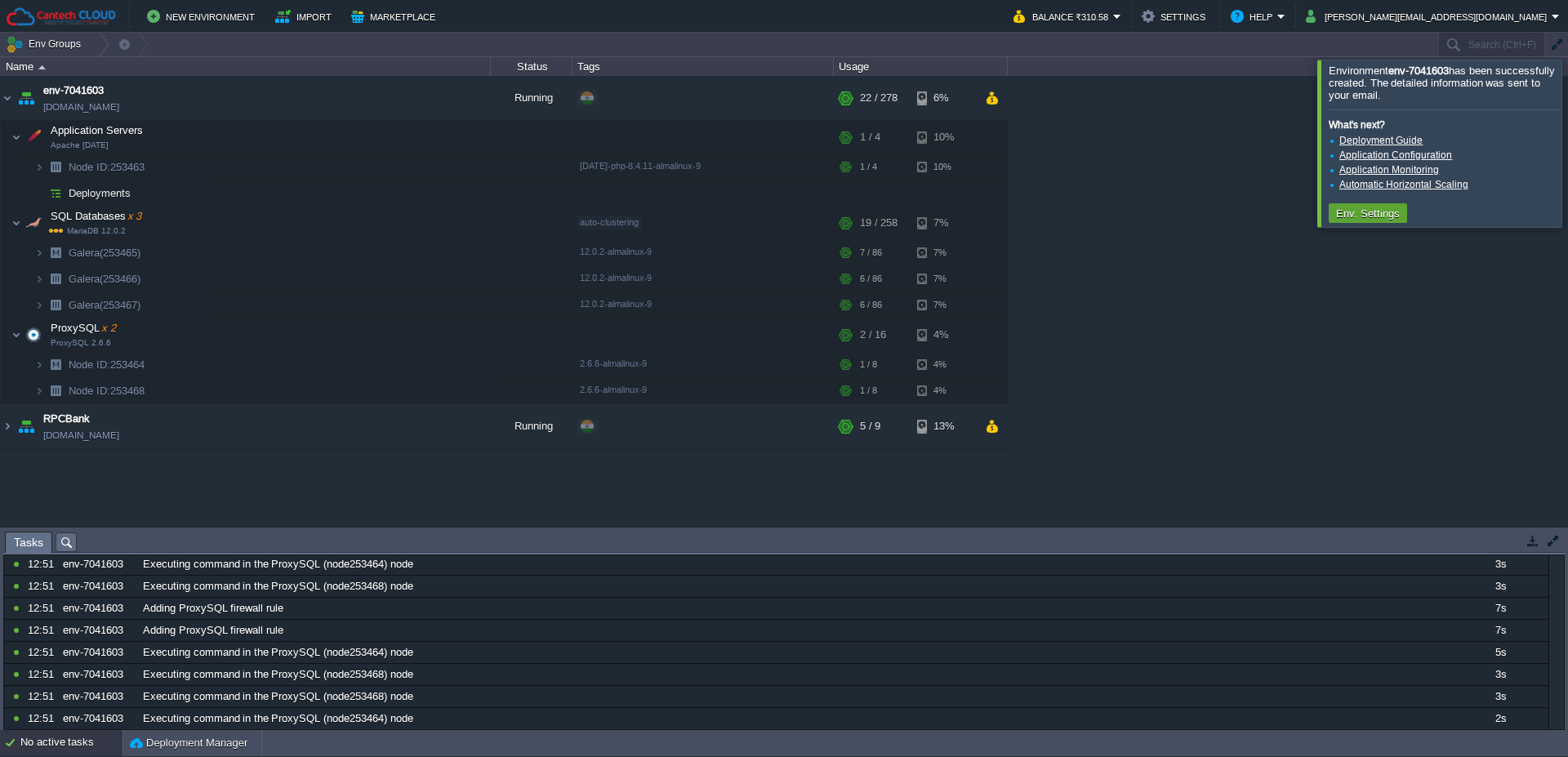
click at [1384, 142] on link "Deployment Guide" at bounding box center [1381, 141] width 83 height 12
click at [1387, 154] on link "Application Configuration" at bounding box center [1396, 155] width 112 height 12
click at [1381, 173] on link "Application Monitoring" at bounding box center [1390, 170] width 100 height 12
click at [1376, 183] on link "Automatic Horizontal Scaling" at bounding box center [1404, 185] width 129 height 12
click at [1367, 209] on button "Env. Settings" at bounding box center [1368, 213] width 73 height 15
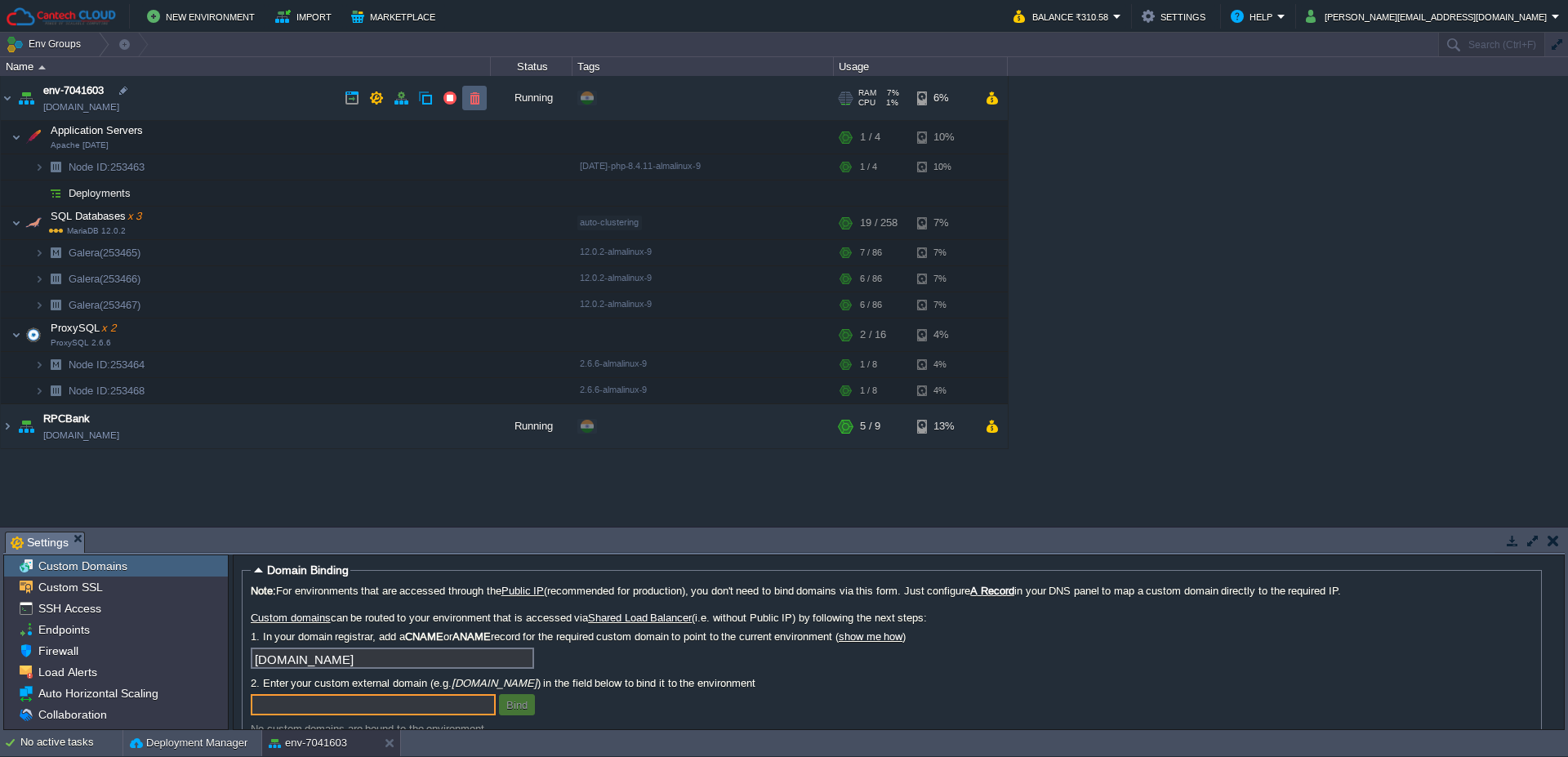
click at [470, 102] on button "button" at bounding box center [475, 98] width 15 height 15
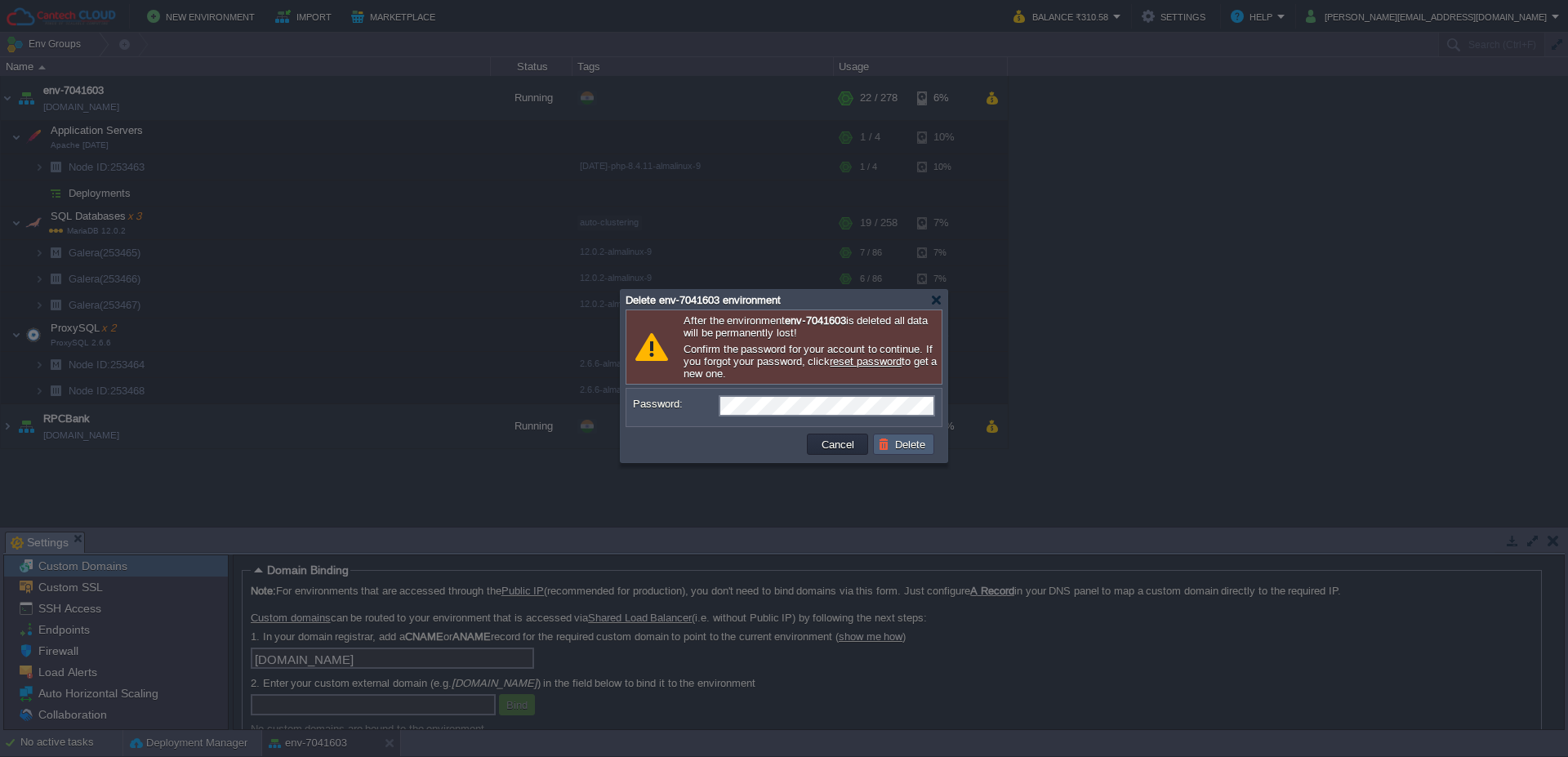
click at [890, 447] on button "Delete" at bounding box center [904, 444] width 52 height 15
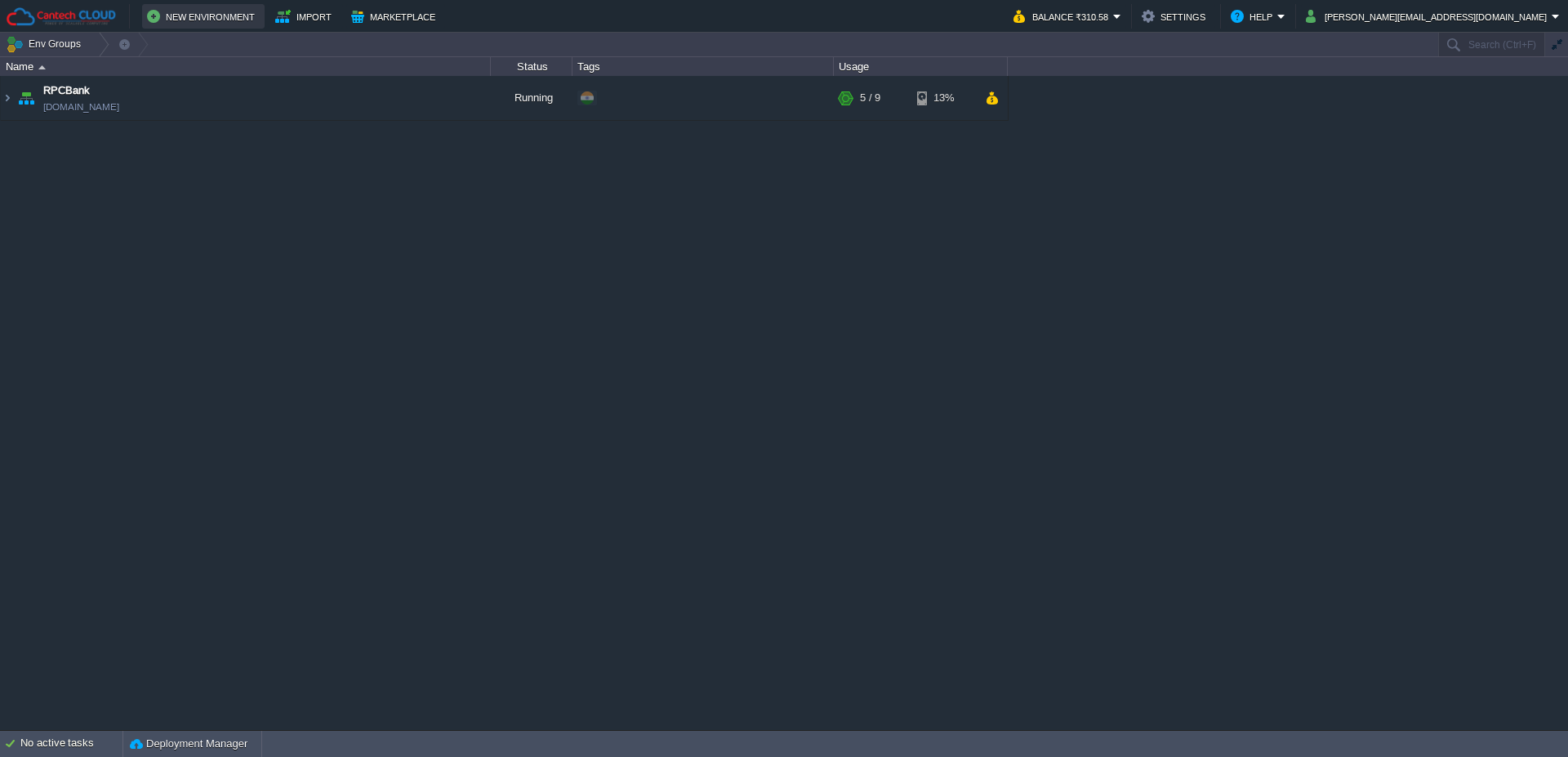
click at [192, 17] on button "New Environment" at bounding box center [202, 17] width 112 height 20
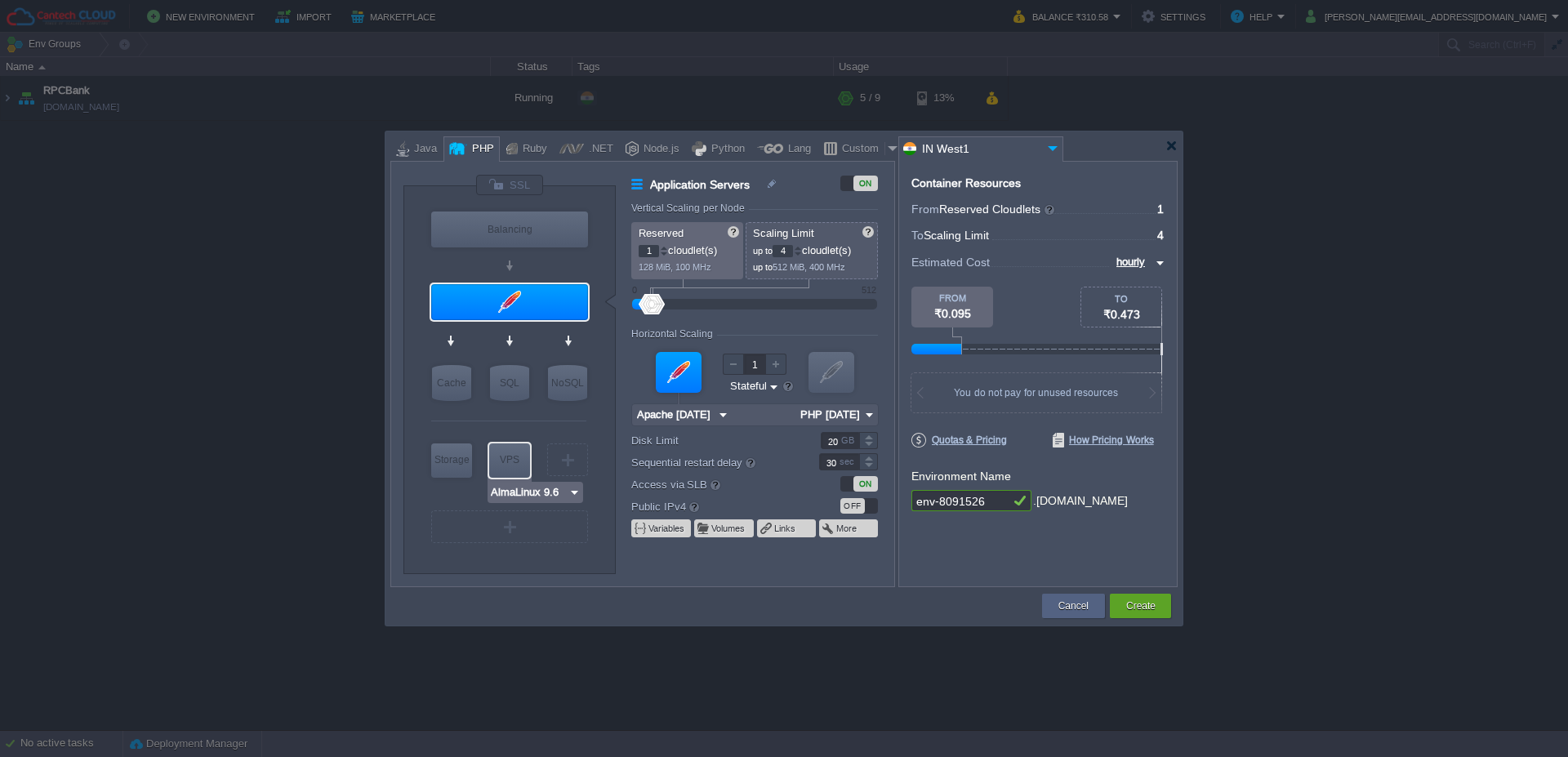
type input "MariaDB 12.0.2"
click at [510, 384] on div "SQL" at bounding box center [509, 382] width 39 height 36
type input "SQL Databases"
type input "4"
type input "6"
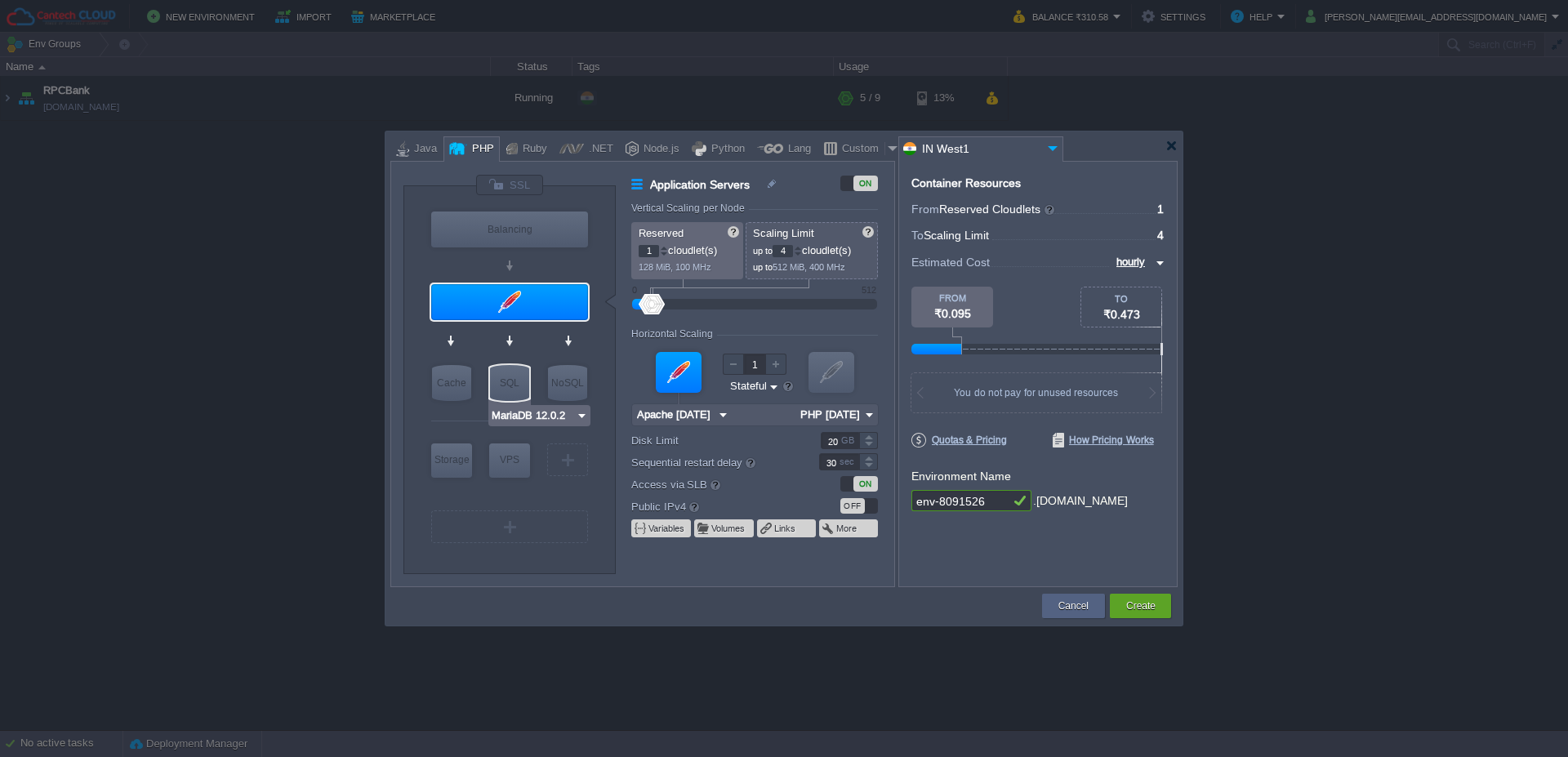
type input "MariaDB 12.0.2"
type input "12.0.2-almalin..."
type input "Stateless"
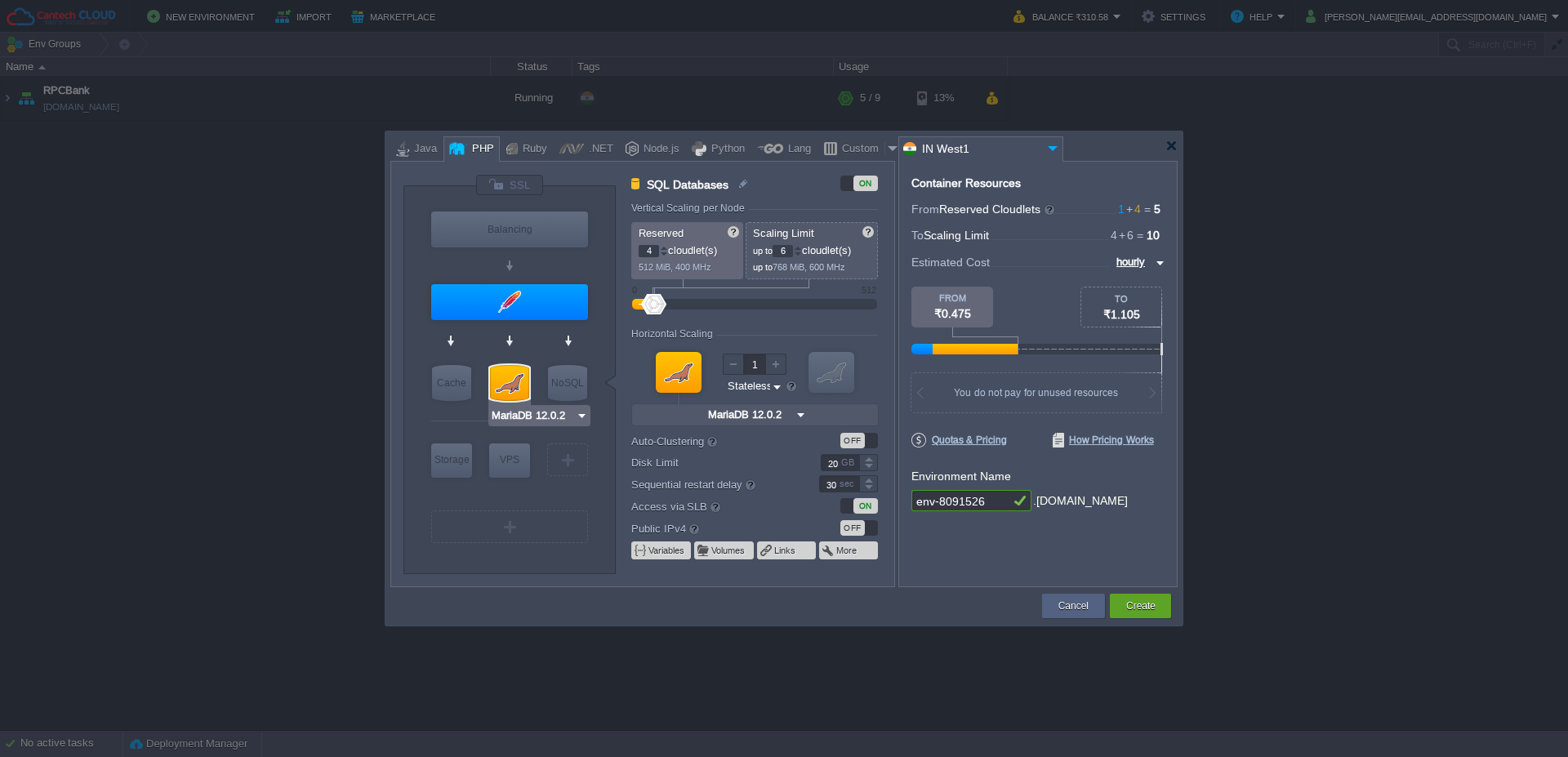
click at [510, 384] on div at bounding box center [509, 382] width 39 height 36
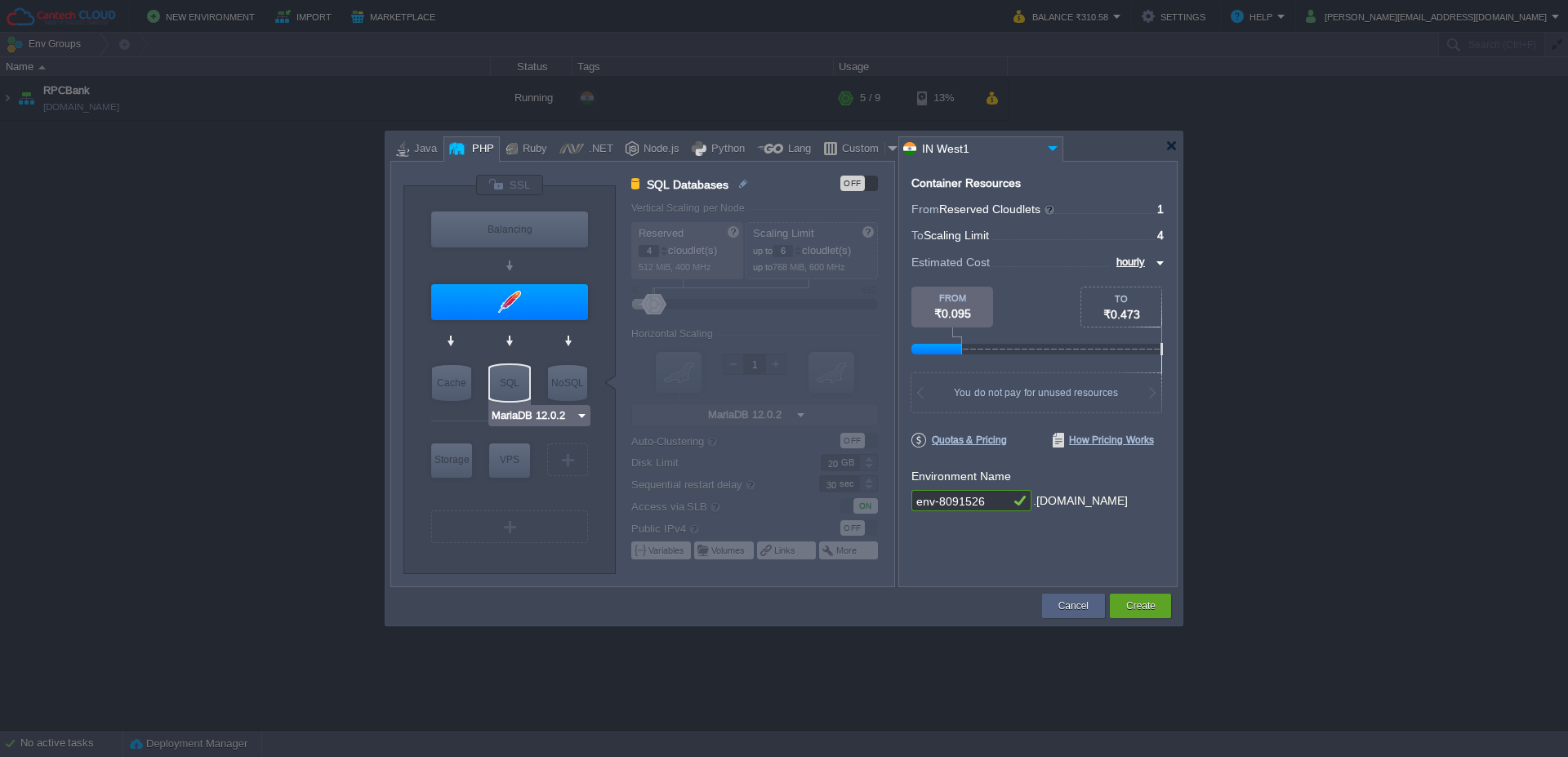
click at [510, 384] on div "SQL" at bounding box center [509, 382] width 39 height 36
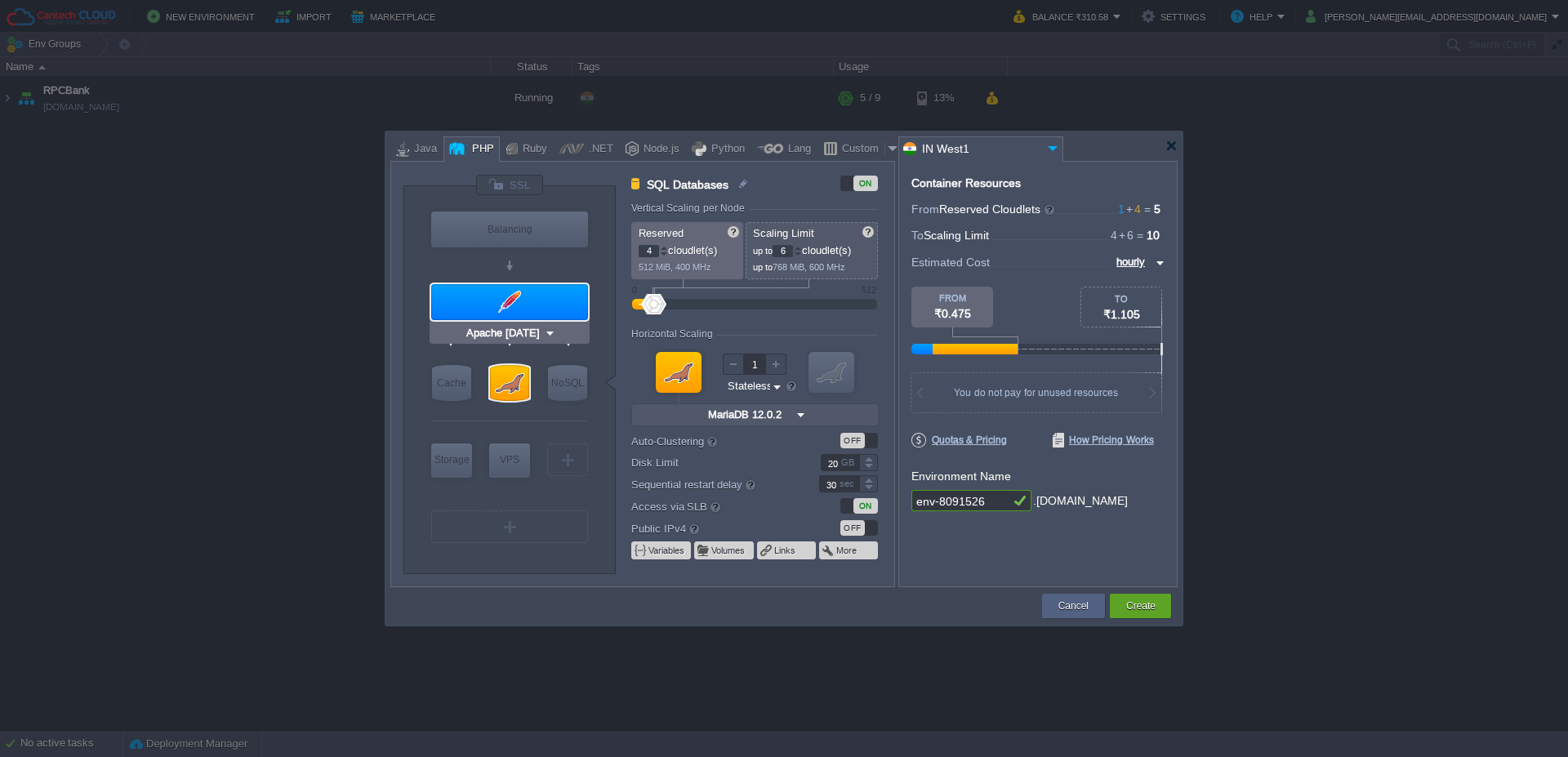
type input "Couchbase CE 7.1.1"
click at [866, 442] on div "OFF" at bounding box center [859, 441] width 37 height 16
type input "SQL Databases"
type input "8"
type input "2"
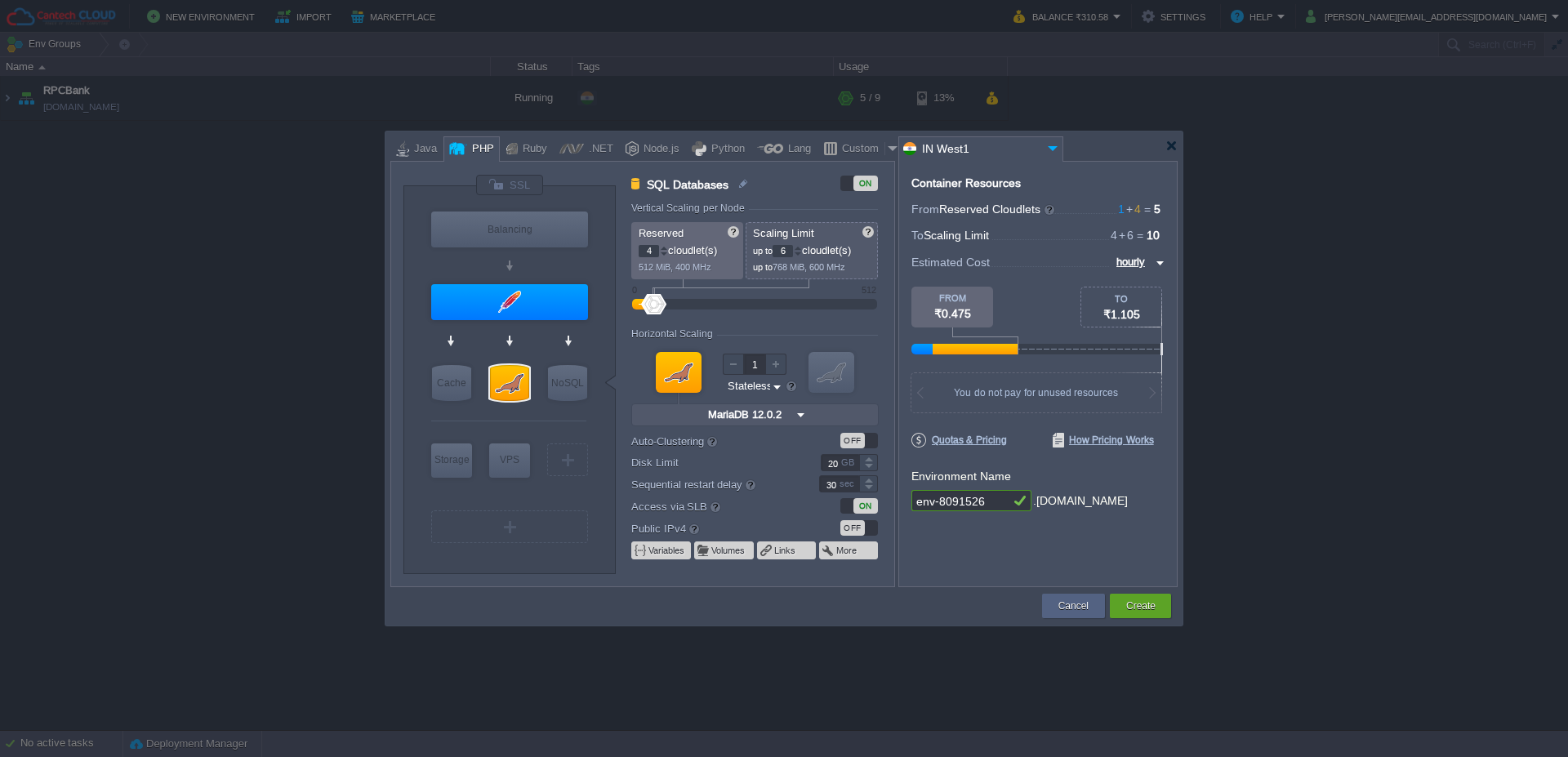
type input "12.0.2-almalin..."
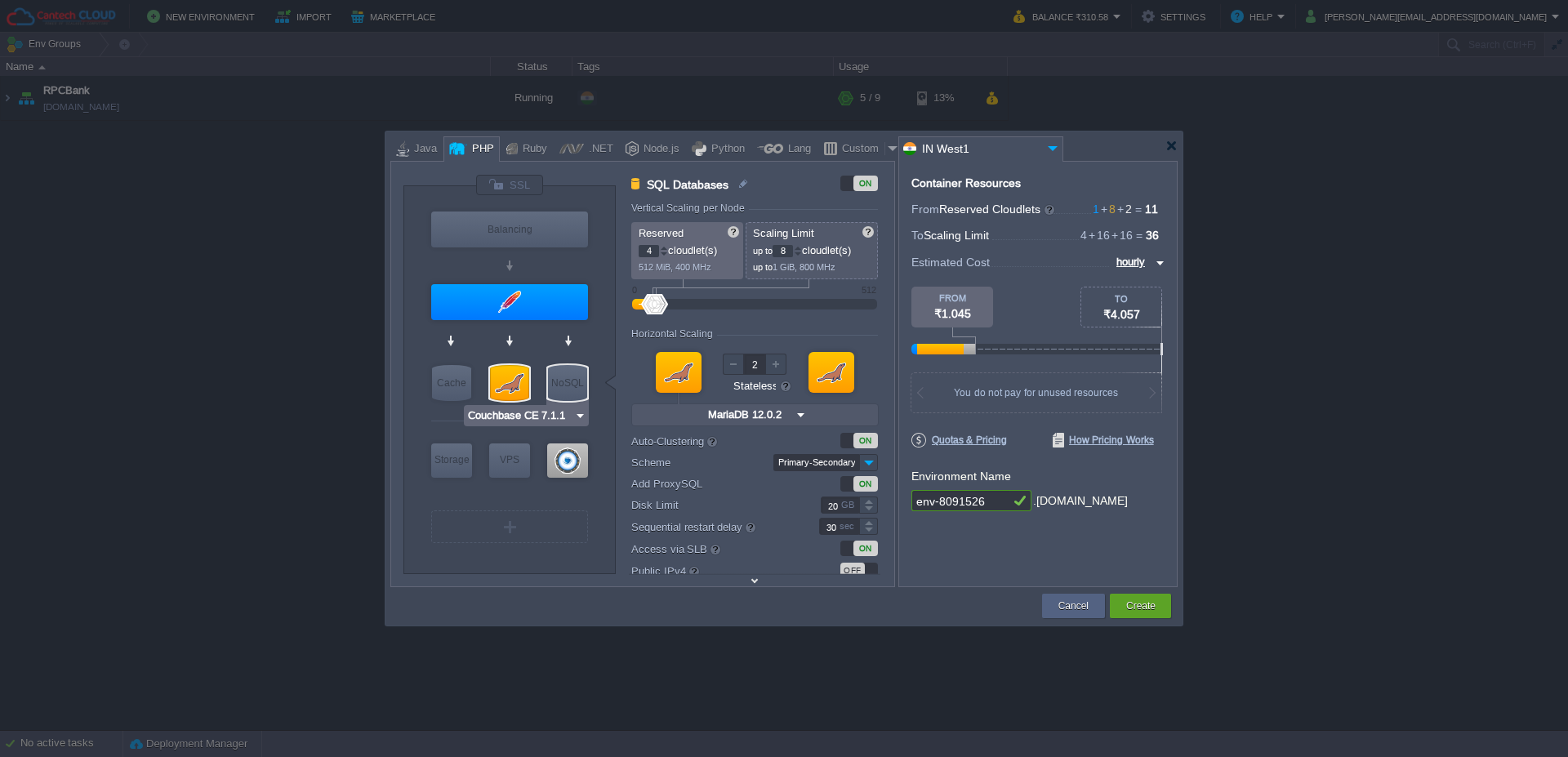
type input "MariaDB 12.0.2"
click at [501, 376] on div at bounding box center [509, 382] width 39 height 36
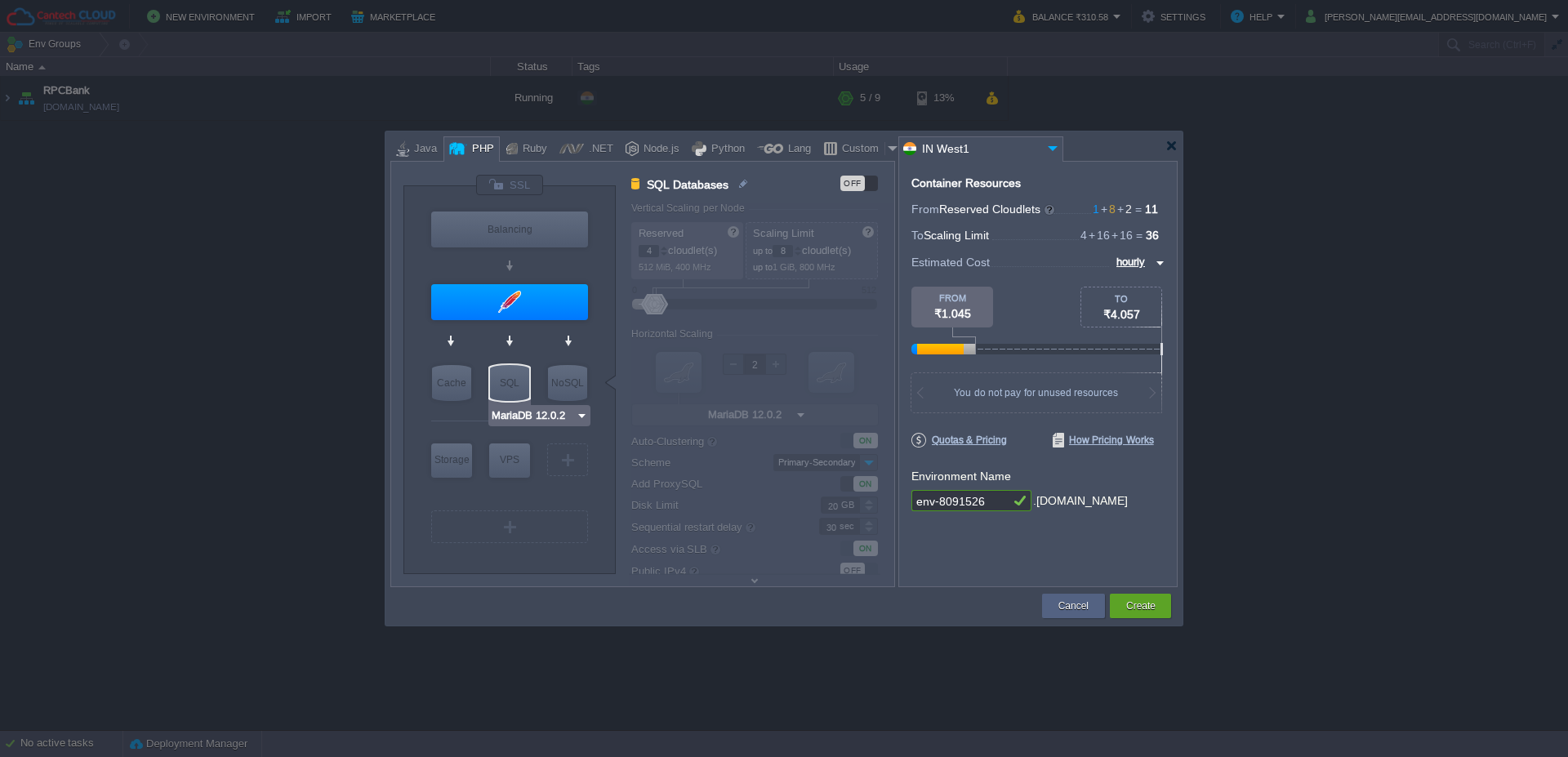
type input "SQL Databases"
type input "12.0.2-almalin..."
click at [503, 388] on div "SQL" at bounding box center [509, 382] width 39 height 36
type input "SQL Databases"
type input "12.0.2-almalin..."
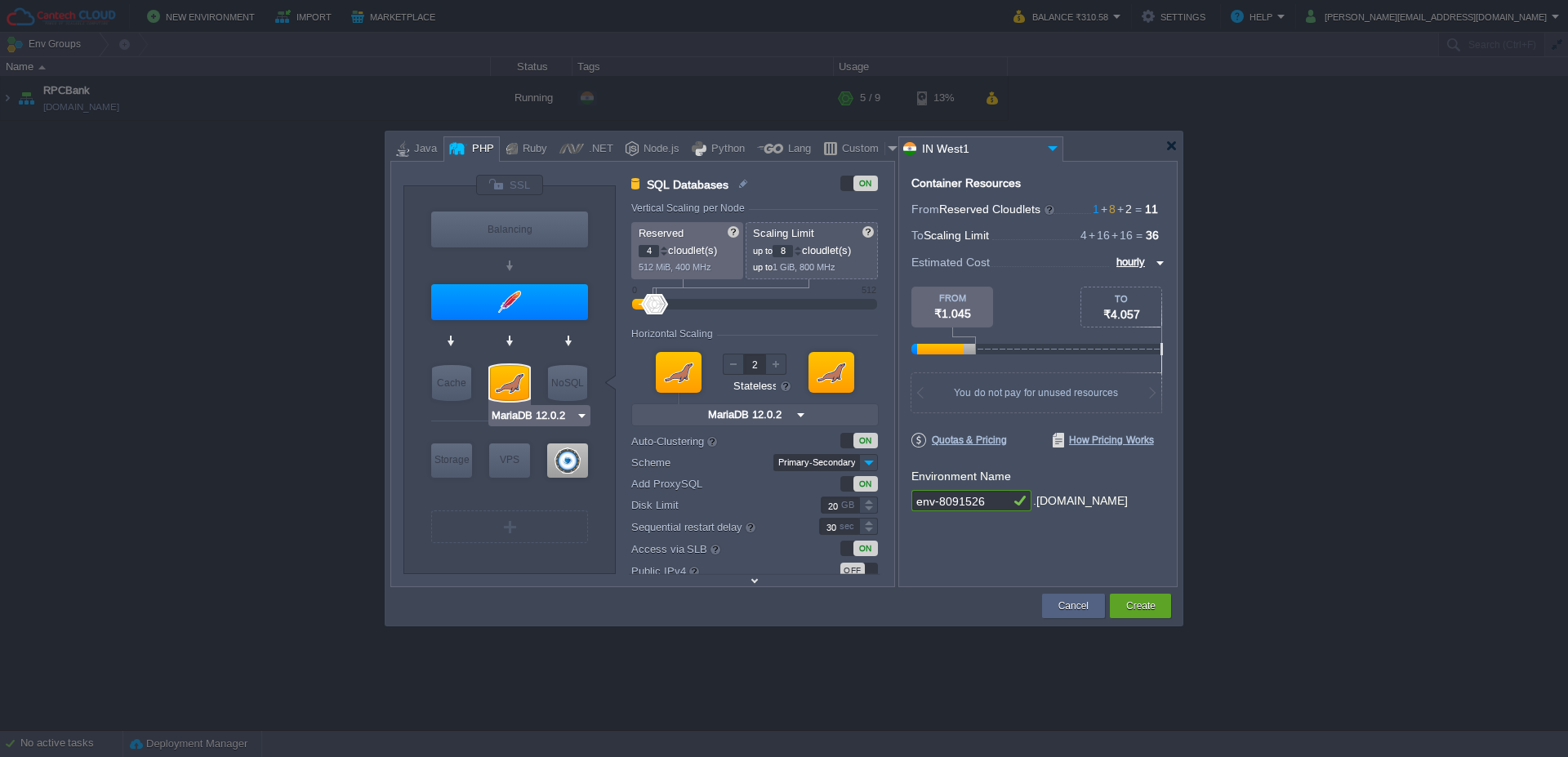
click at [581, 416] on img at bounding box center [582, 416] width 12 height 17
click at [446, 519] on div "VM" at bounding box center [510, 526] width 157 height 32
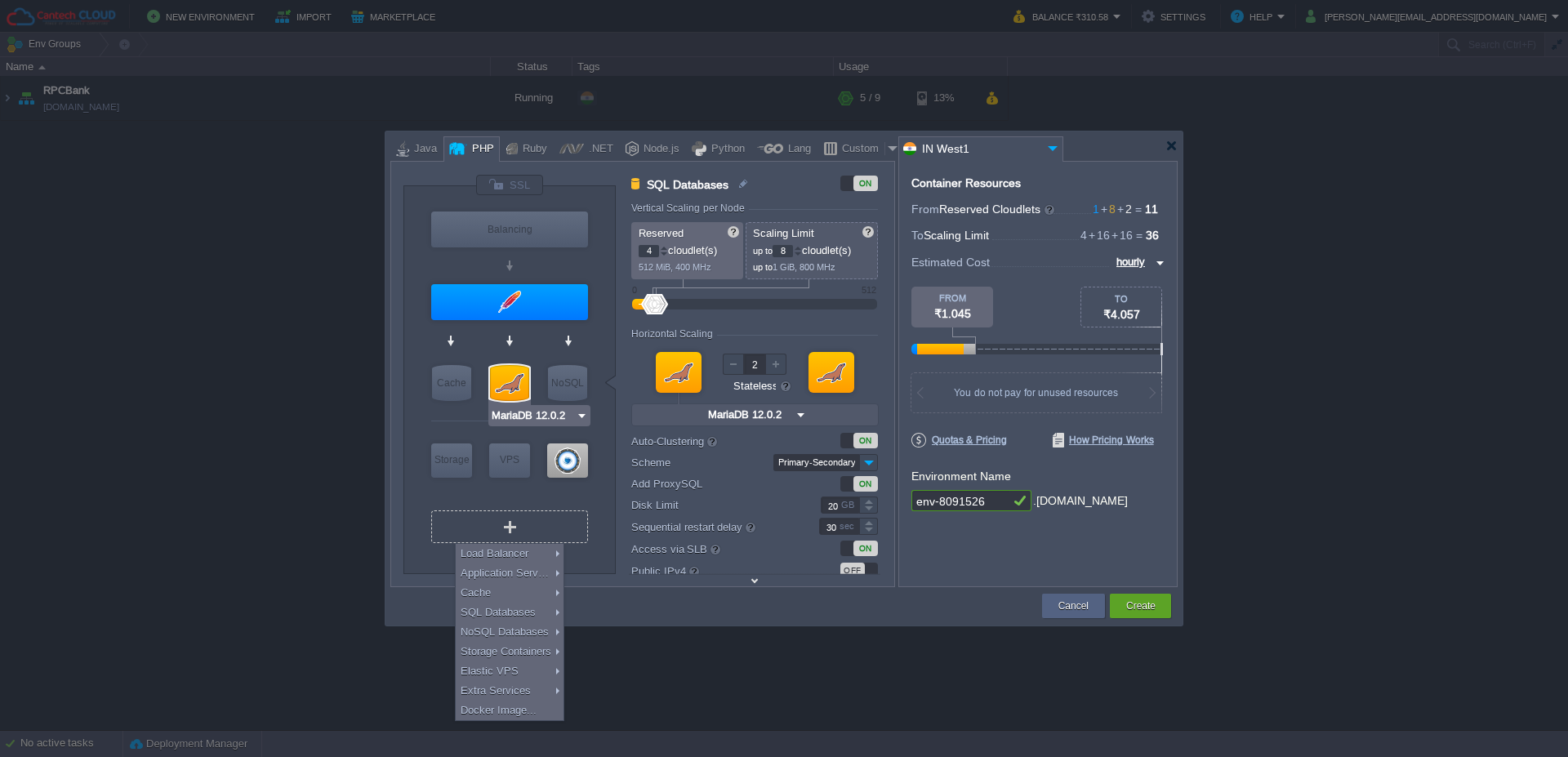
type input "AlmaLinux 9.6"
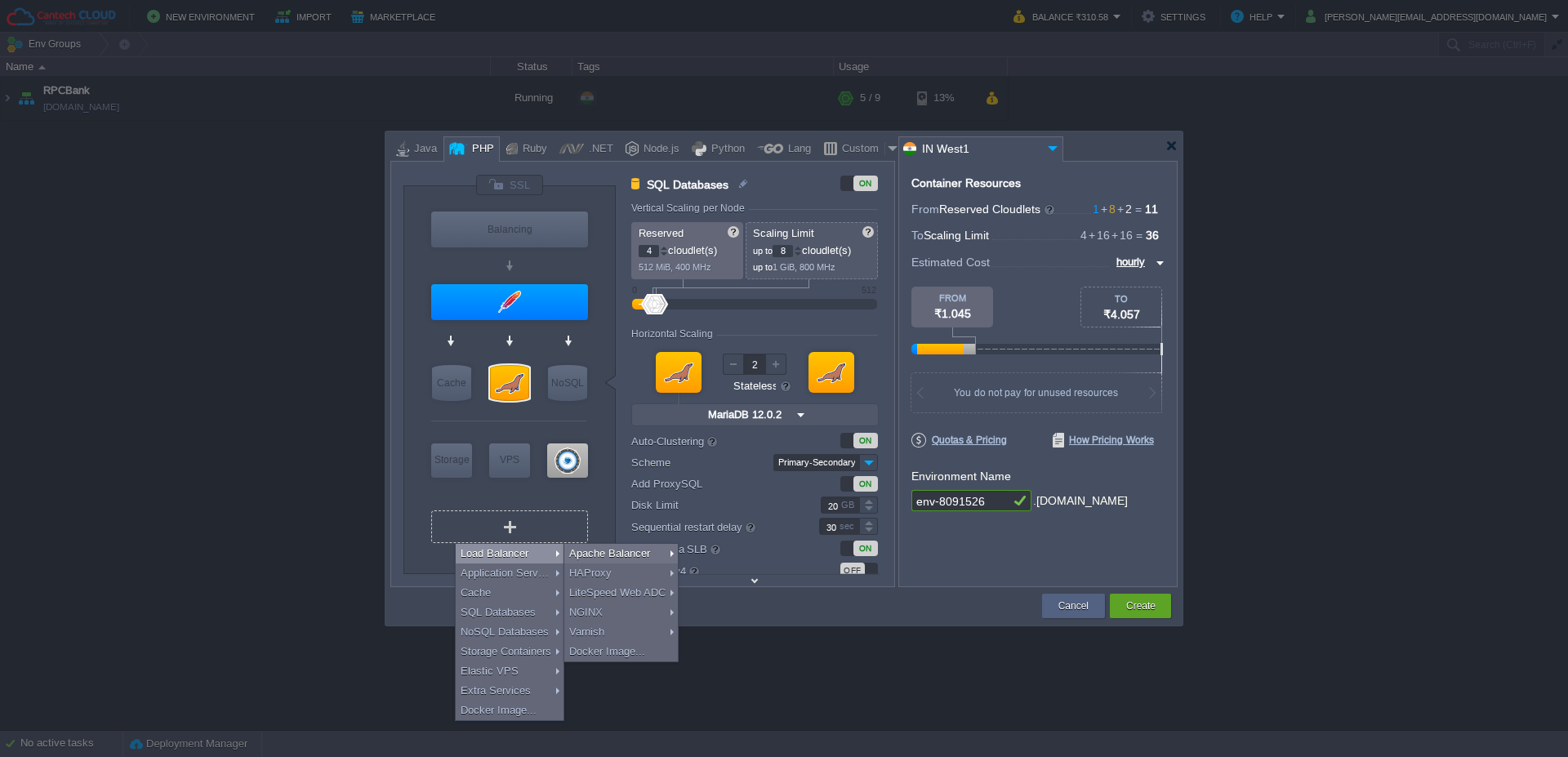
type input "Select Image"
click at [422, 605] on td at bounding box center [715, 605] width 649 height 29
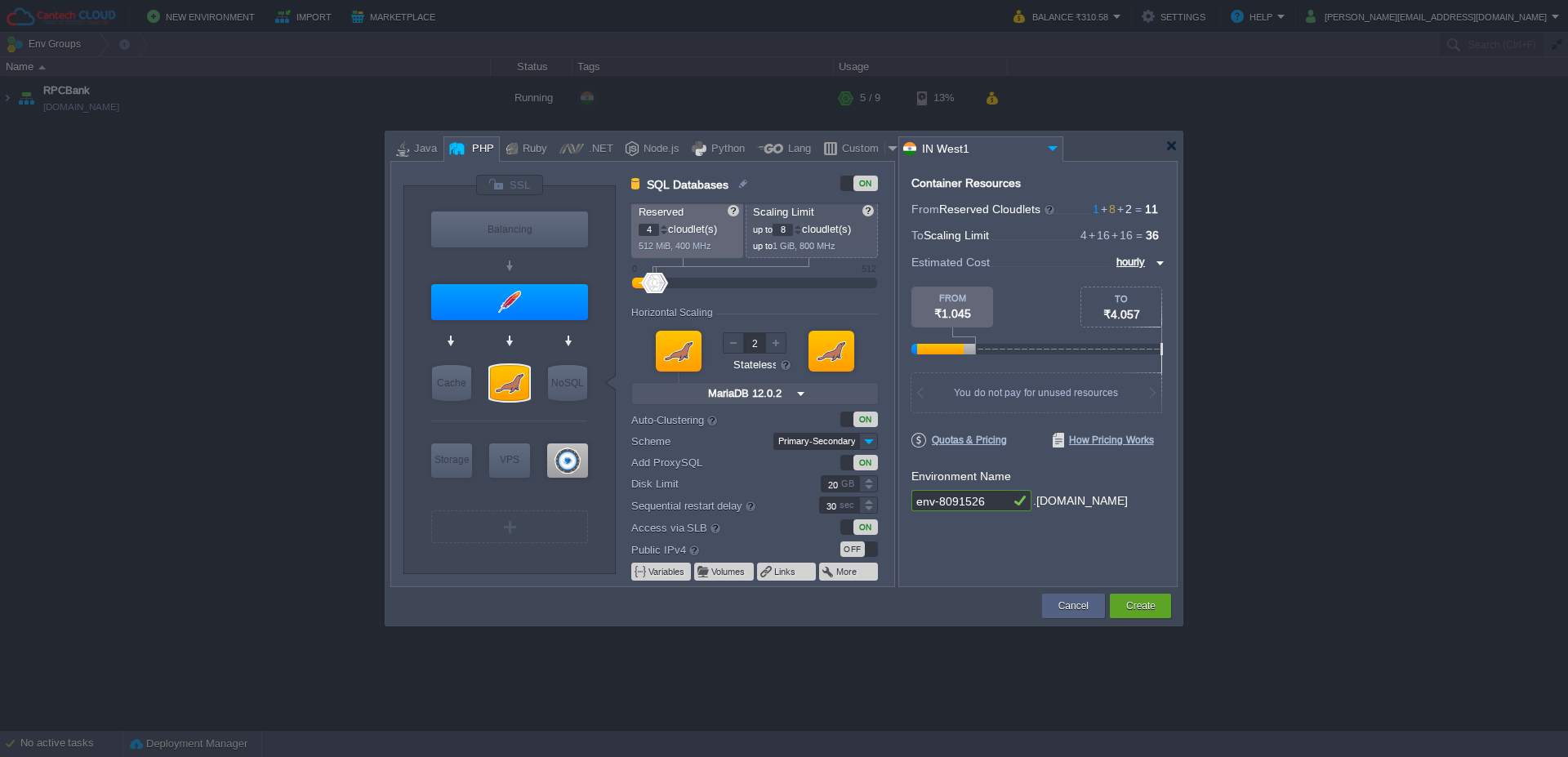
scroll to position [31, 0]
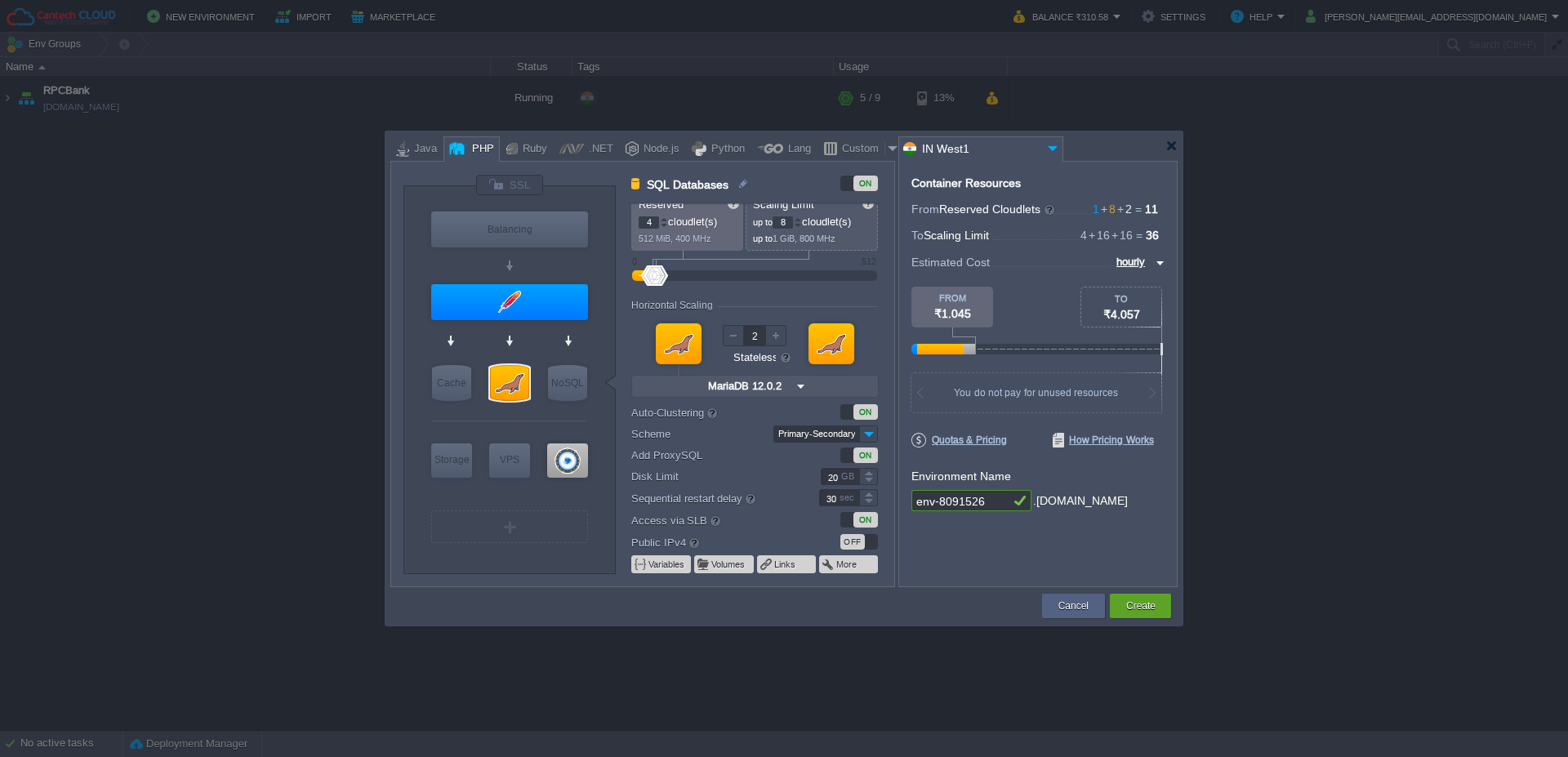
type input "ProxySQL 2.6.6"
click at [805, 432] on input "Primary-Secondary" at bounding box center [816, 434] width 86 height 17
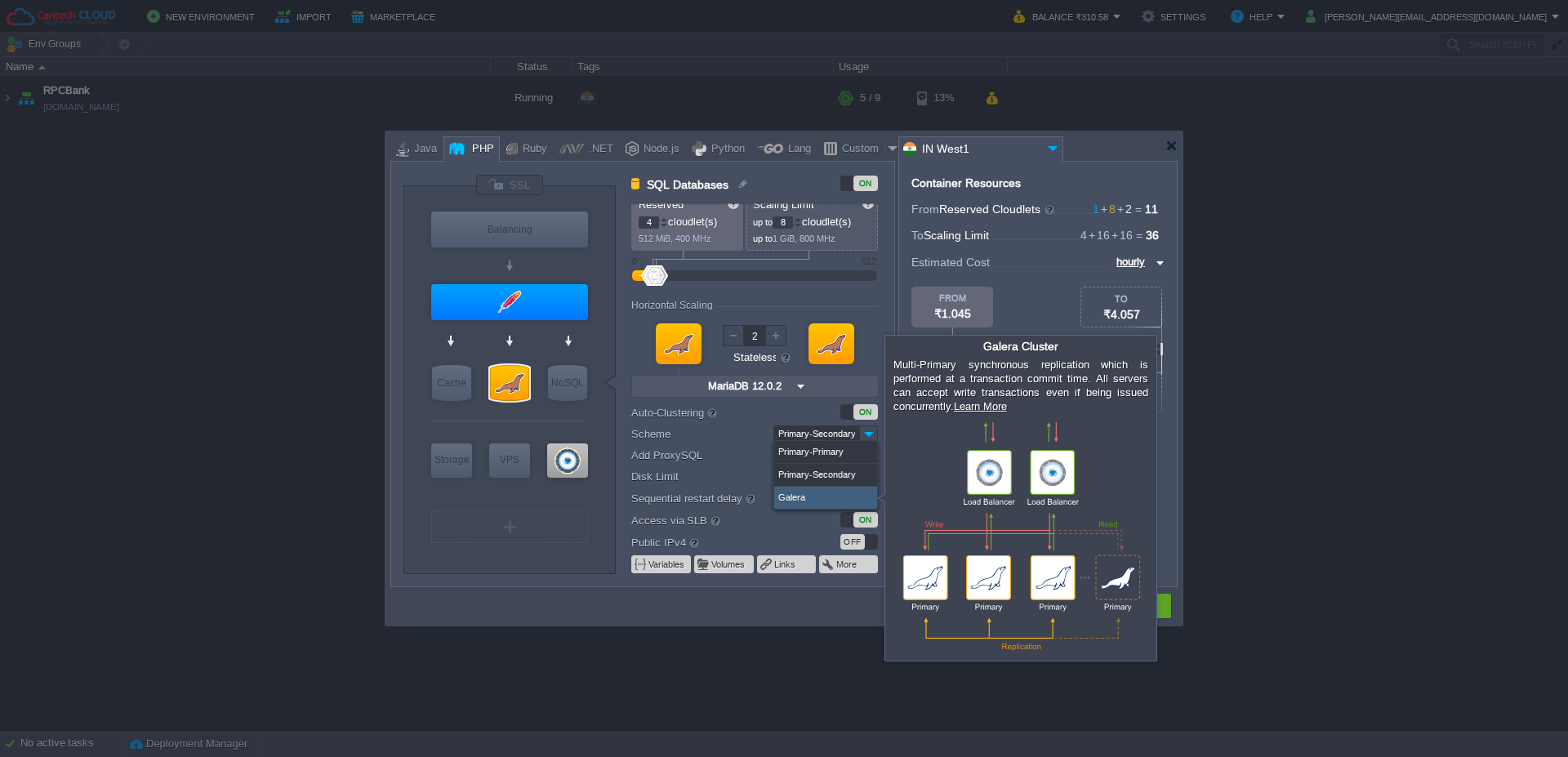
click at [791, 488] on div "Galera" at bounding box center [826, 497] width 103 height 22
type input "16"
type input "3"
type input "Galera"
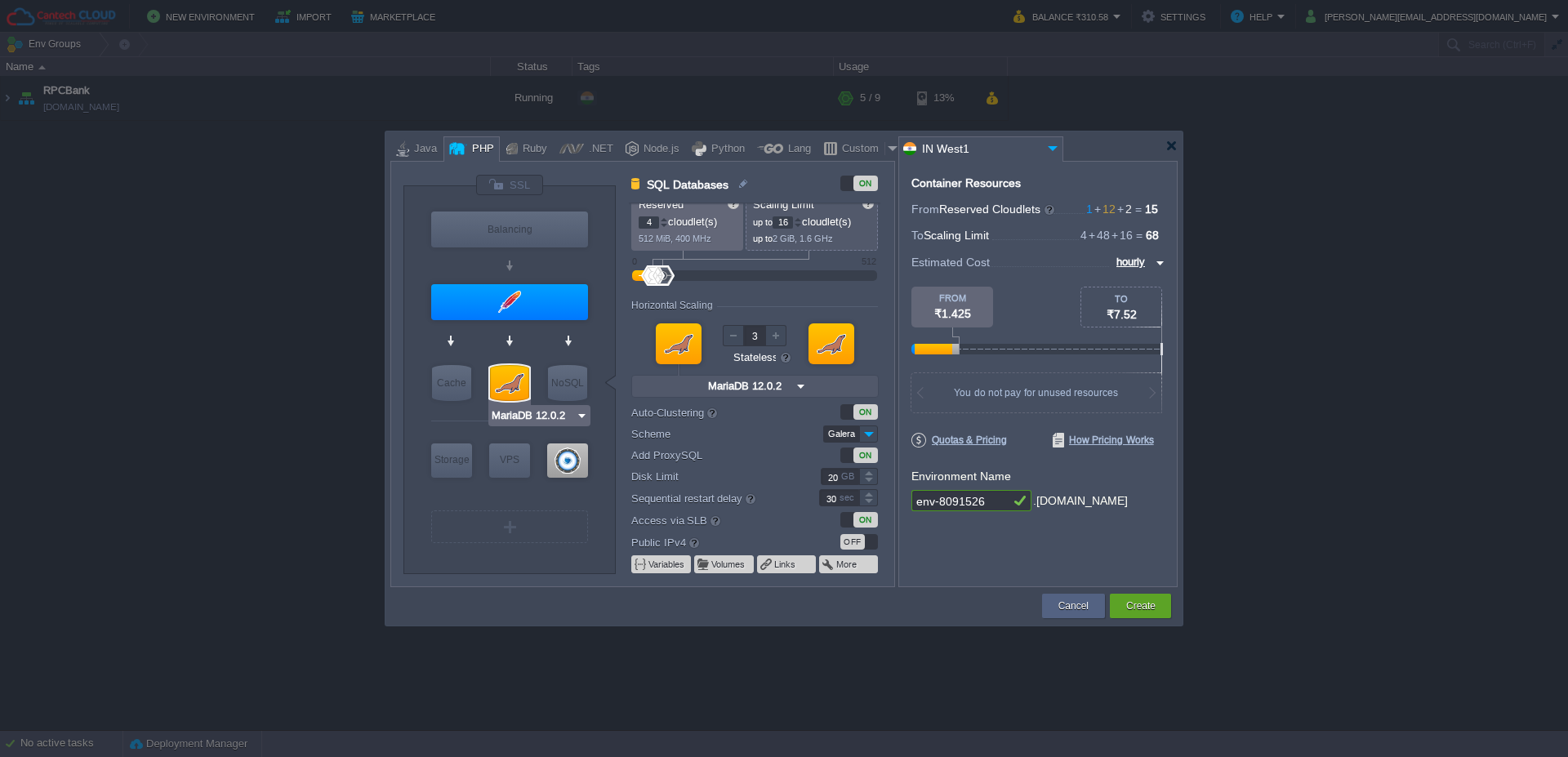
type input "Couchbase CE 7.1.1"
click at [1003, 505] on input "env-8091526" at bounding box center [961, 500] width 98 height 21
click at [1171, 141] on div at bounding box center [1171, 146] width 12 height 12
